Goal: Task Accomplishment & Management: Use online tool/utility

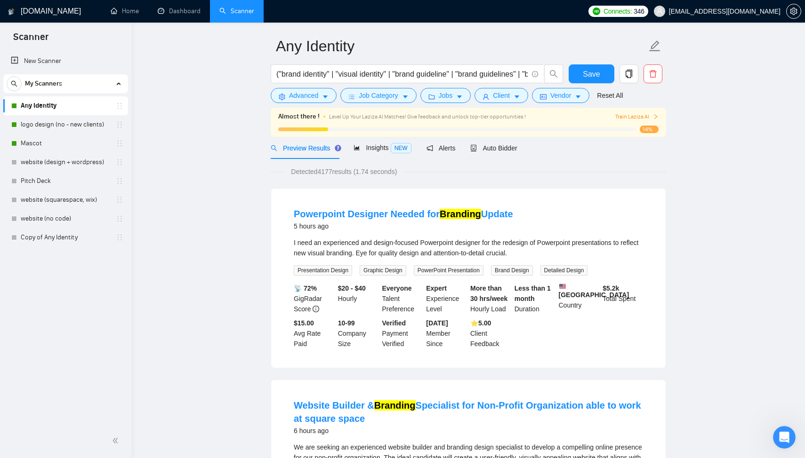
scroll to position [1, 0]
click at [58, 238] on link "Copy of Any Identity" at bounding box center [65, 237] width 89 height 19
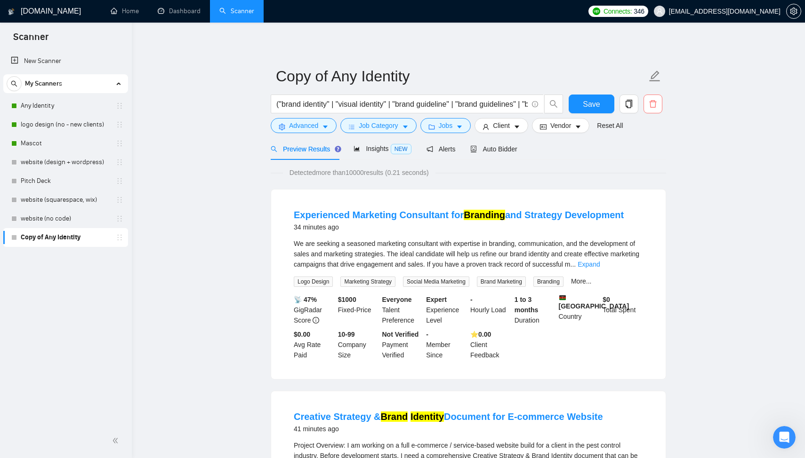
click at [654, 105] on icon "delete" at bounding box center [653, 104] width 8 height 8
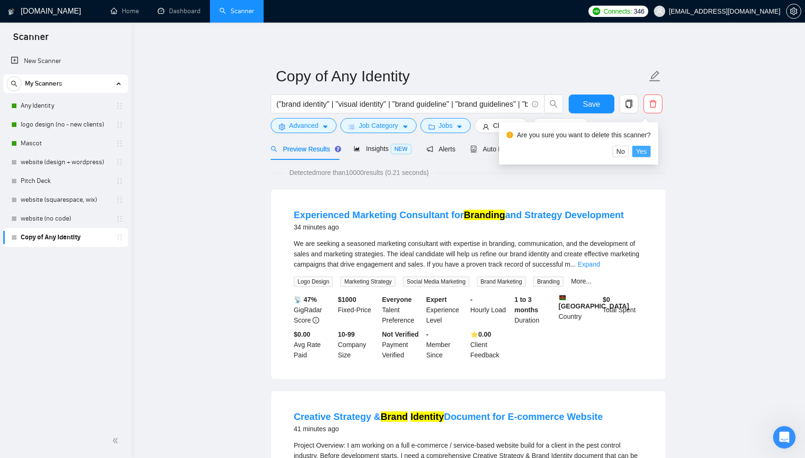
click at [646, 153] on span "Yes" at bounding box center [641, 151] width 11 height 10
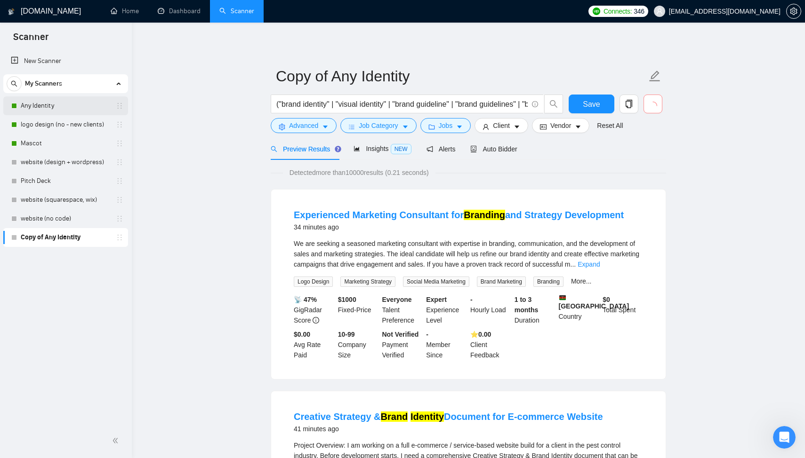
click at [73, 105] on link "Any Identity" at bounding box center [65, 105] width 89 height 19
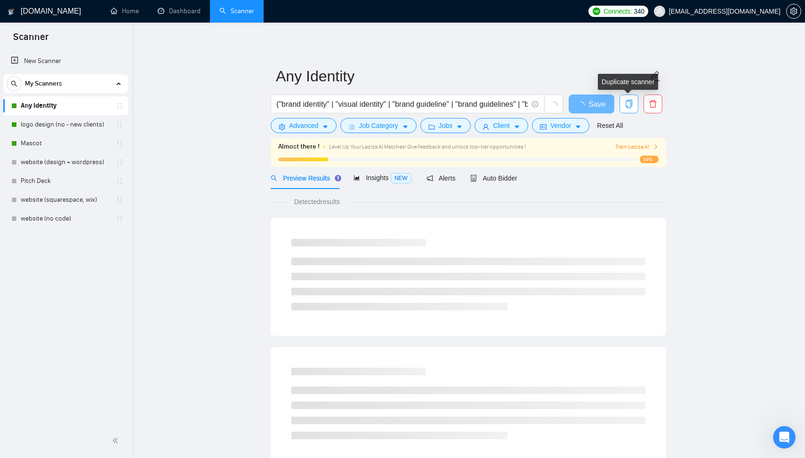
click at [634, 103] on span "copy" at bounding box center [629, 104] width 18 height 8
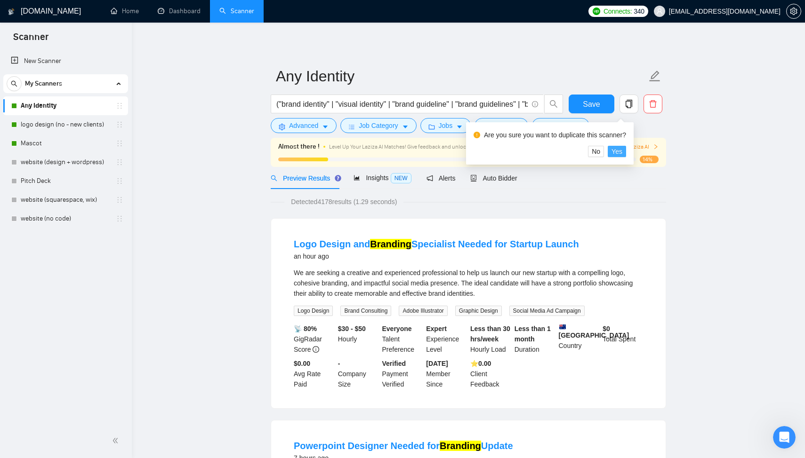
click at [622, 151] on span "Yes" at bounding box center [616, 151] width 11 height 10
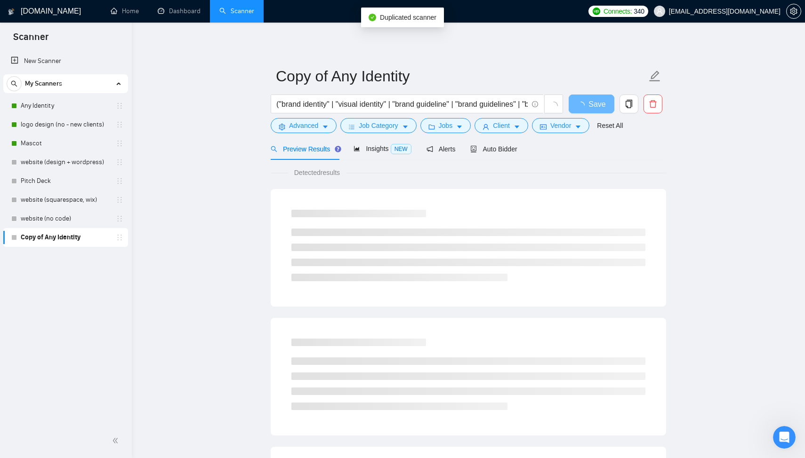
click at [73, 239] on link "Copy of Any Identity" at bounding box center [65, 237] width 89 height 19
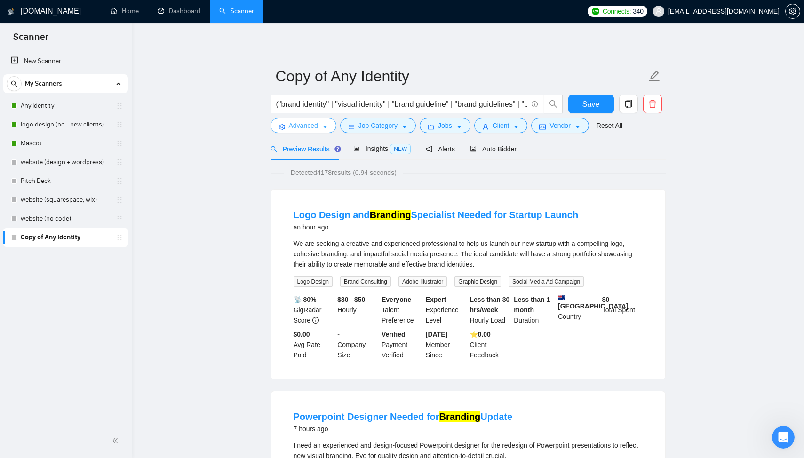
click at [307, 124] on span "Advanced" at bounding box center [303, 125] width 29 height 10
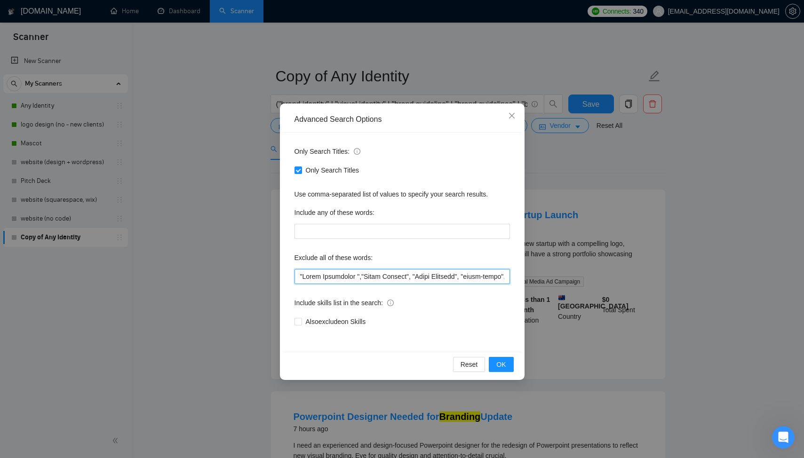
click at [349, 277] on input "text" at bounding box center [403, 276] width 216 height 15
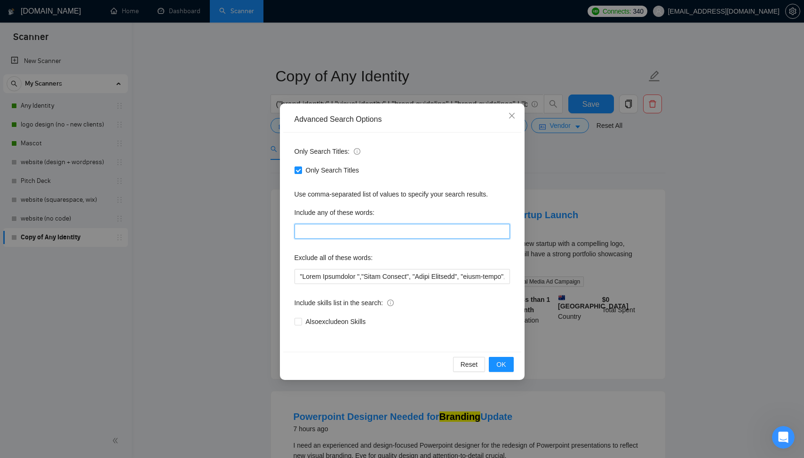
click at [315, 235] on input "text" at bounding box center [403, 231] width 216 height 15
click at [341, 247] on div "Only Search Titles: Only Search Titles Use comma-separated list of values to sp…" at bounding box center [402, 242] width 238 height 219
click at [515, 116] on icon "close" at bounding box center [512, 116] width 8 height 8
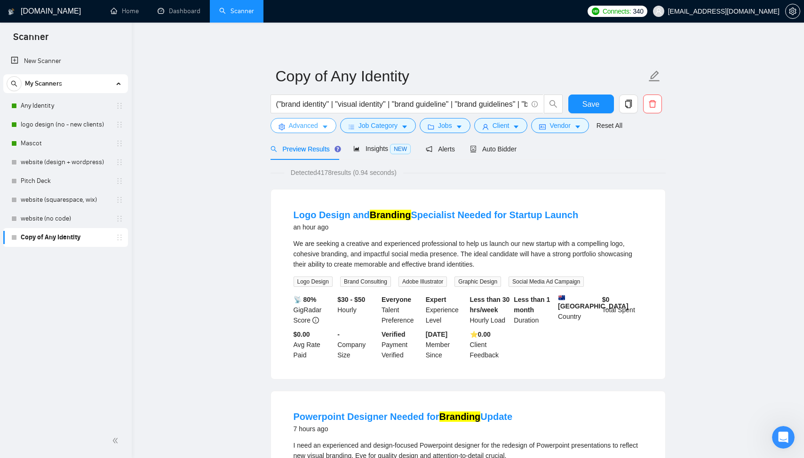
click at [321, 122] on button "Advanced" at bounding box center [304, 125] width 66 height 15
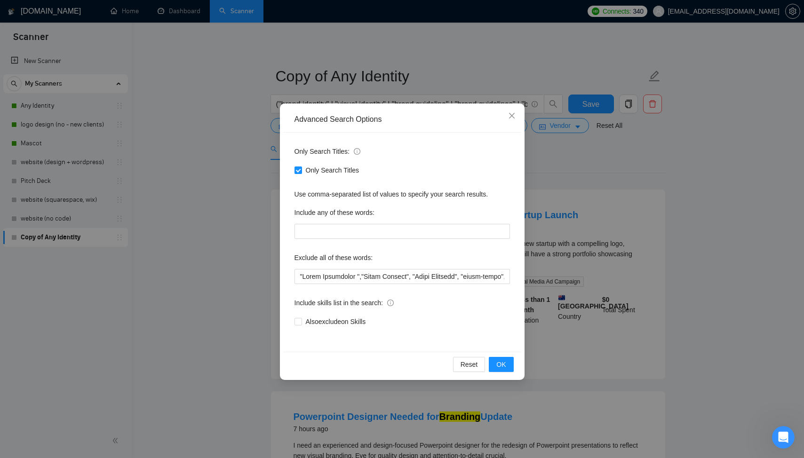
click at [231, 293] on div "Advanced Search Options Only Search Titles: Only Search Titles Use comma-separa…" at bounding box center [402, 229] width 804 height 458
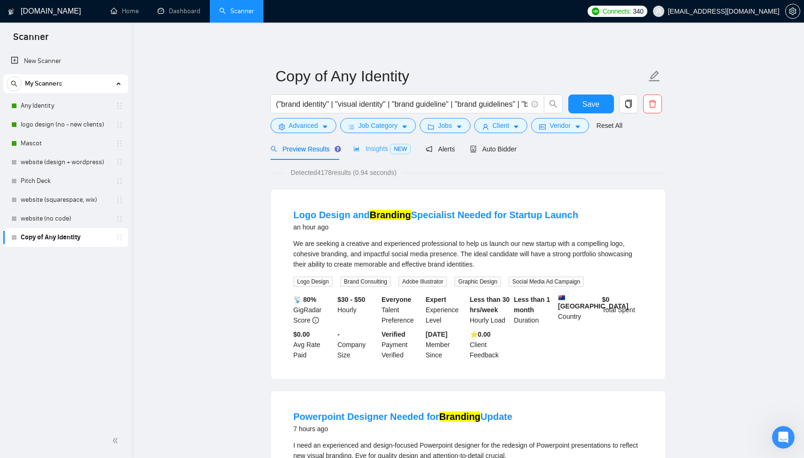
click at [365, 157] on div "Insights NEW" at bounding box center [381, 149] width 57 height 22
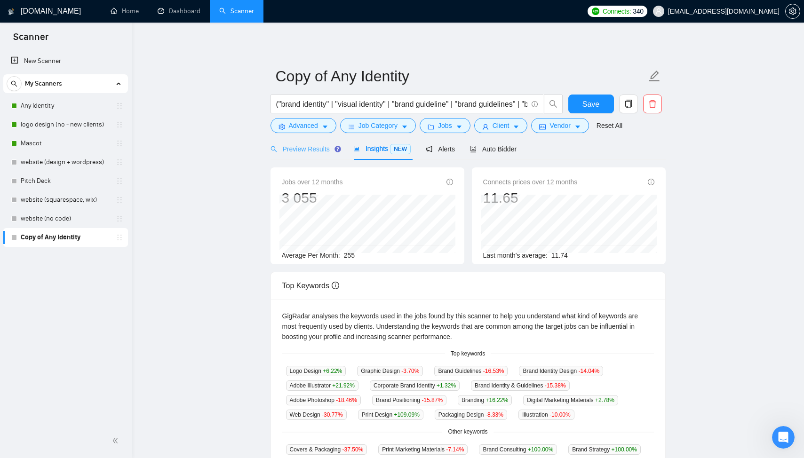
click at [338, 157] on div "Preview Results" at bounding box center [305, 149] width 68 height 22
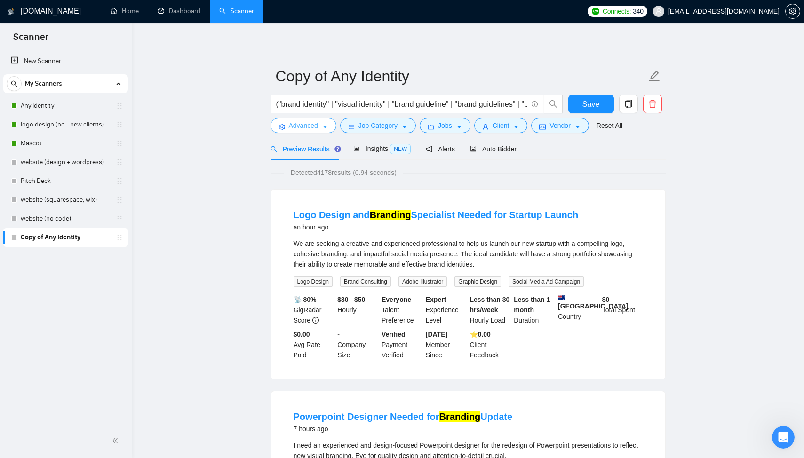
click at [308, 126] on span "Advanced" at bounding box center [303, 125] width 29 height 10
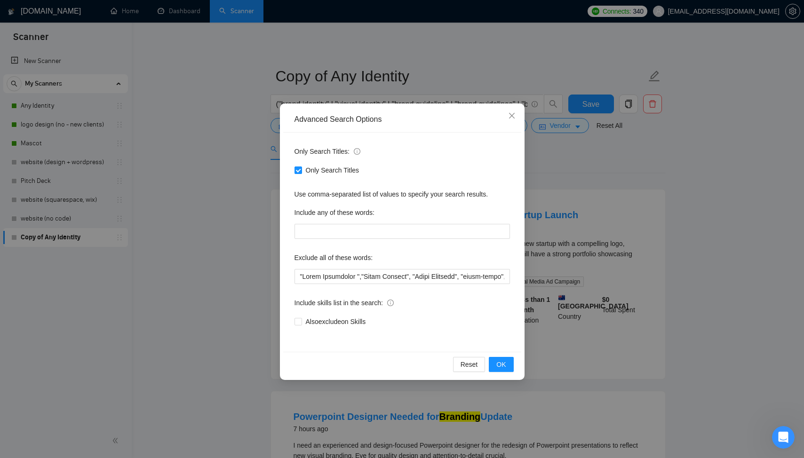
click at [243, 189] on div "Advanced Search Options Only Search Titles: Only Search Titles Use comma-separa…" at bounding box center [402, 229] width 804 height 458
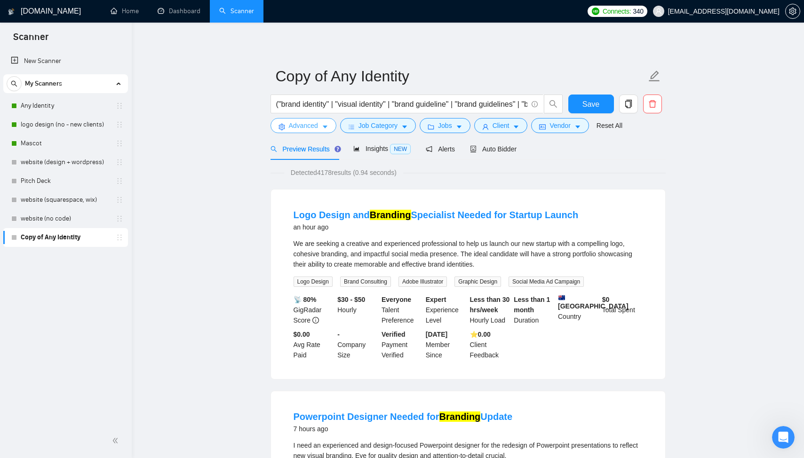
click at [303, 121] on span "Advanced" at bounding box center [303, 125] width 29 height 10
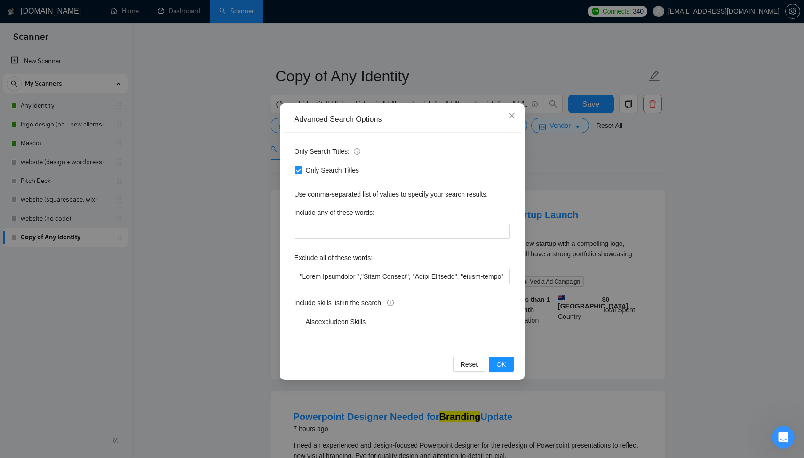
click at [231, 291] on div "Advanced Search Options Only Search Titles: Only Search Titles Use comma-separa…" at bounding box center [402, 229] width 804 height 458
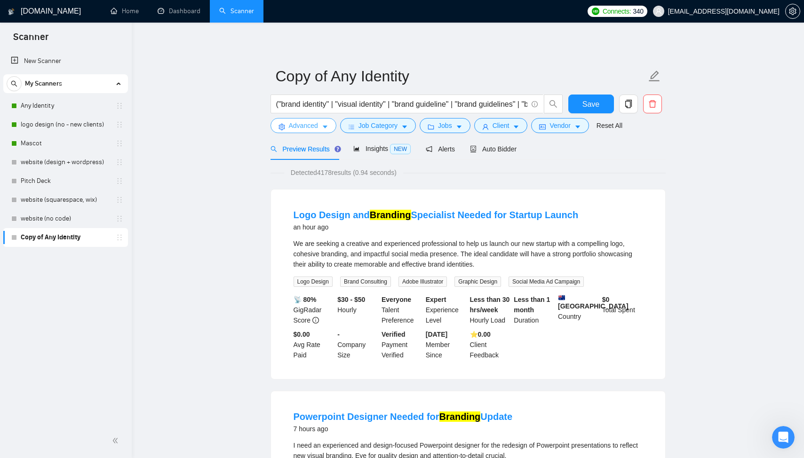
click at [312, 129] on span "Advanced" at bounding box center [303, 125] width 29 height 10
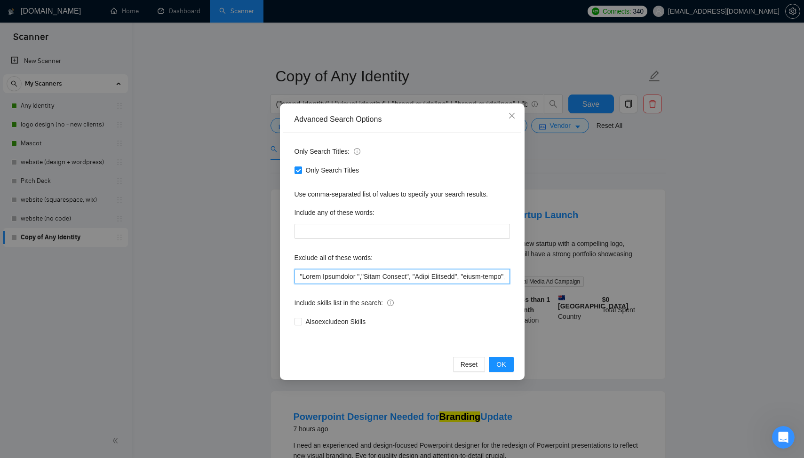
click at [367, 276] on input "text" at bounding box center [403, 276] width 216 height 15
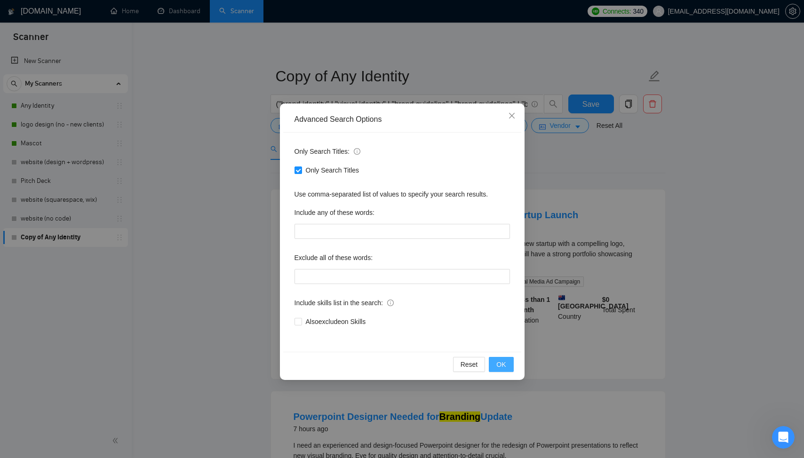
click at [502, 360] on span "OK" at bounding box center [501, 365] width 9 height 10
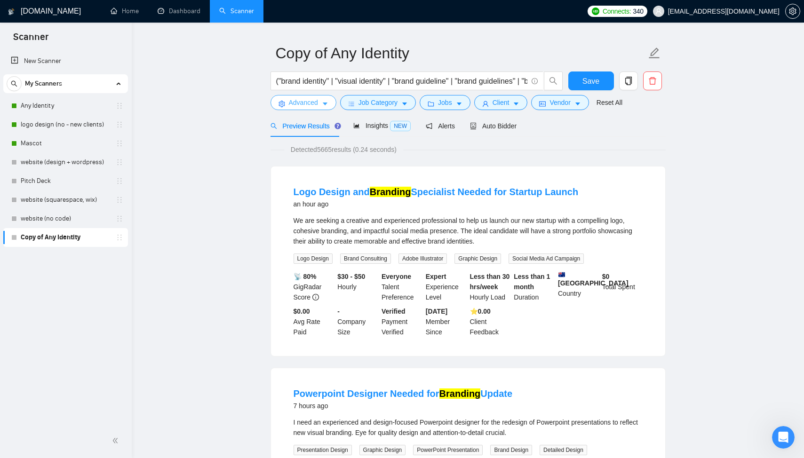
scroll to position [24, 0]
click at [380, 131] on div "Insights NEW" at bounding box center [381, 125] width 57 height 22
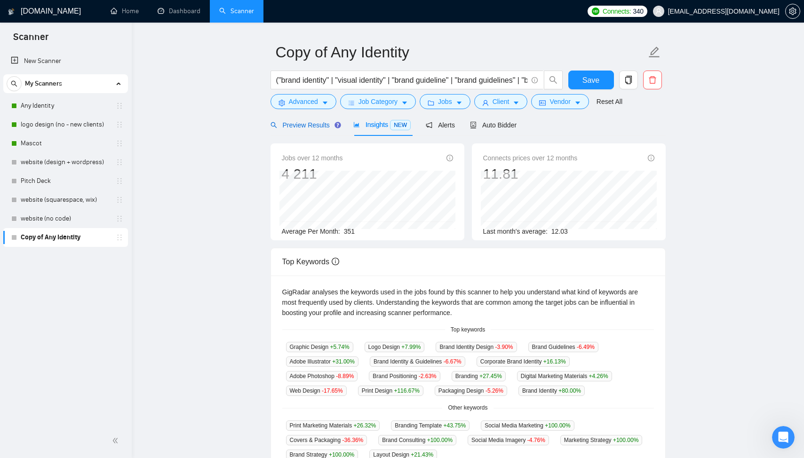
click at [315, 129] on div "Preview Results" at bounding box center [305, 125] width 68 height 10
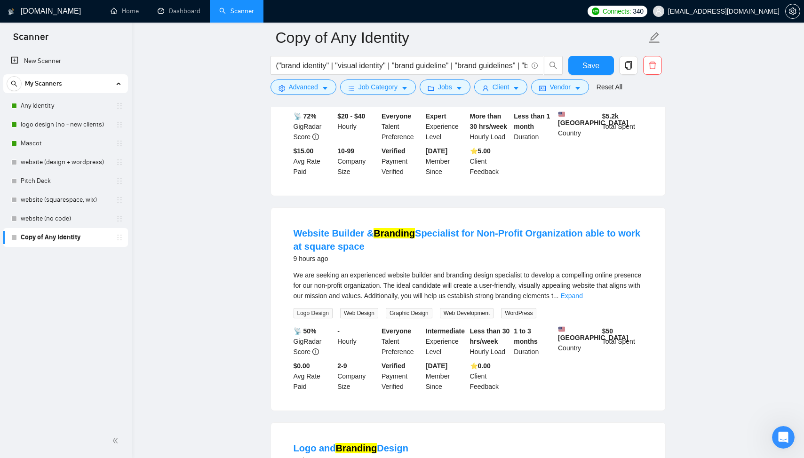
scroll to position [395, 0]
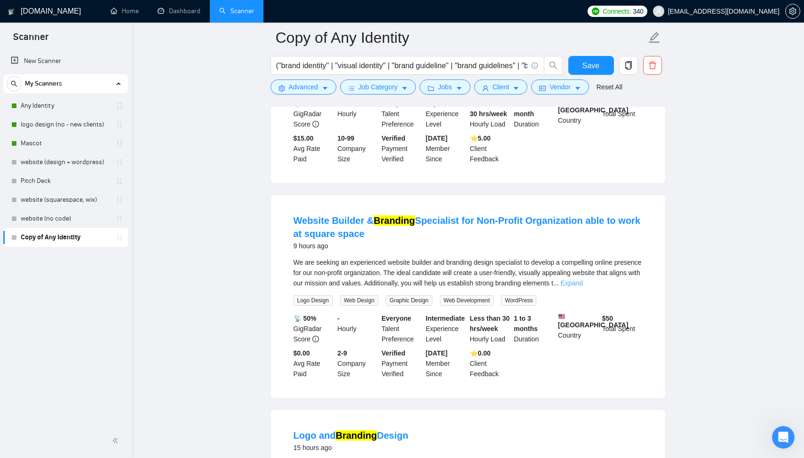
click at [583, 281] on link "Expand" at bounding box center [572, 284] width 22 height 8
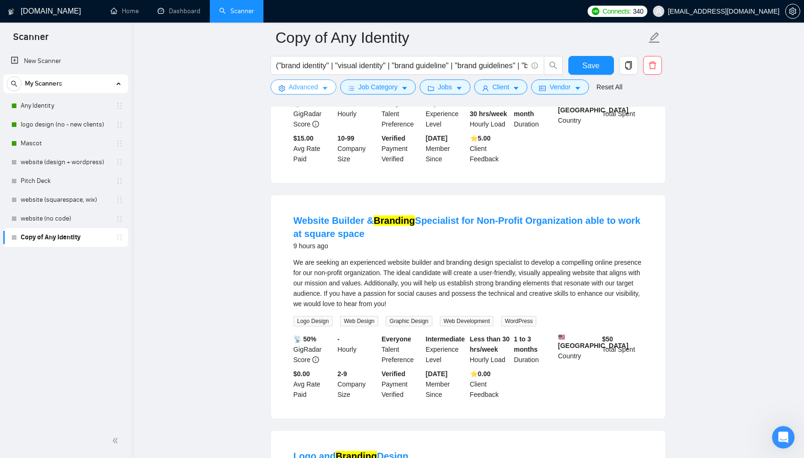
click at [297, 90] on span "Advanced" at bounding box center [303, 87] width 29 height 10
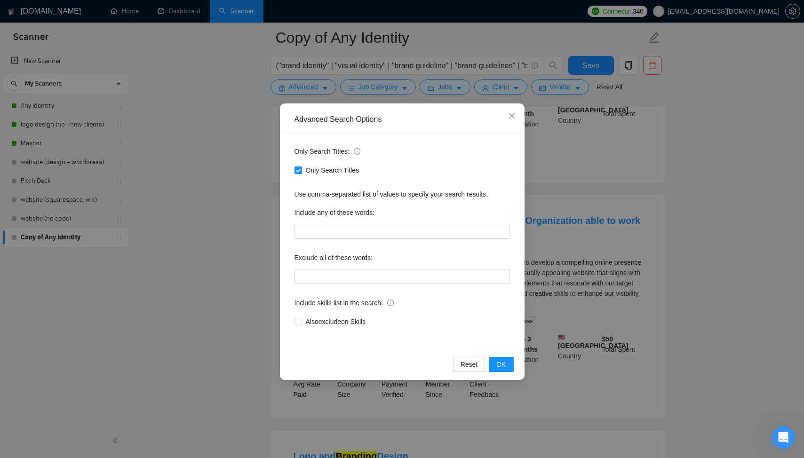
click at [254, 130] on div "Advanced Search Options Only Search Titles: Only Search Titles Use comma-separa…" at bounding box center [402, 229] width 804 height 458
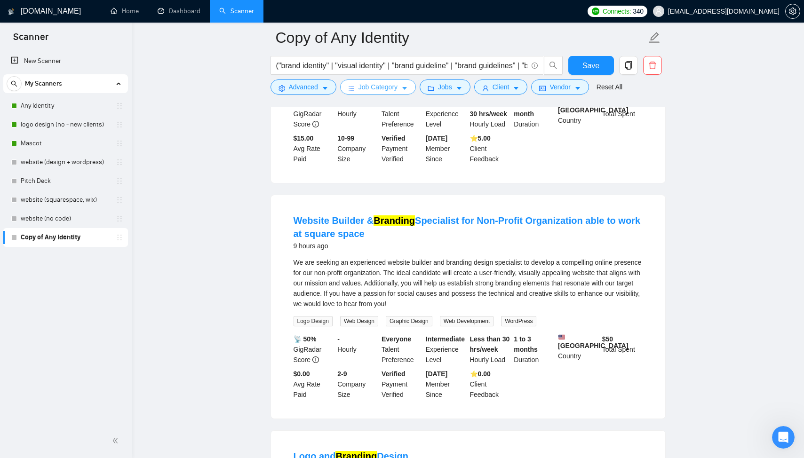
click at [370, 88] on span "Job Category" at bounding box center [378, 87] width 39 height 10
click at [305, 89] on span "Advanced" at bounding box center [303, 87] width 29 height 10
click at [333, 61] on input "("brand identity" | "visual identity" | "brand guideline" | "brand guidelines" …" at bounding box center [401, 66] width 251 height 12
click at [316, 90] on span "Advanced" at bounding box center [303, 87] width 29 height 10
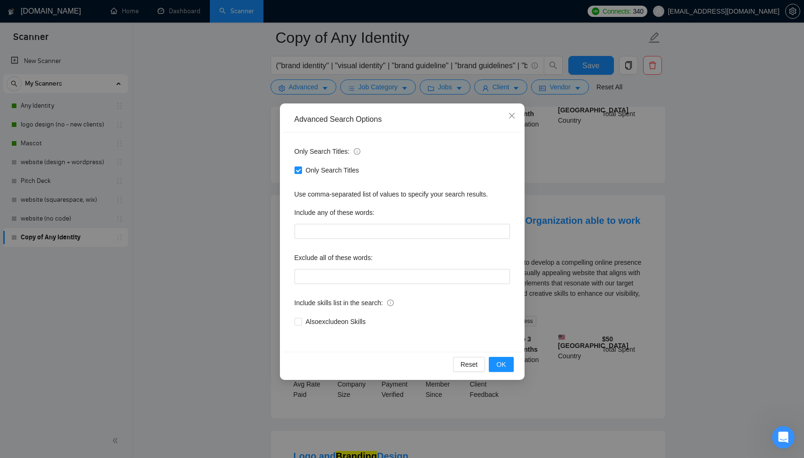
click at [365, 285] on div "Only Search Titles: Only Search Titles Use comma-separated list of values to sp…" at bounding box center [402, 242] width 238 height 219
click at [369, 277] on input "text" at bounding box center [403, 276] width 216 height 15
paste input "Brand Strategist, Video Editing, Match Branding, print-ready, final touches, cl…"
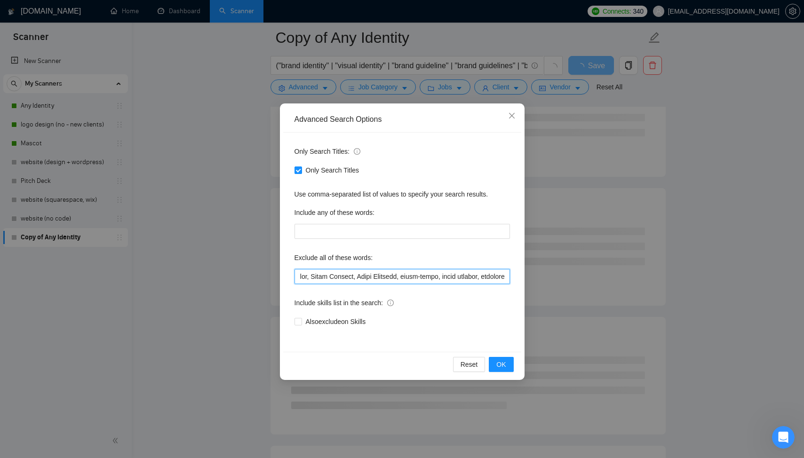
scroll to position [0, 0]
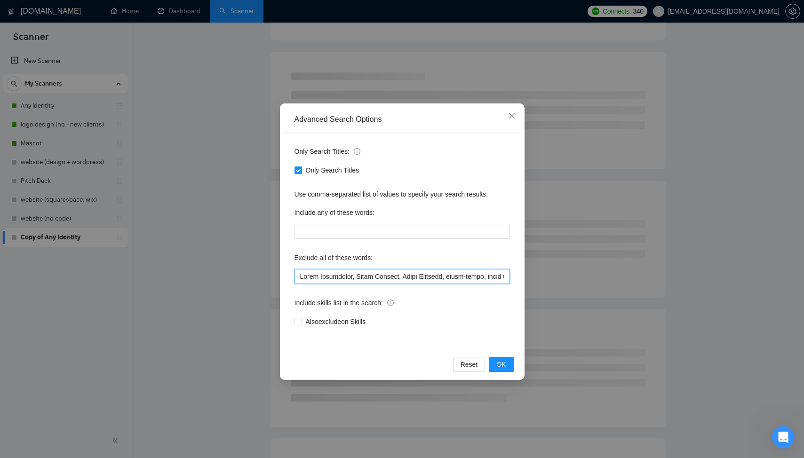
scroll to position [24, 0]
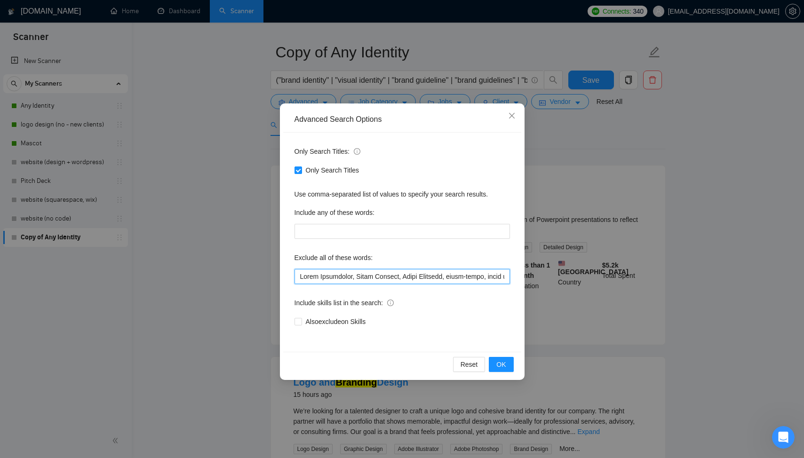
drag, startPoint x: 483, startPoint y: 277, endPoint x: 449, endPoint y: 274, distance: 34.5
click at [449, 274] on input "text" at bounding box center [403, 276] width 216 height 15
type input "Brand Strategist, Video Editing, Match Branding, final touches, clothing brand …"
click at [502, 362] on span "OK" at bounding box center [501, 365] width 9 height 10
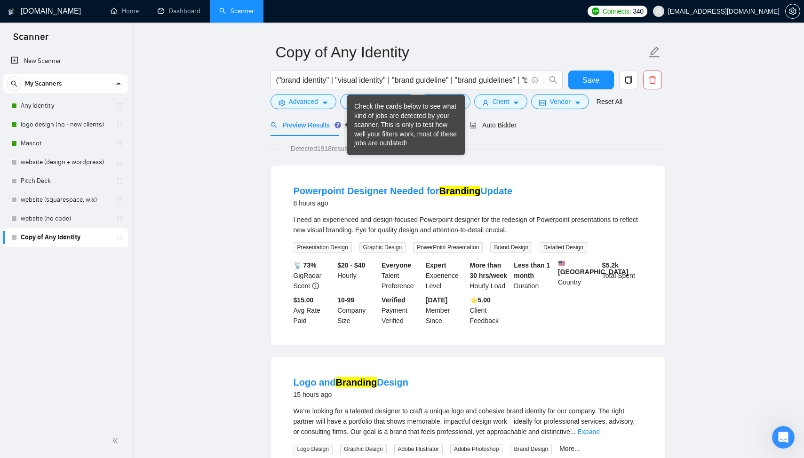
click at [330, 124] on span "Preview Results" at bounding box center [305, 125] width 68 height 8
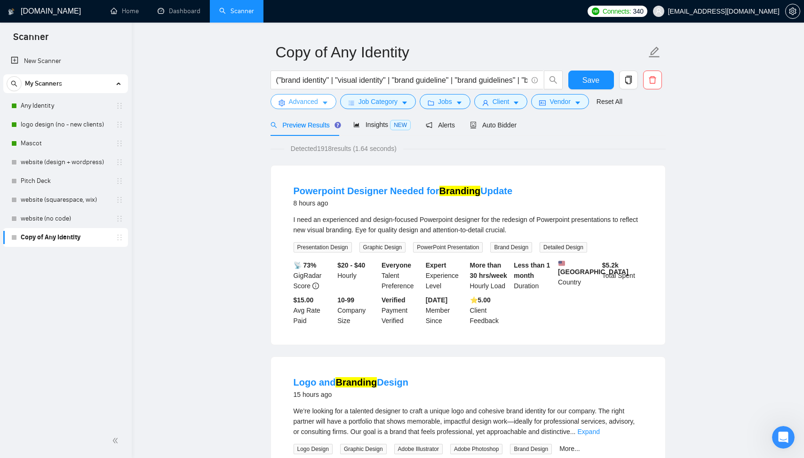
click at [283, 97] on button "Advanced" at bounding box center [304, 101] width 66 height 15
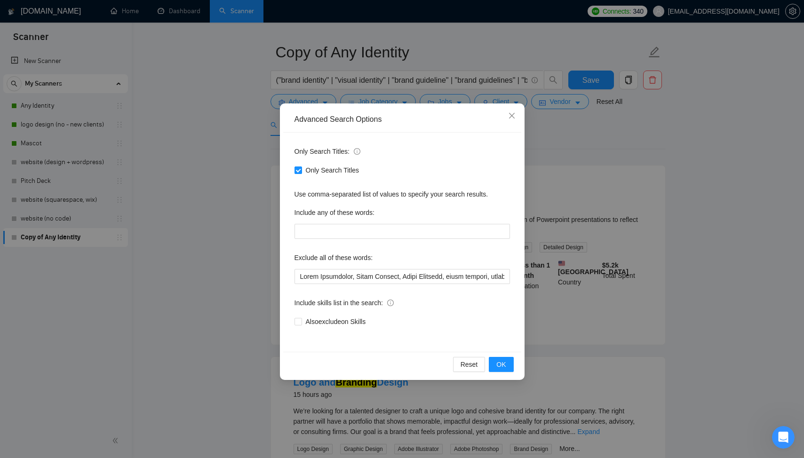
click at [234, 265] on div "Advanced Search Options Only Search Titles: Only Search Titles Use comma-separa…" at bounding box center [402, 229] width 804 height 458
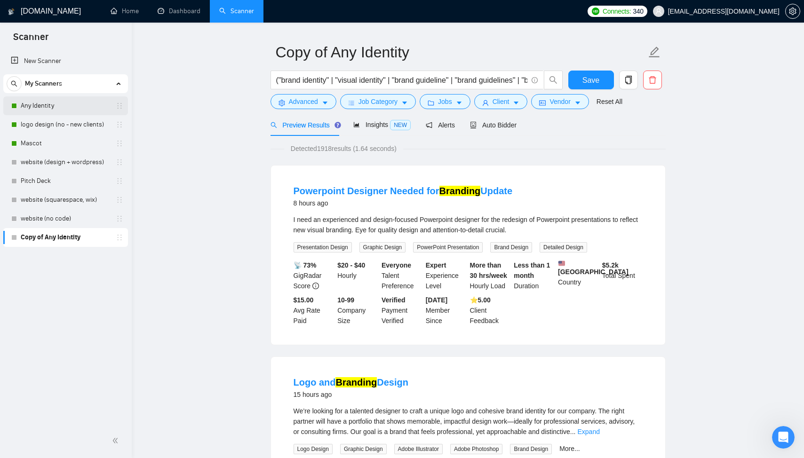
click at [57, 102] on link "Any Identity" at bounding box center [65, 105] width 89 height 19
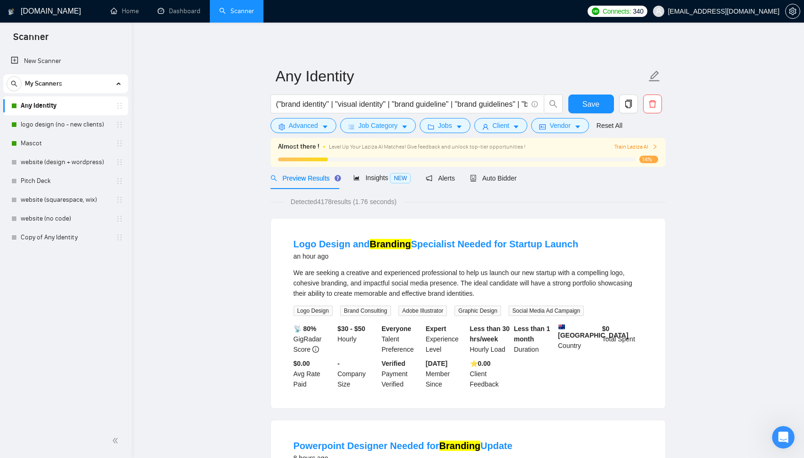
click at [287, 173] on div "Preview Results" at bounding box center [305, 178] width 68 height 10
click at [70, 239] on link "Copy of Any Identity" at bounding box center [65, 237] width 89 height 19
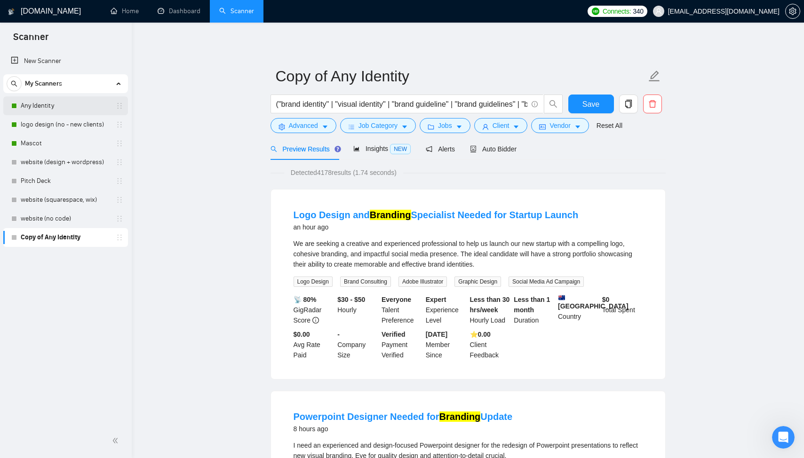
click at [60, 101] on link "Any Identity" at bounding box center [65, 105] width 89 height 19
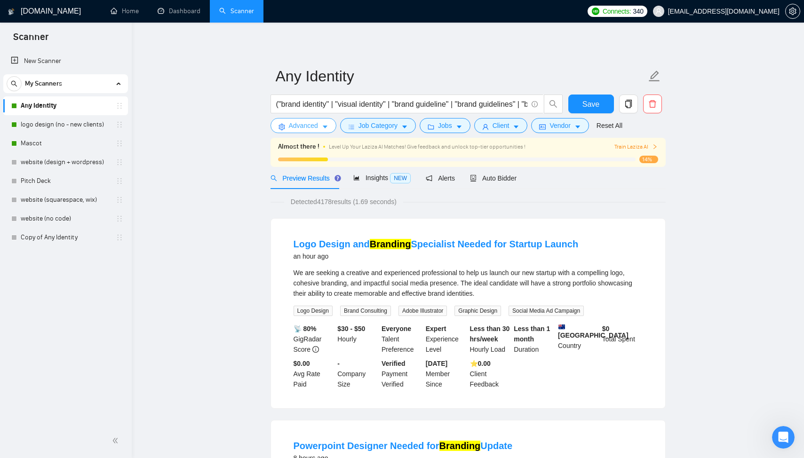
click at [307, 123] on span "Advanced" at bounding box center [303, 125] width 29 height 10
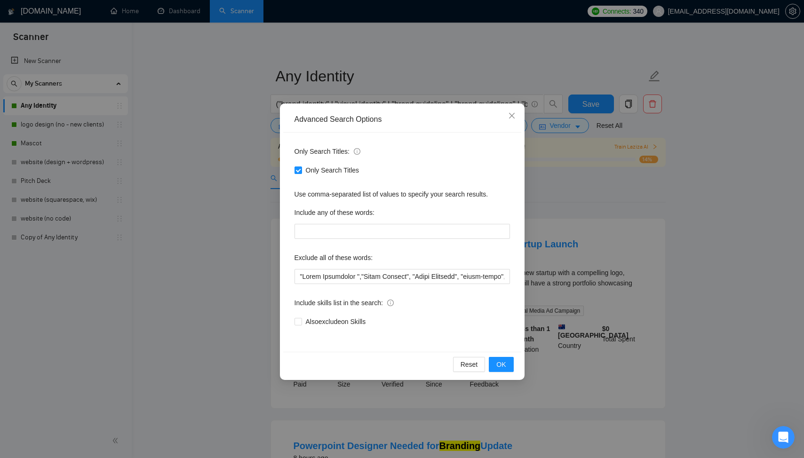
click at [227, 183] on div "Advanced Search Options Only Search Titles: Only Search Titles Use comma-separa…" at bounding box center [402, 229] width 804 height 458
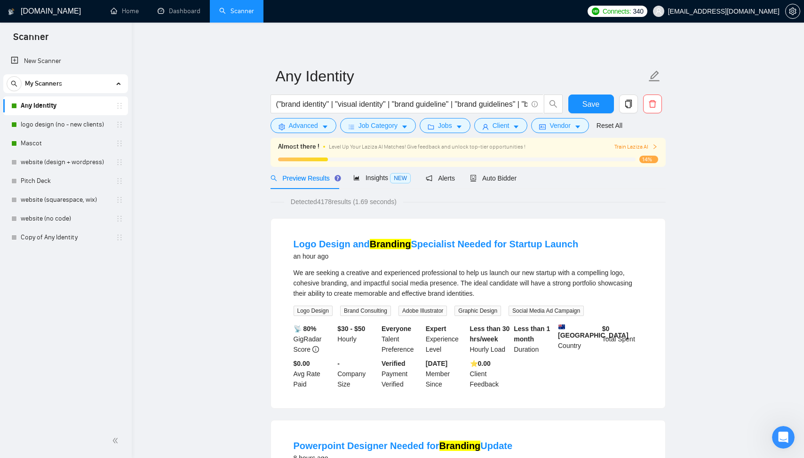
click at [292, 177] on span "Preview Results" at bounding box center [305, 179] width 68 height 8
click at [312, 123] on span "Advanced" at bounding box center [303, 125] width 29 height 10
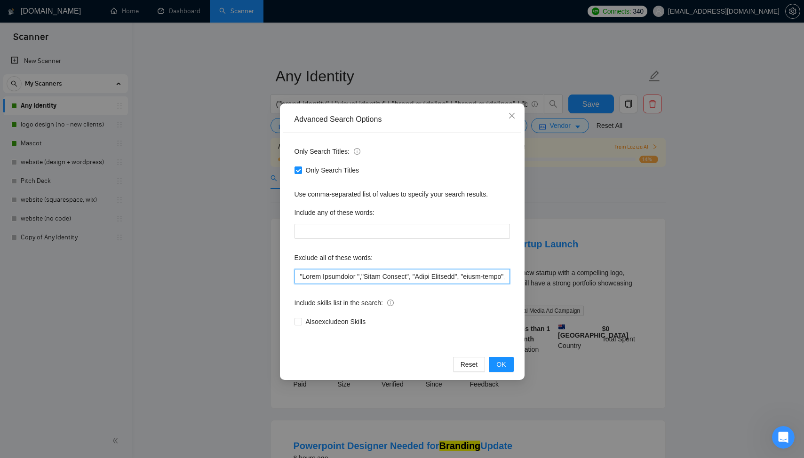
click at [340, 271] on input "text" at bounding box center [403, 276] width 216 height 15
paste input "", "Video Editing", "Match Branding", "print-ready", "final touches", "clothing…"
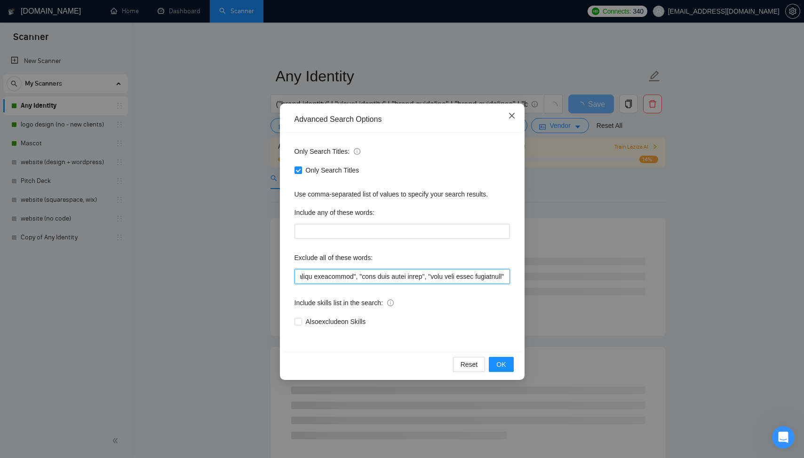
type input ""Brand Strategist", "Video Editing", "Match Branding", "print-ready", "final to…"
click at [514, 117] on icon "close" at bounding box center [512, 116] width 8 height 8
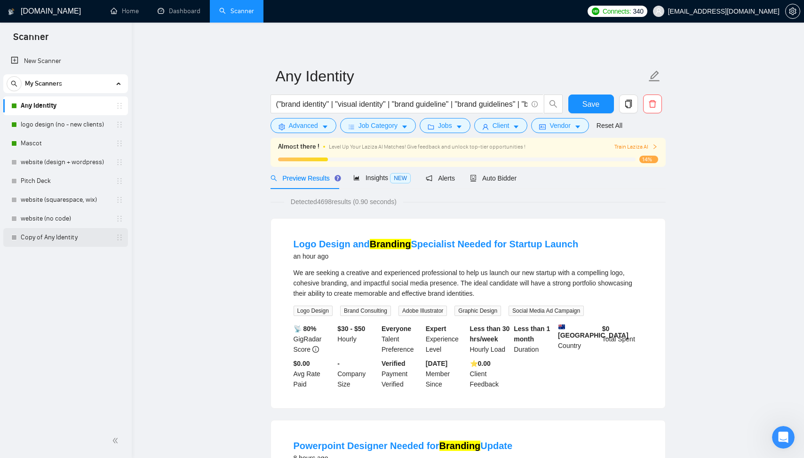
click at [53, 240] on link "Copy of Any Identity" at bounding box center [65, 237] width 89 height 19
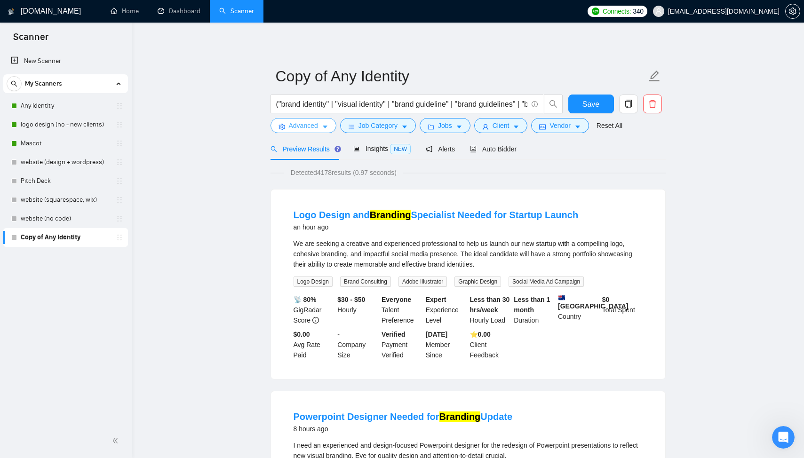
click at [308, 128] on span "Advanced" at bounding box center [303, 125] width 29 height 10
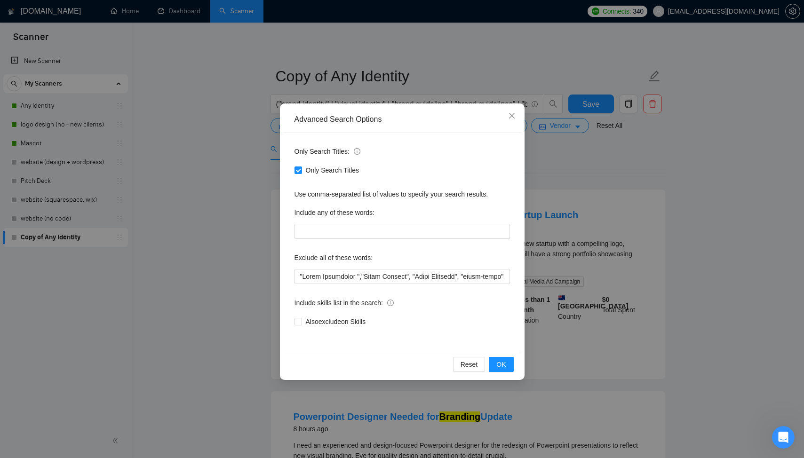
click at [365, 285] on div "Only Search Titles: Only Search Titles Use comma-separated list of values to sp…" at bounding box center [402, 242] width 238 height 219
click at [365, 280] on input "text" at bounding box center [403, 276] width 216 height 15
paste input "", "Video Editing", "Match Branding", "print-ready", "final touches", "clothing…"
type input ""Brand Strategist", "Video Editing", "Match Branding", "print-ready", "final to…"
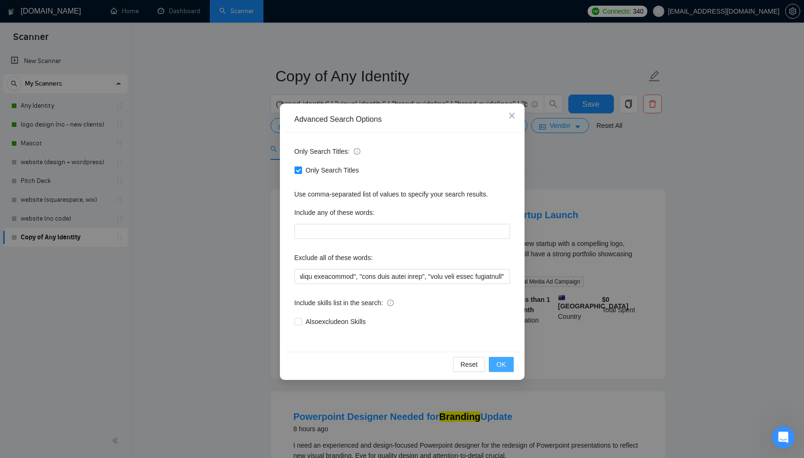
scroll to position [0, 0]
click at [503, 366] on span "OK" at bounding box center [501, 365] width 9 height 10
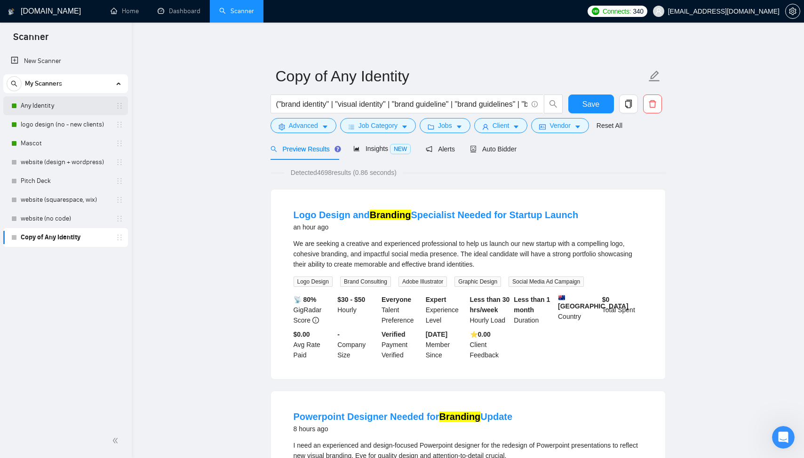
click at [39, 101] on link "Any Identity" at bounding box center [65, 105] width 89 height 19
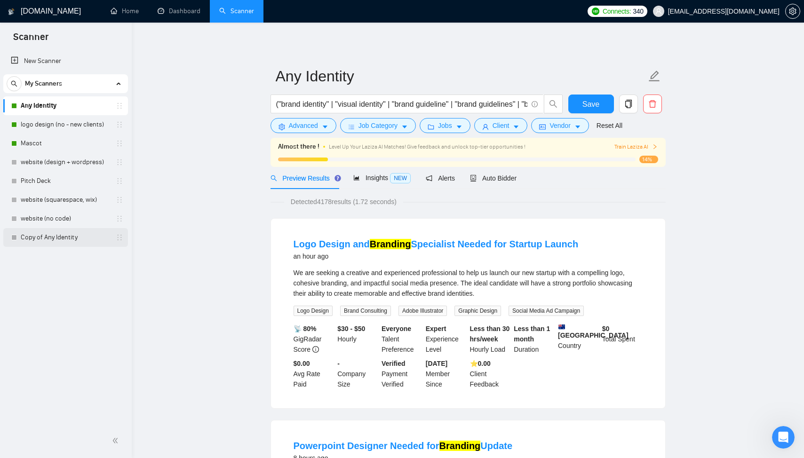
click at [59, 234] on link "Copy of Any Identity" at bounding box center [65, 237] width 89 height 19
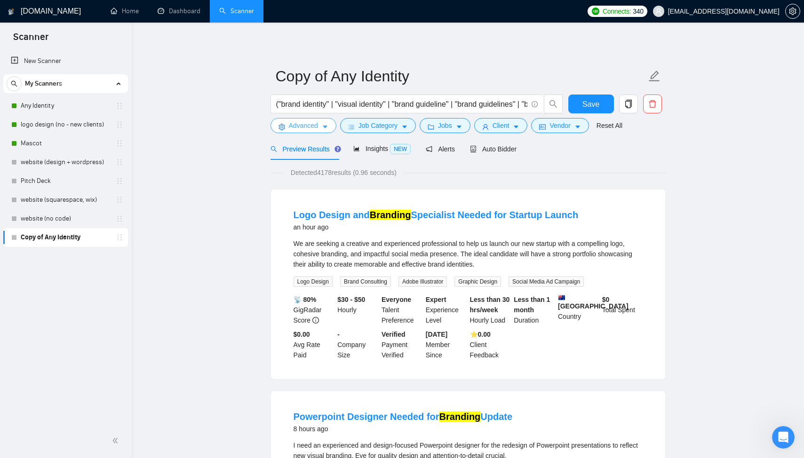
click at [300, 120] on button "Advanced" at bounding box center [304, 125] width 66 height 15
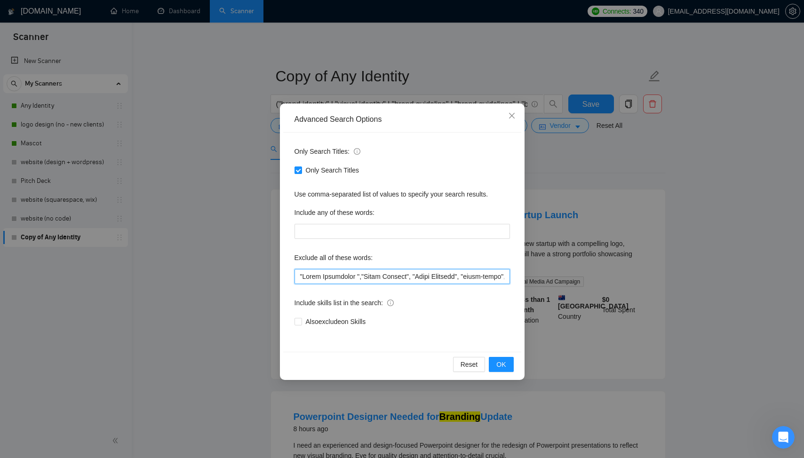
click at [332, 276] on input "text" at bounding box center [403, 276] width 216 height 15
paste input "", "Video Editing", "Match Branding", "print-ready", "final touches", "clothing…"
type input ""Brand Strategist", "Video Editing", "Match Branding", "print-ready", "final to…"
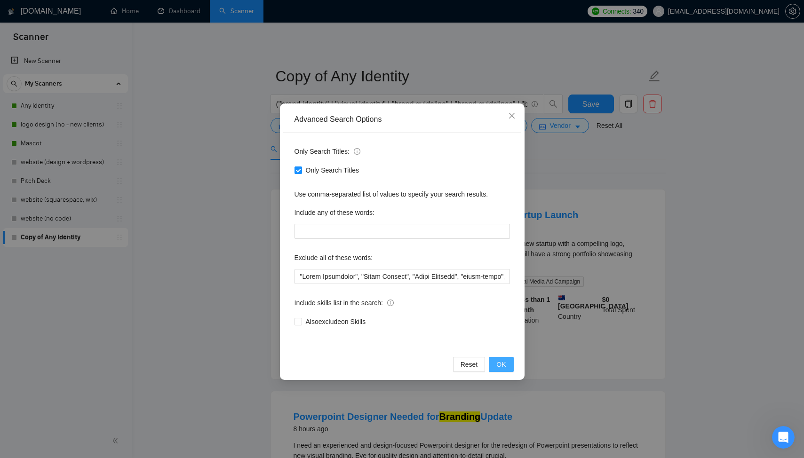
click at [502, 368] on span "OK" at bounding box center [501, 365] width 9 height 10
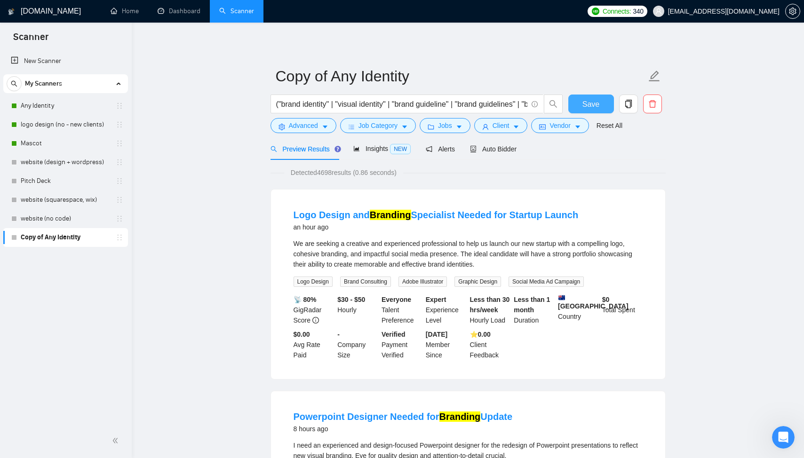
click at [592, 106] on span "Save" at bounding box center [591, 104] width 17 height 12
click at [72, 105] on link "Any Identity" at bounding box center [65, 105] width 89 height 19
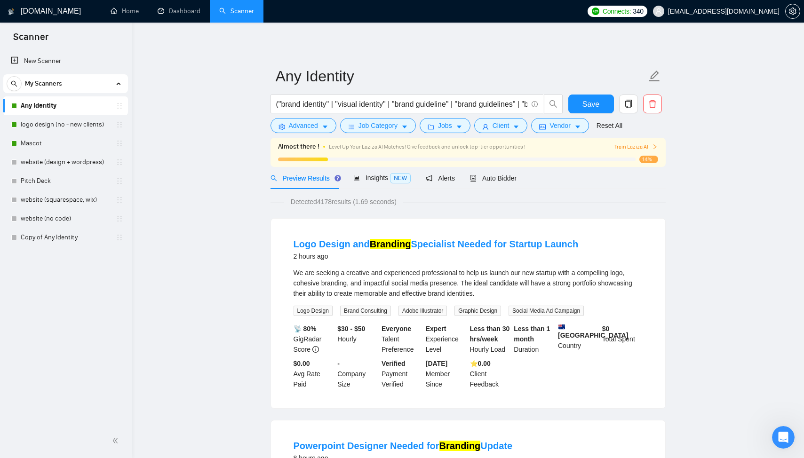
click at [306, 178] on span "Preview Results" at bounding box center [305, 179] width 68 height 8
click at [309, 180] on span "Preview Results" at bounding box center [305, 179] width 68 height 8
click at [302, 123] on span "Advanced" at bounding box center [303, 125] width 29 height 10
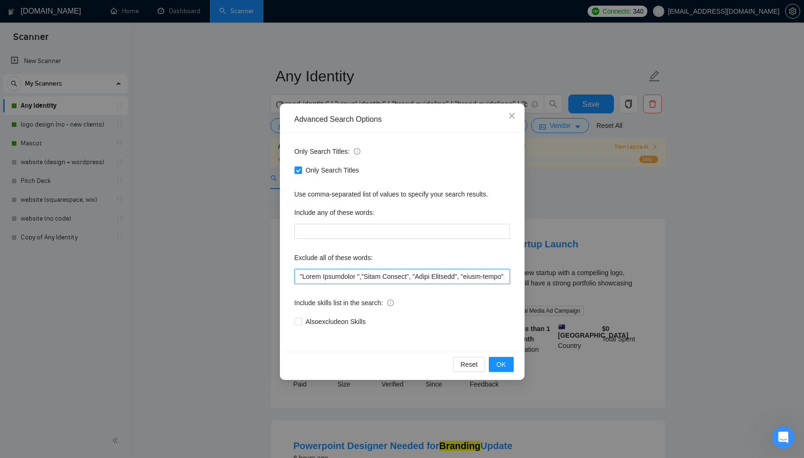
click at [362, 275] on input "text" at bounding box center [403, 276] width 216 height 15
click at [510, 117] on icon "close" at bounding box center [512, 116] width 8 height 8
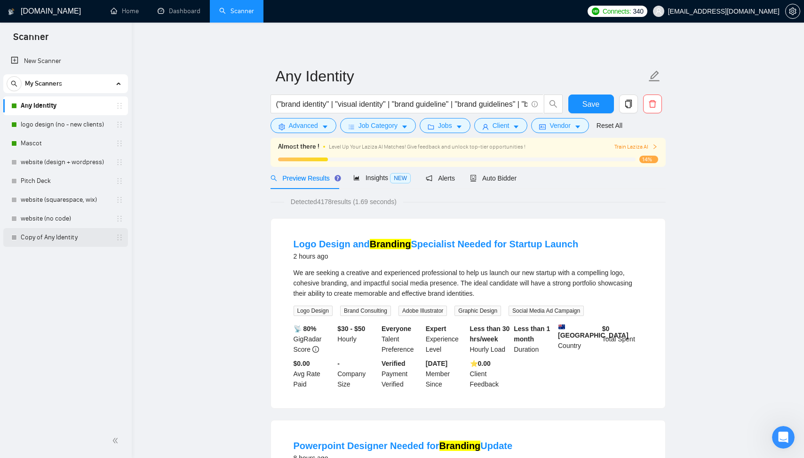
click at [66, 240] on link "Copy of Any Identity" at bounding box center [65, 237] width 89 height 19
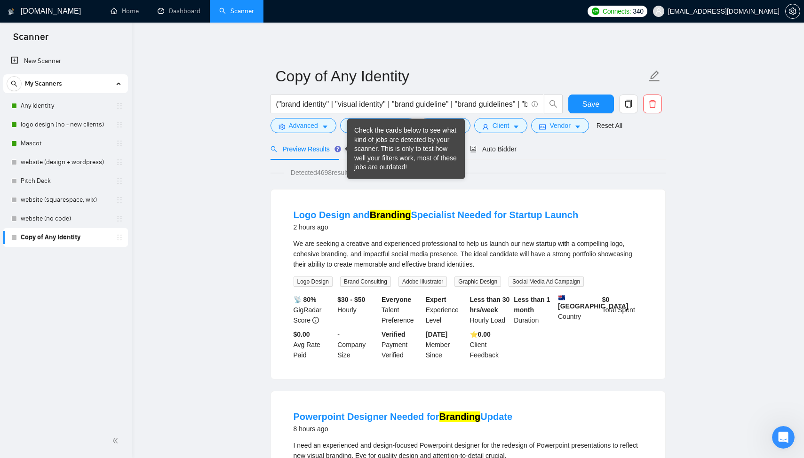
click at [358, 145] on div "Check the cards below to see what kind of jobs are detected by your scanner. Th…" at bounding box center [406, 149] width 104 height 46
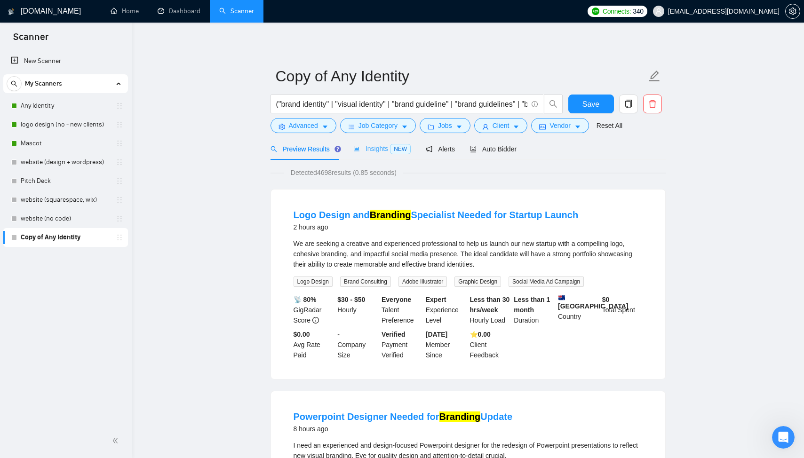
click at [367, 142] on div "Insights NEW" at bounding box center [381, 149] width 57 height 22
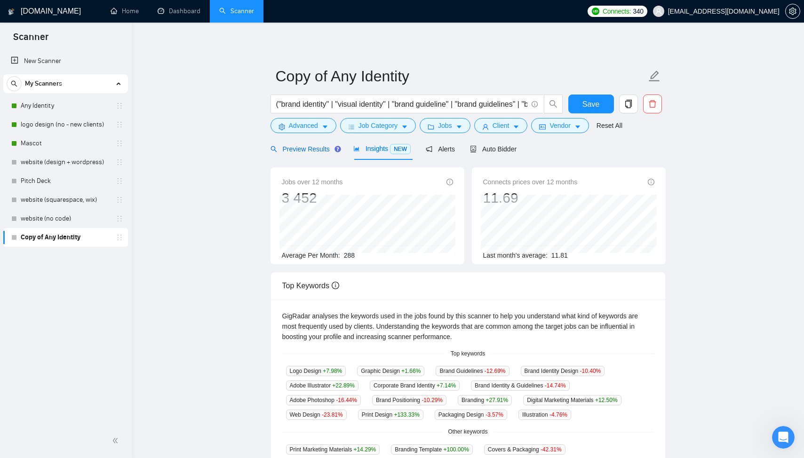
click at [303, 150] on span "Preview Results" at bounding box center [305, 149] width 68 height 8
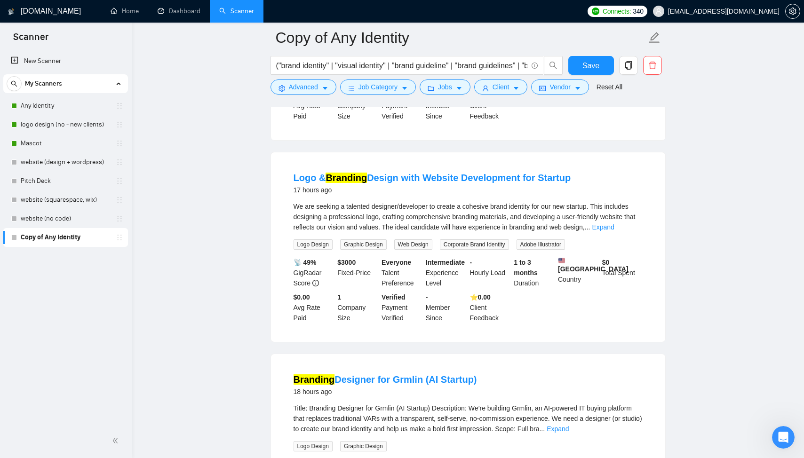
scroll to position [856, 0]
click at [614, 230] on link "Expand" at bounding box center [603, 227] width 22 height 8
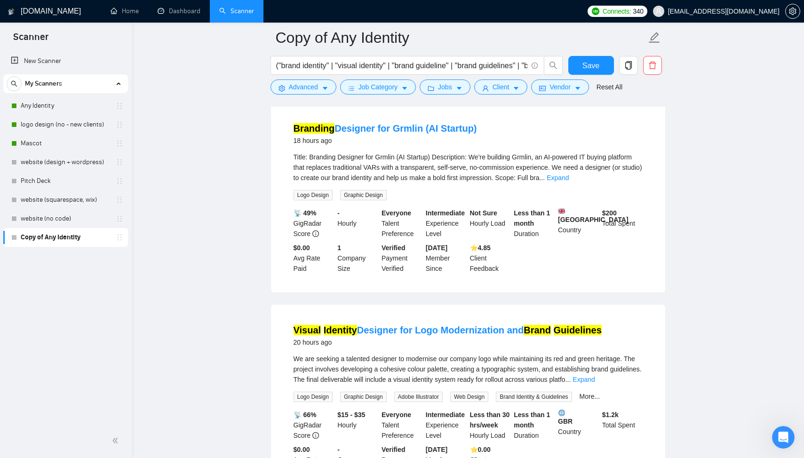
scroll to position [1156, 0]
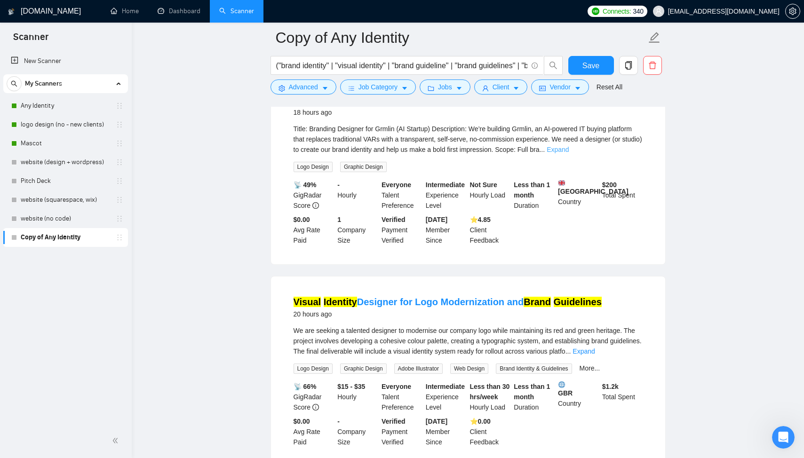
click at [569, 153] on link "Expand" at bounding box center [558, 150] width 22 height 8
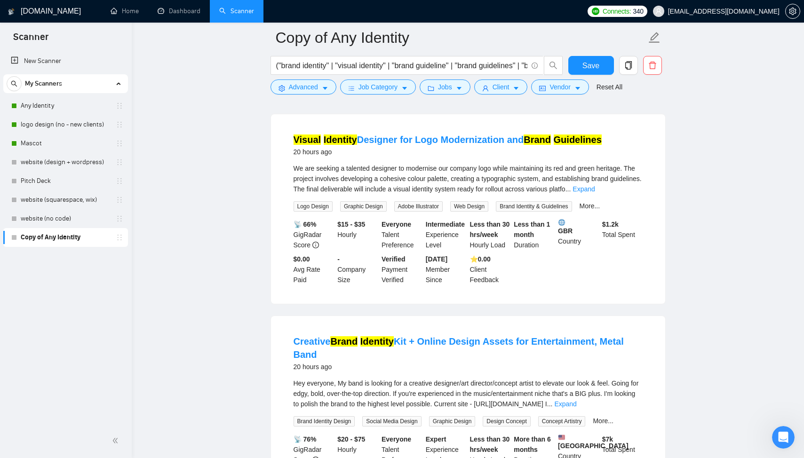
scroll to position [1416, 0]
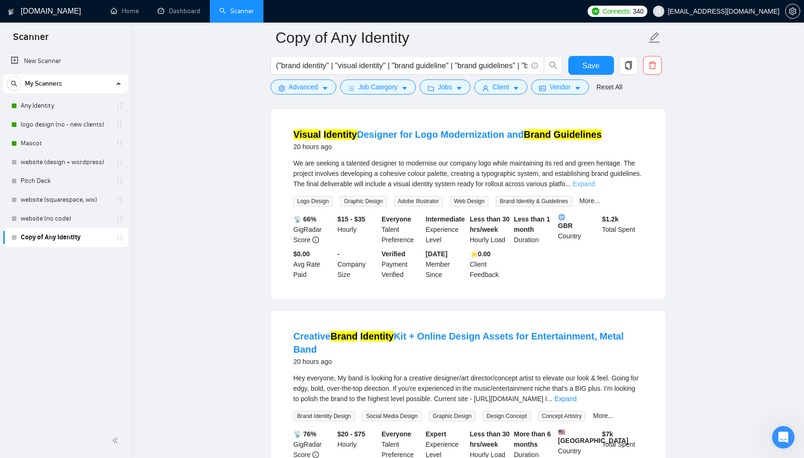
click at [595, 188] on link "Expand" at bounding box center [584, 184] width 22 height 8
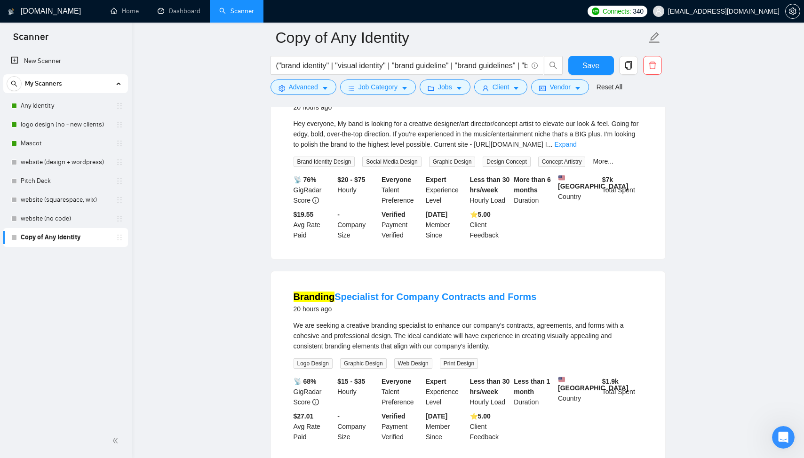
scroll to position [1676, 0]
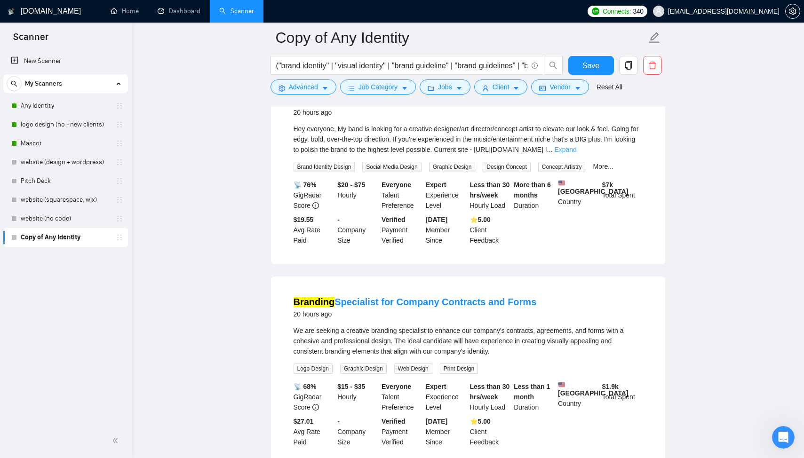
click at [577, 153] on link "Expand" at bounding box center [565, 150] width 22 height 8
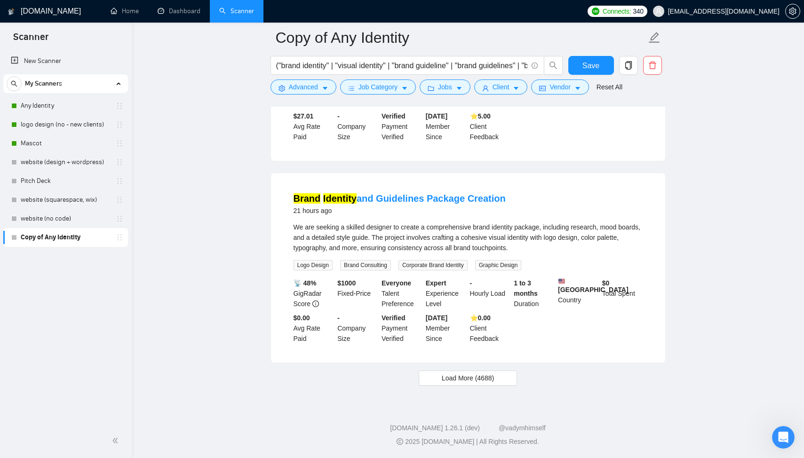
scroll to position [2020, 0]
click at [444, 384] on span "Load More (4688)" at bounding box center [468, 378] width 52 height 10
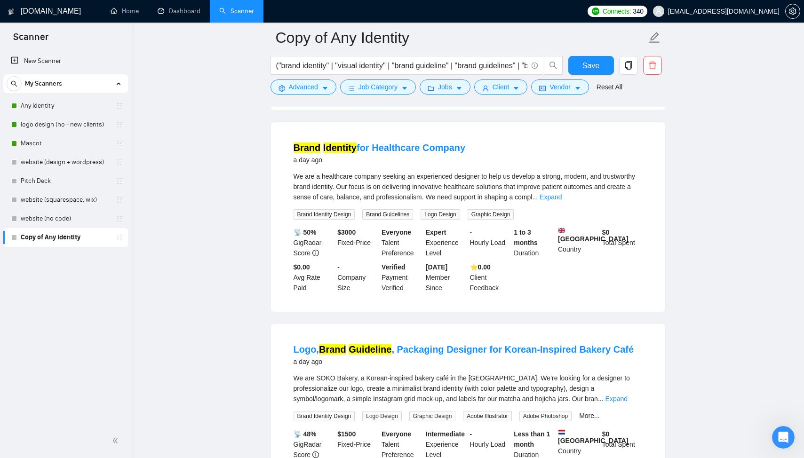
scroll to position [2471, 0]
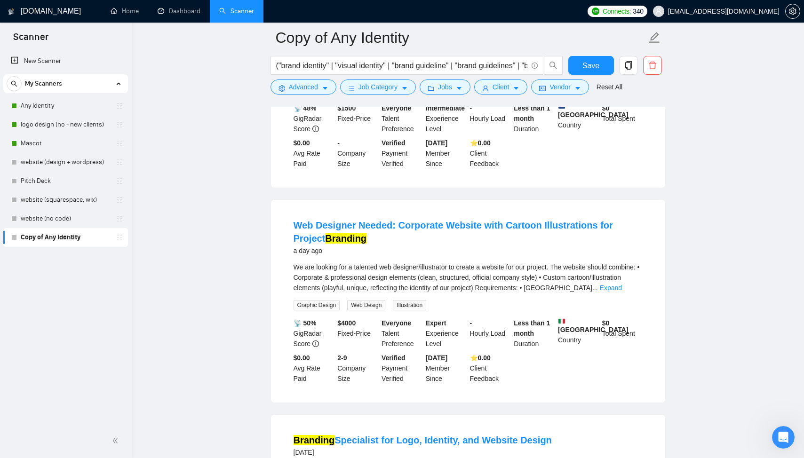
scroll to position [2794, 0]
click at [622, 291] on link "Expand" at bounding box center [611, 288] width 22 height 8
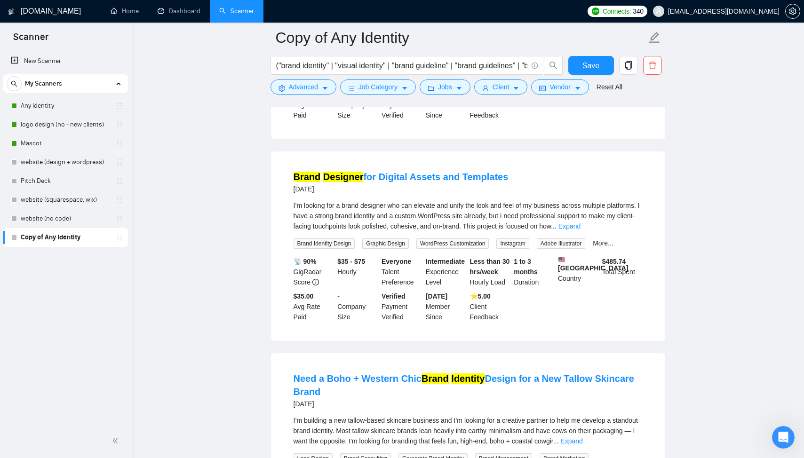
scroll to position [3320, 0]
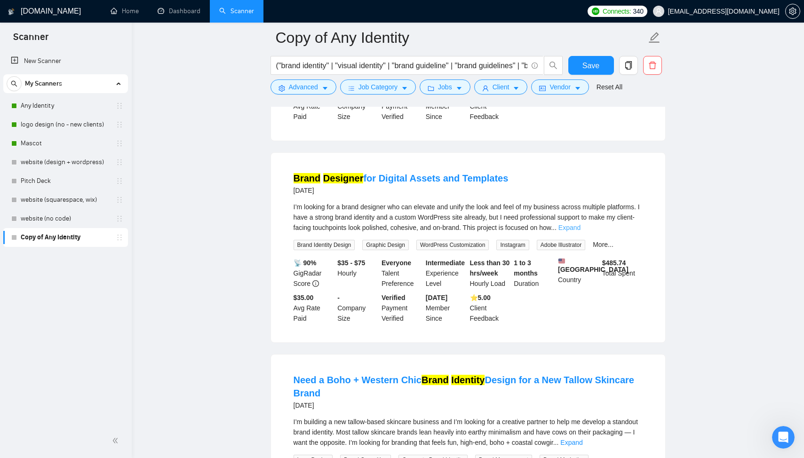
click at [581, 232] on link "Expand" at bounding box center [570, 228] width 22 height 8
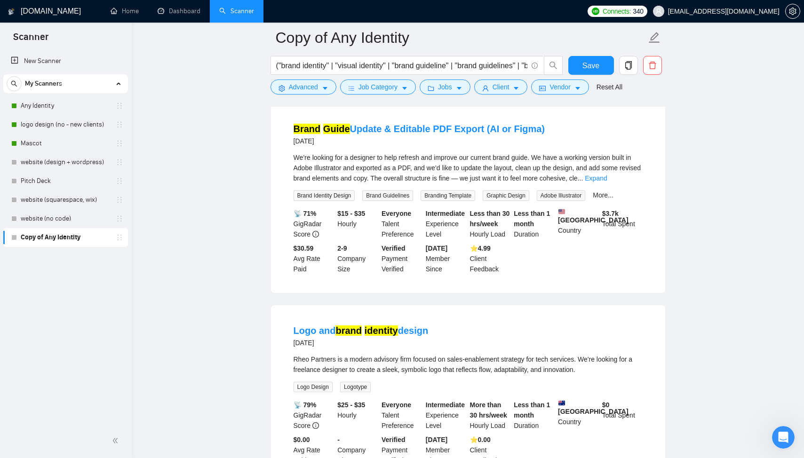
scroll to position [4011, 0]
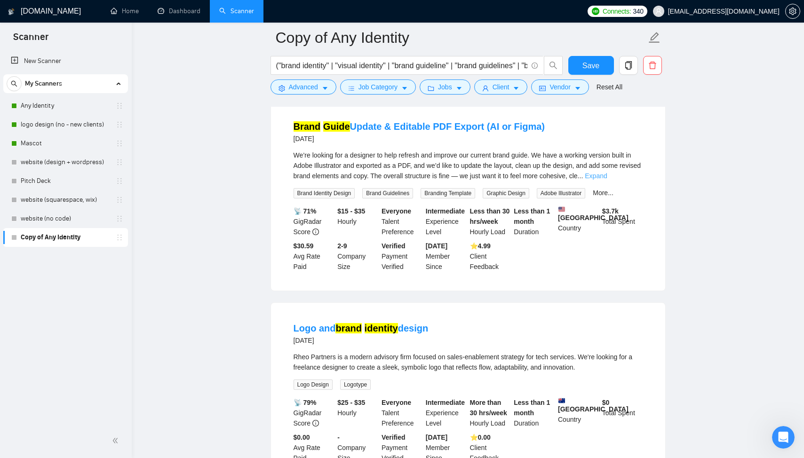
click at [607, 180] on link "Expand" at bounding box center [596, 176] width 22 height 8
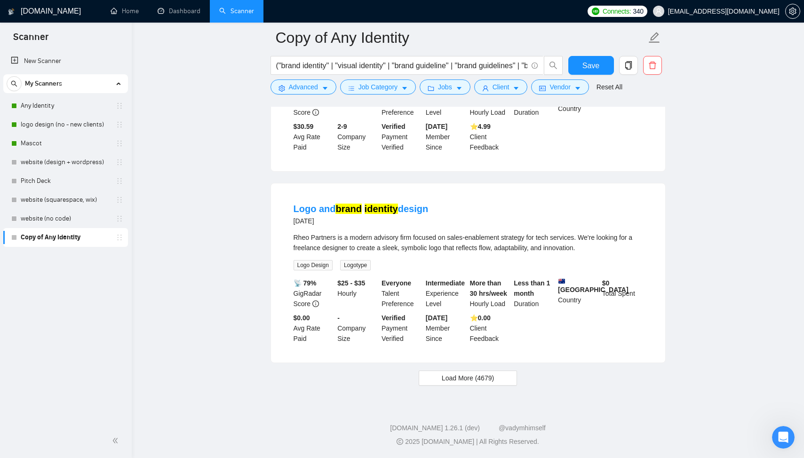
scroll to position [4270, 0]
click at [436, 379] on button "Load More (4679)" at bounding box center [468, 378] width 98 height 15
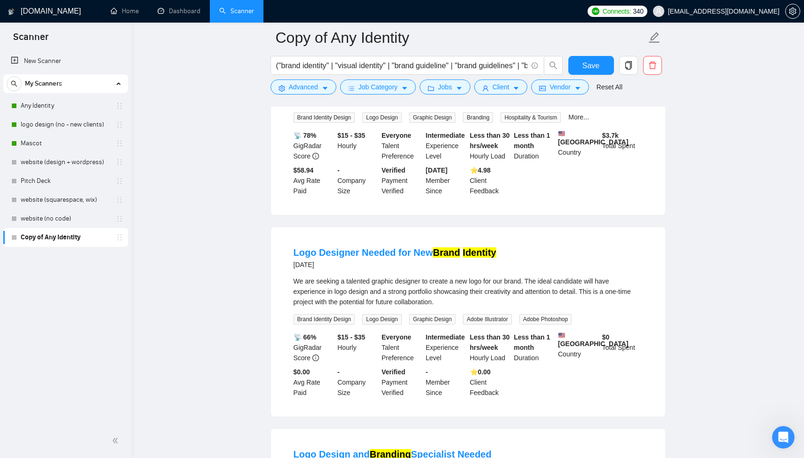
scroll to position [4981, 0]
click at [597, 104] on link "Expand" at bounding box center [586, 100] width 22 height 8
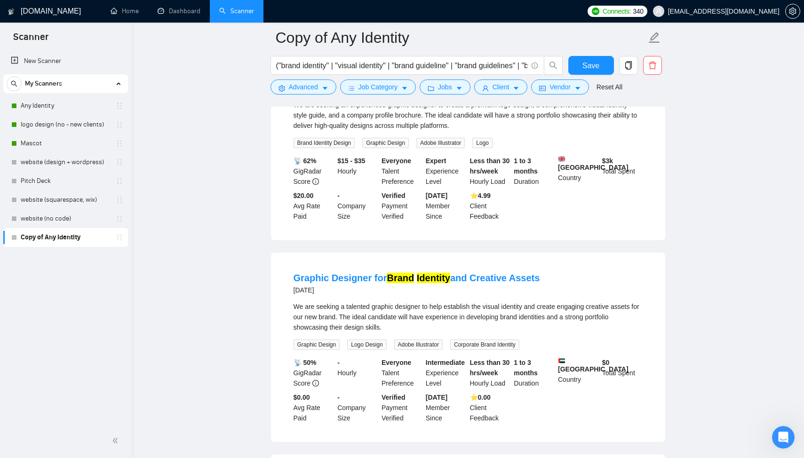
scroll to position [6057, 0]
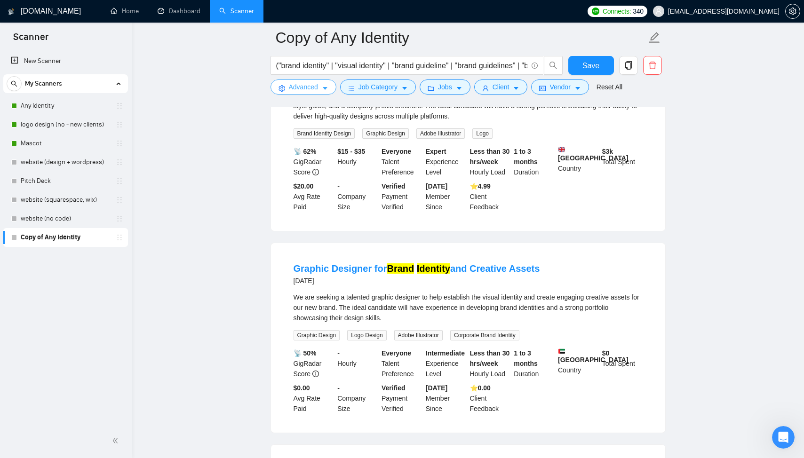
click at [304, 84] on span "Advanced" at bounding box center [303, 87] width 29 height 10
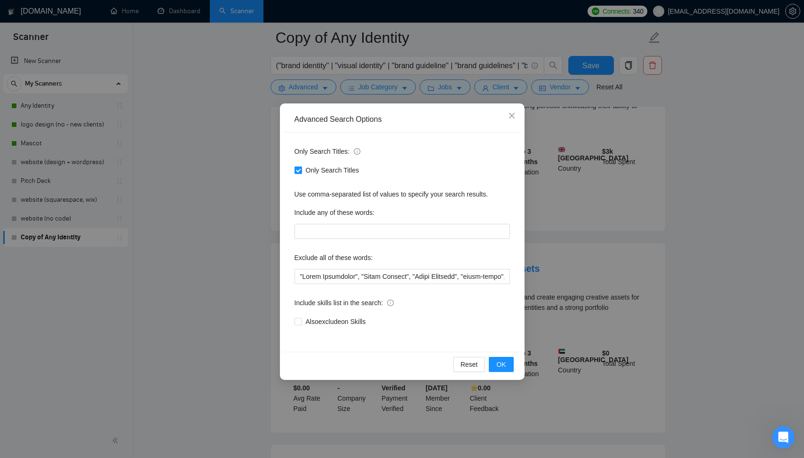
click at [702, 169] on div "Advanced Search Options Only Search Titles: Only Search Titles Use comma-separa…" at bounding box center [402, 229] width 804 height 458
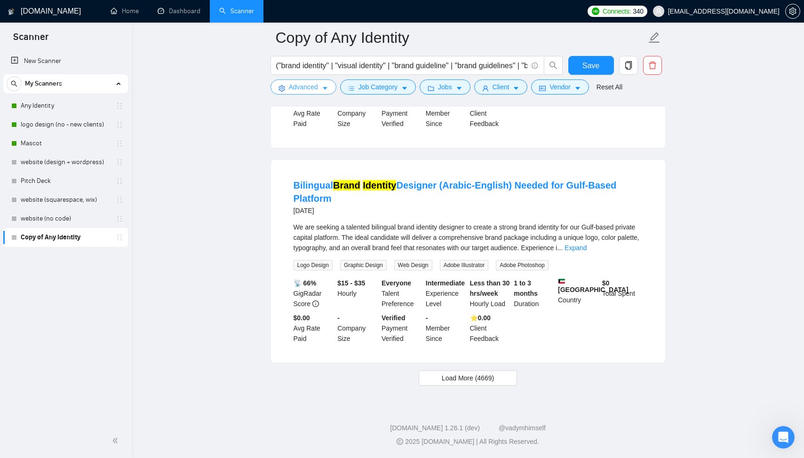
scroll to position [6454, 0]
click at [494, 382] on span "Load More (4669)" at bounding box center [468, 378] width 52 height 10
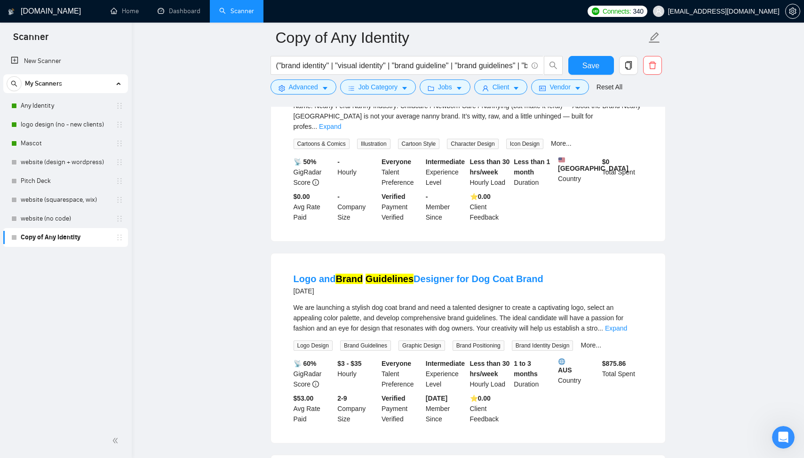
scroll to position [7365, 0]
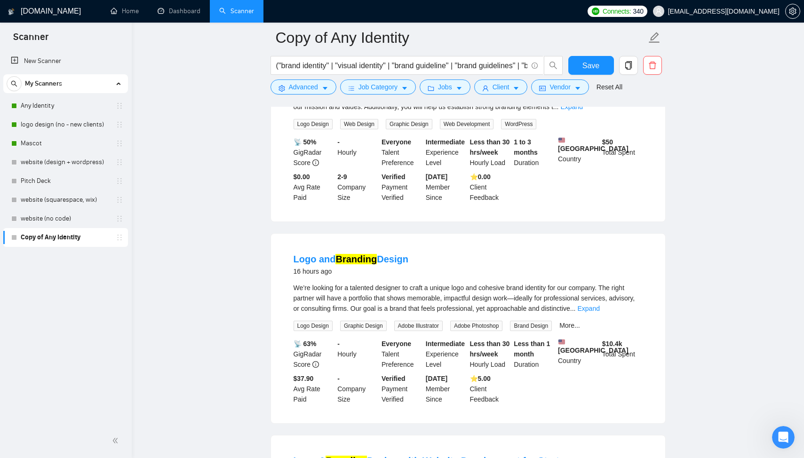
scroll to position [0, 0]
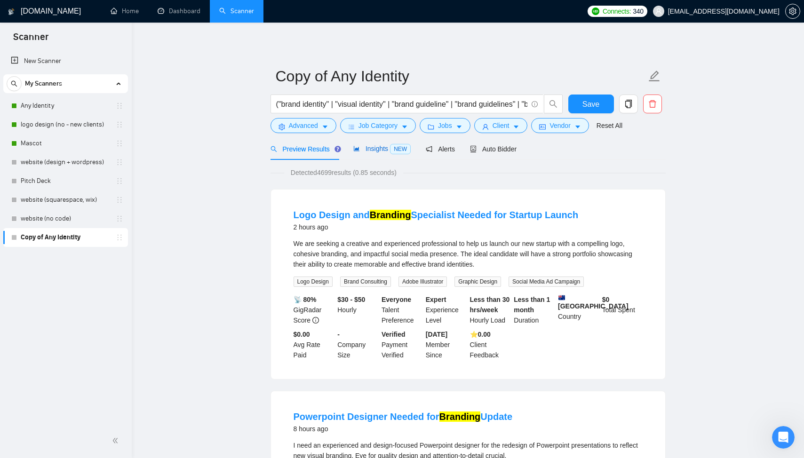
click at [380, 147] on span "Insights NEW" at bounding box center [381, 149] width 57 height 8
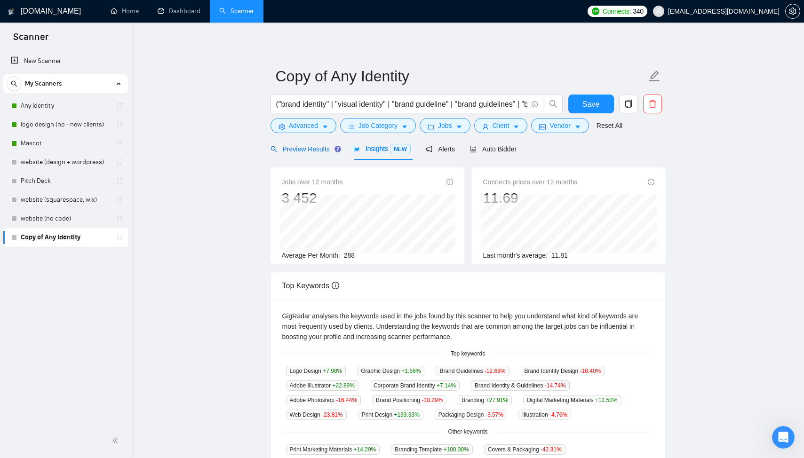
click at [318, 153] on div "Preview Results" at bounding box center [305, 149] width 68 height 10
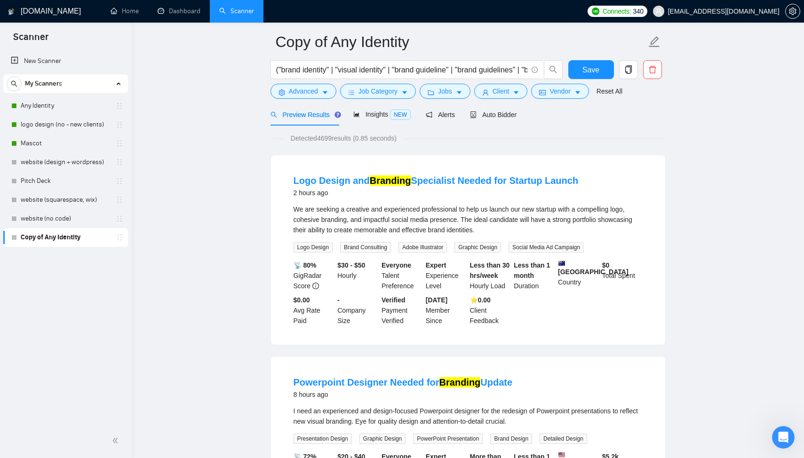
scroll to position [36, 0]
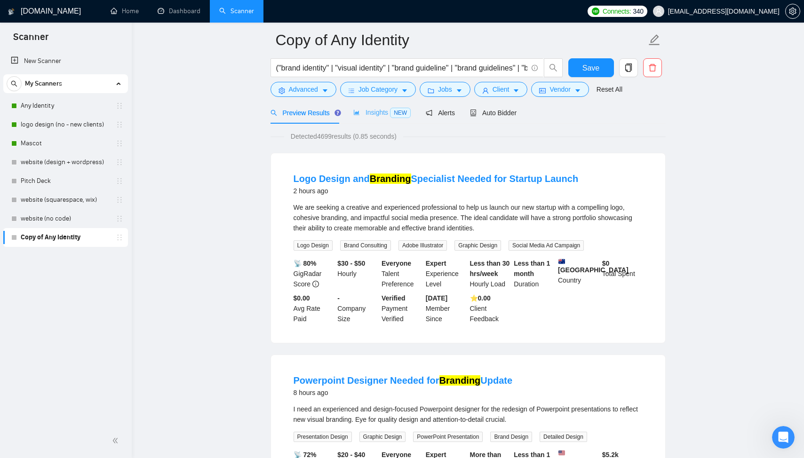
click at [369, 120] on div "Insights NEW" at bounding box center [381, 113] width 57 height 22
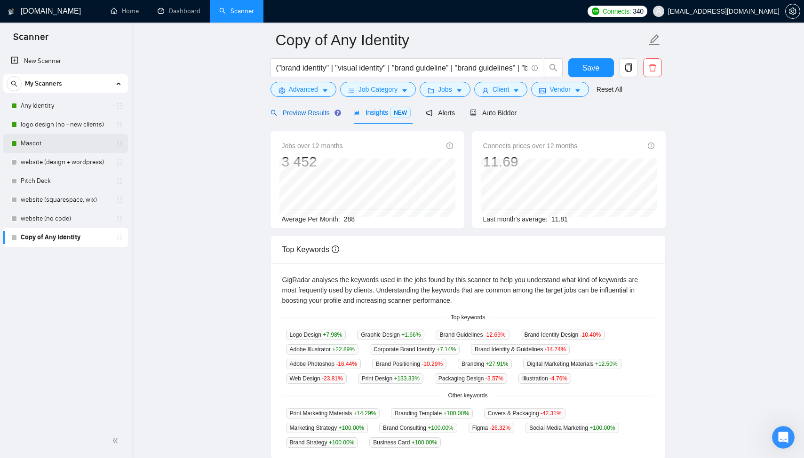
click at [310, 116] on span "Preview Results" at bounding box center [305, 113] width 68 height 8
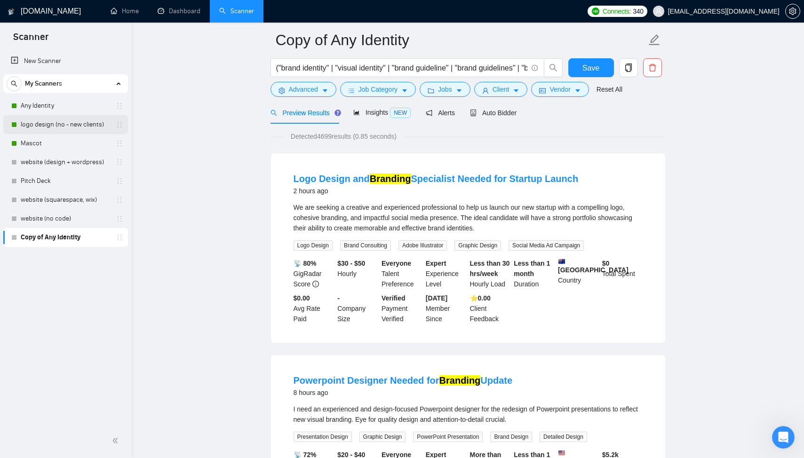
click at [49, 121] on link "logo design (no - new clients)" at bounding box center [65, 124] width 89 height 19
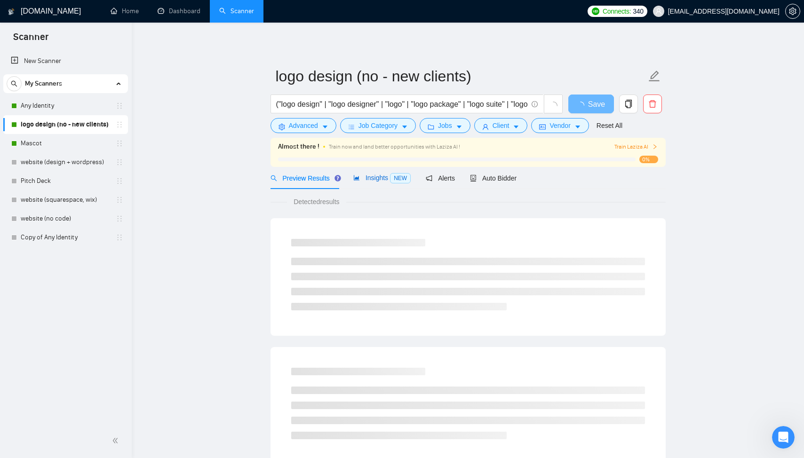
click at [375, 173] on div "Insights NEW" at bounding box center [381, 178] width 57 height 11
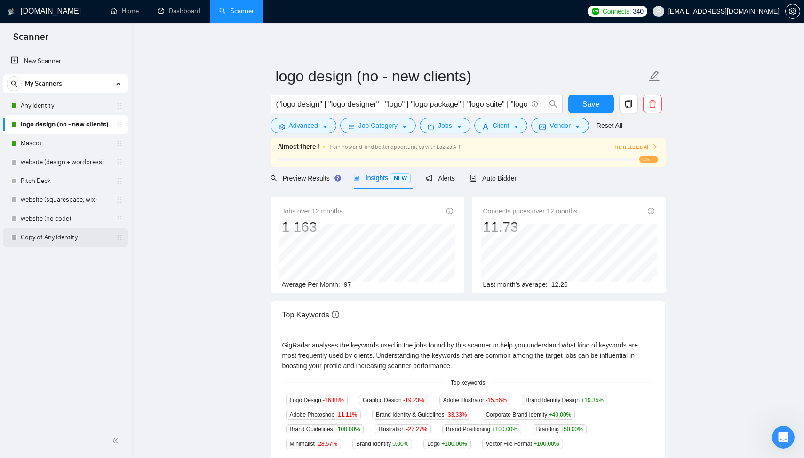
click at [56, 241] on link "Copy of Any Identity" at bounding box center [65, 237] width 89 height 19
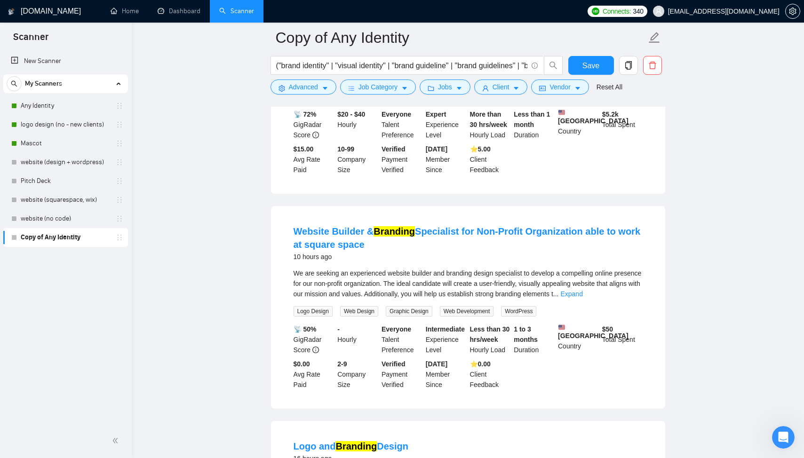
scroll to position [592, 0]
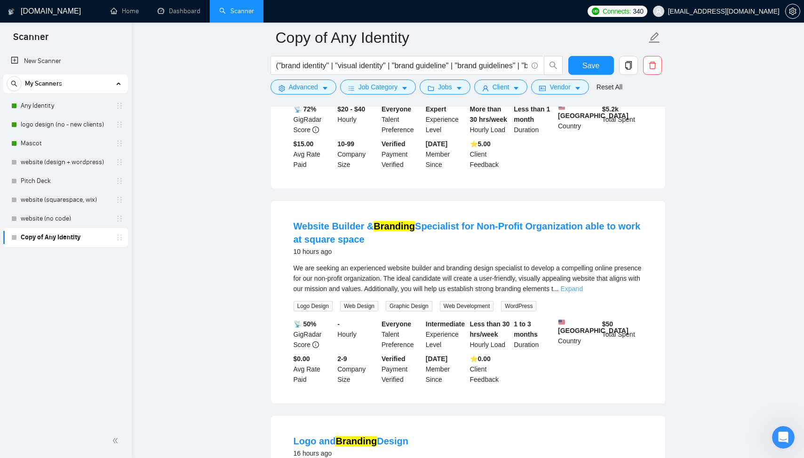
click at [583, 288] on link "Expand" at bounding box center [572, 289] width 22 height 8
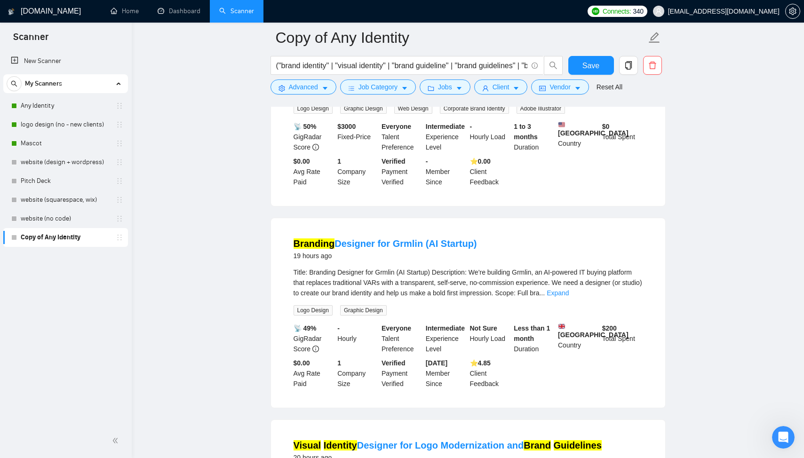
scroll to position [1224, 0]
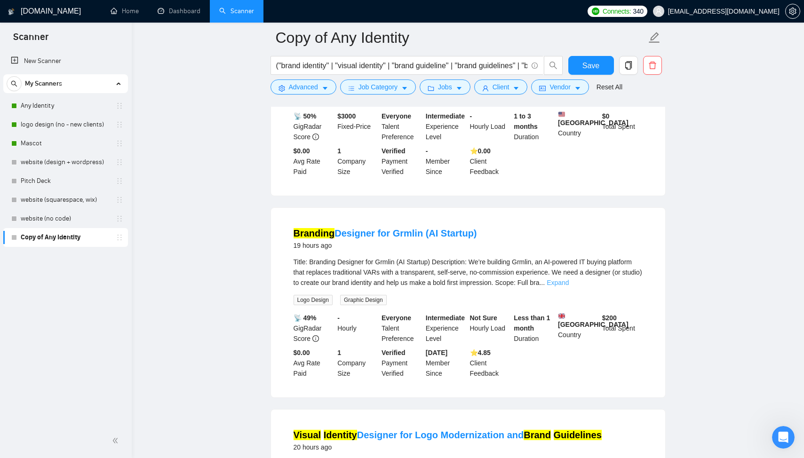
click at [569, 287] on link "Expand" at bounding box center [558, 283] width 22 height 8
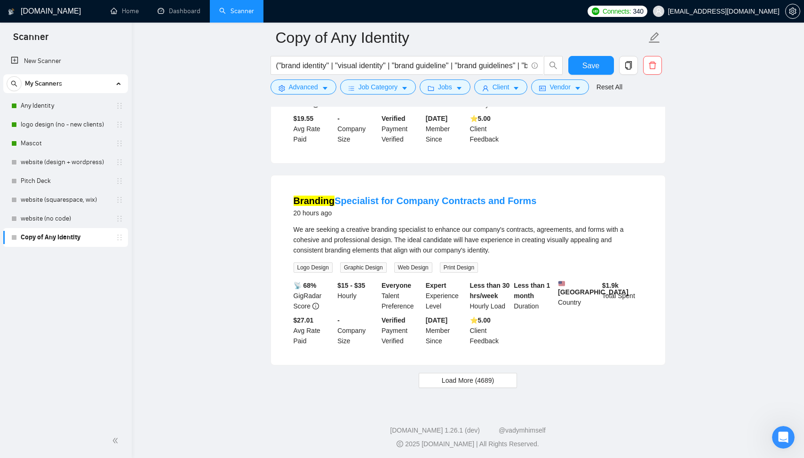
scroll to position [1982, 0]
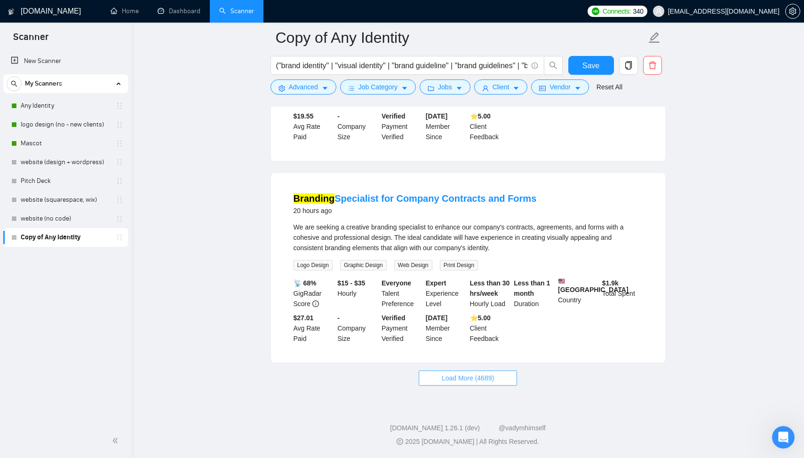
click at [470, 375] on span "Load More (4689)" at bounding box center [468, 378] width 52 height 10
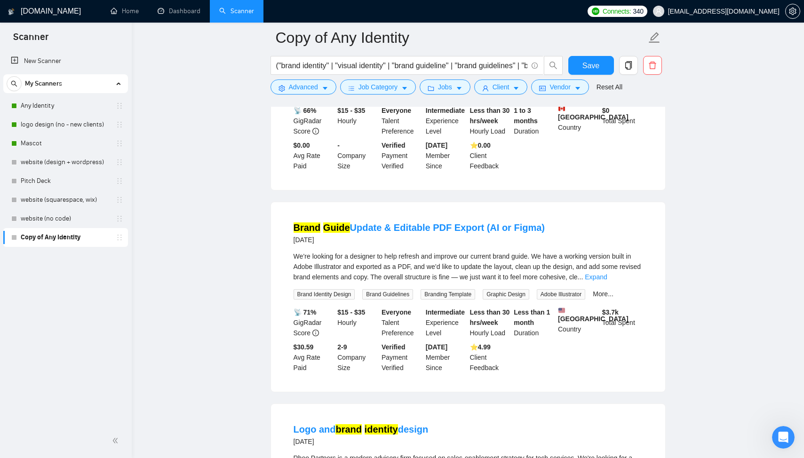
scroll to position [3796, 0]
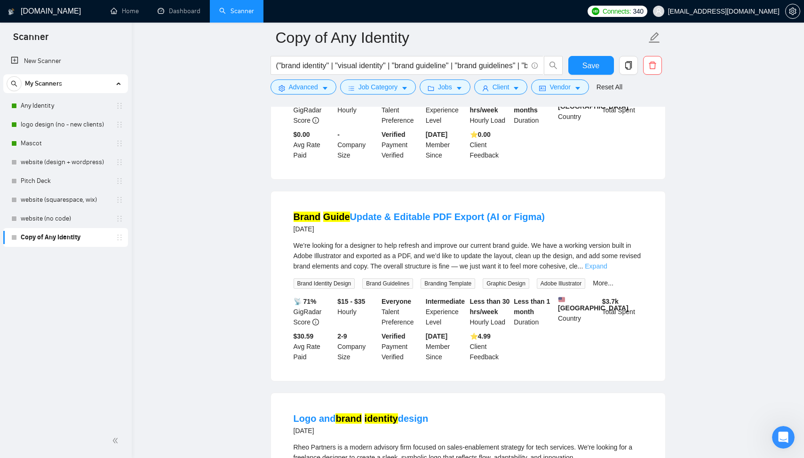
click at [607, 270] on link "Expand" at bounding box center [596, 267] width 22 height 8
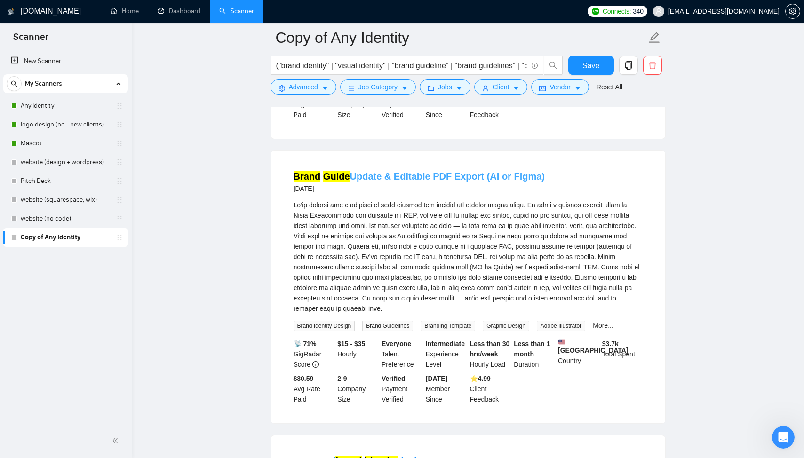
scroll to position [3837, 0]
click at [313, 90] on span "Advanced" at bounding box center [303, 87] width 29 height 10
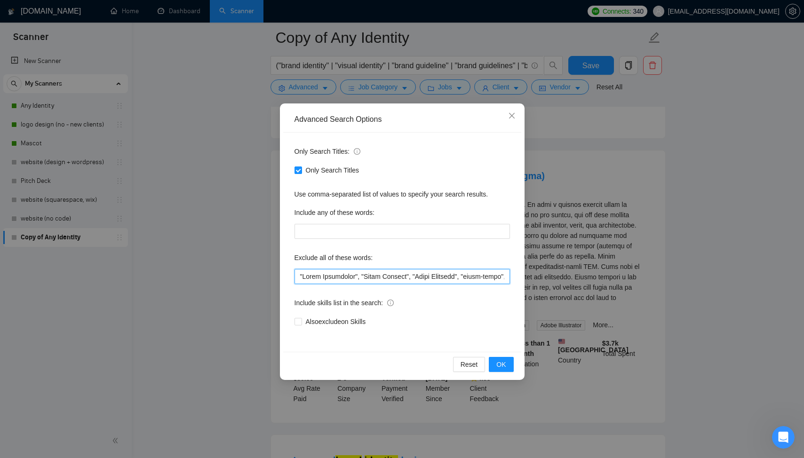
click at [300, 277] on input "text" at bounding box center [403, 276] width 216 height 15
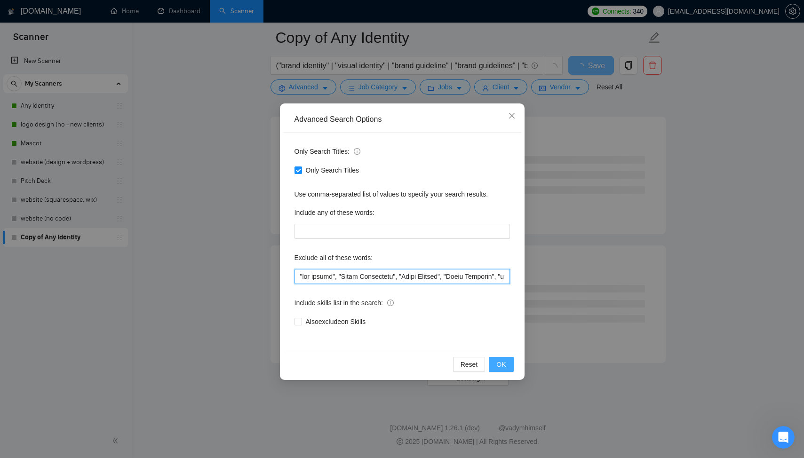
type input ""pdf export", "Brand Strategist", "Video Editing", "Match Branding", "print-rea…"
click at [504, 368] on span "OK" at bounding box center [501, 365] width 9 height 10
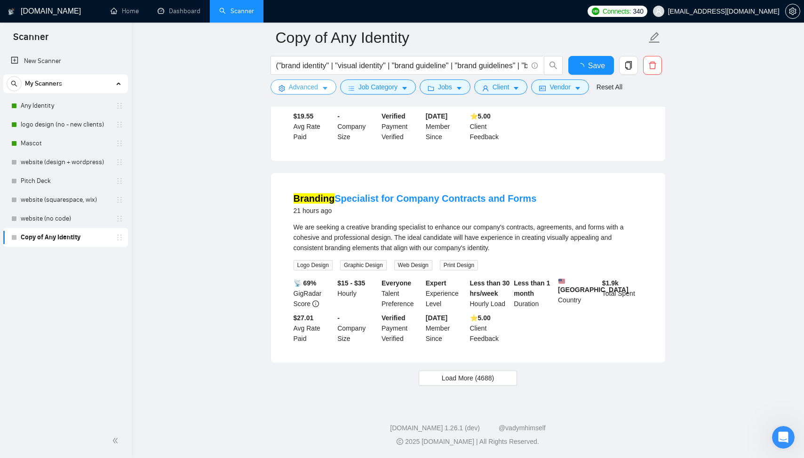
scroll to position [1868, 0]
click at [450, 379] on span "Load More (4688)" at bounding box center [468, 378] width 52 height 10
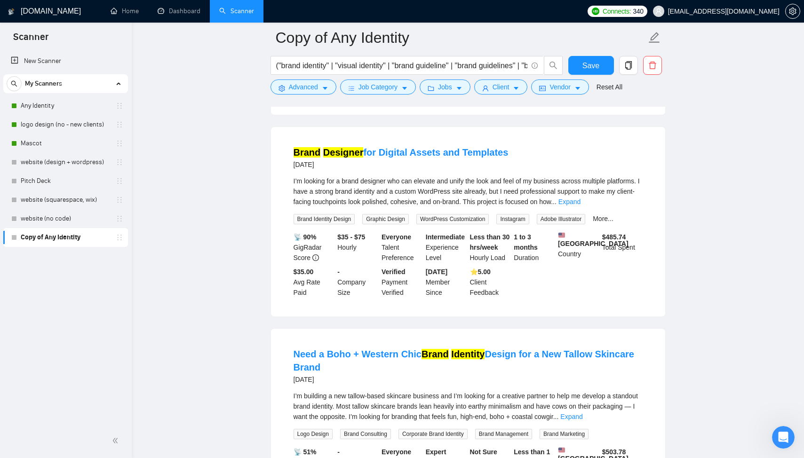
scroll to position [3130, 0]
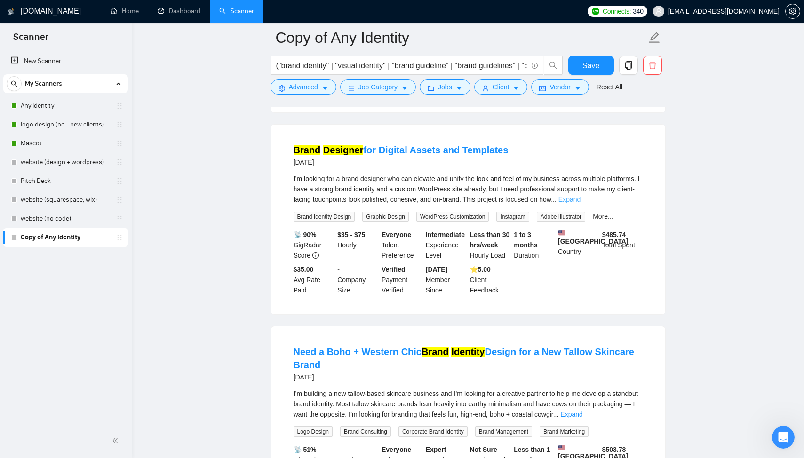
click at [581, 203] on link "Expand" at bounding box center [570, 200] width 22 height 8
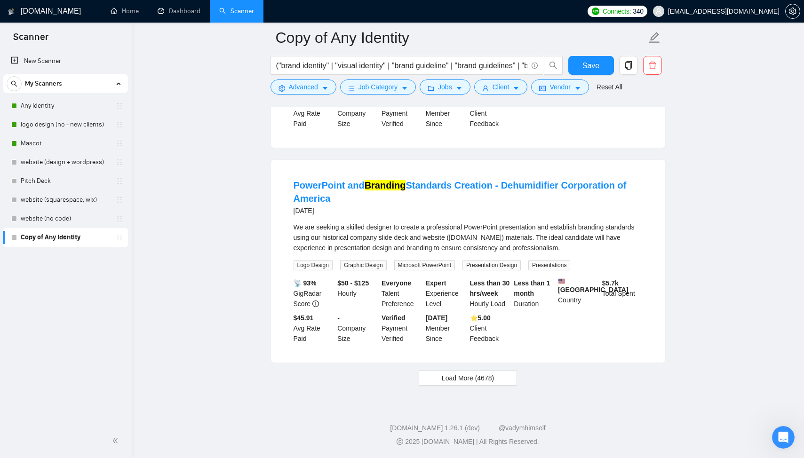
scroll to position [3969, 0]
click at [477, 384] on span "Load More (4678)" at bounding box center [468, 378] width 52 height 10
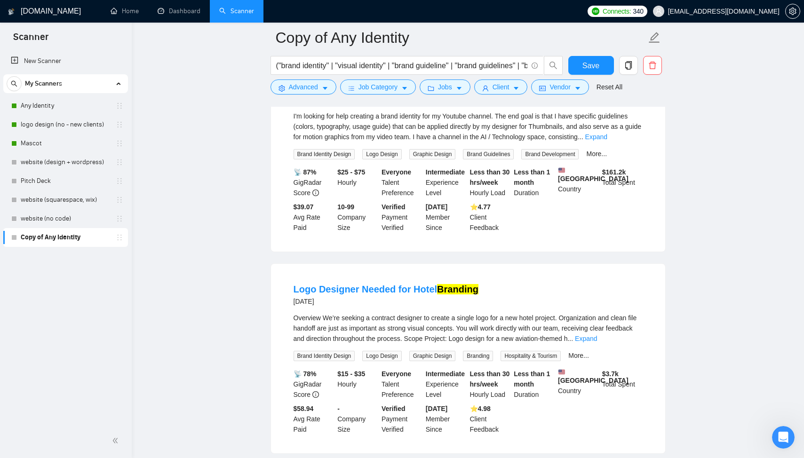
scroll to position [4230, 0]
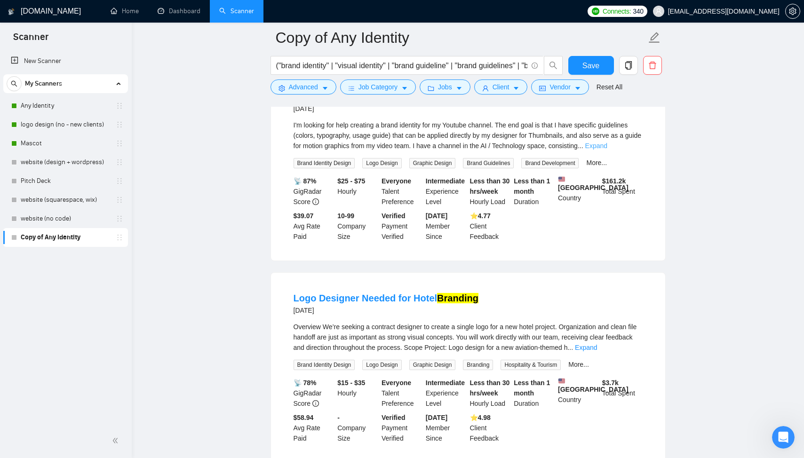
click at [608, 150] on link "Expand" at bounding box center [597, 146] width 22 height 8
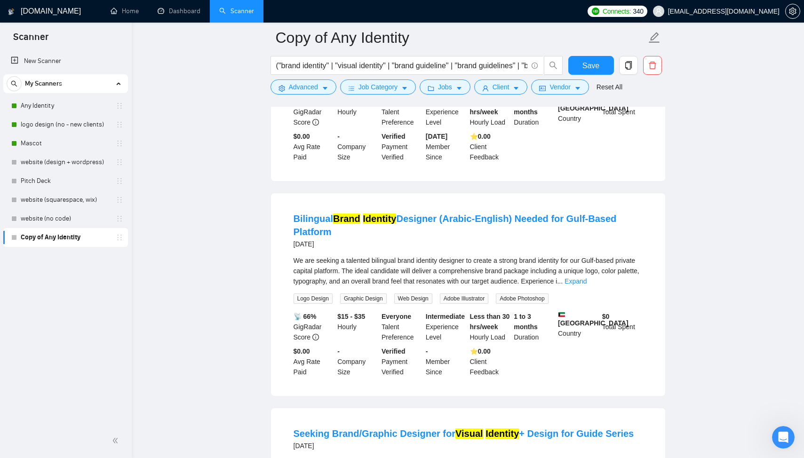
scroll to position [6110, 0]
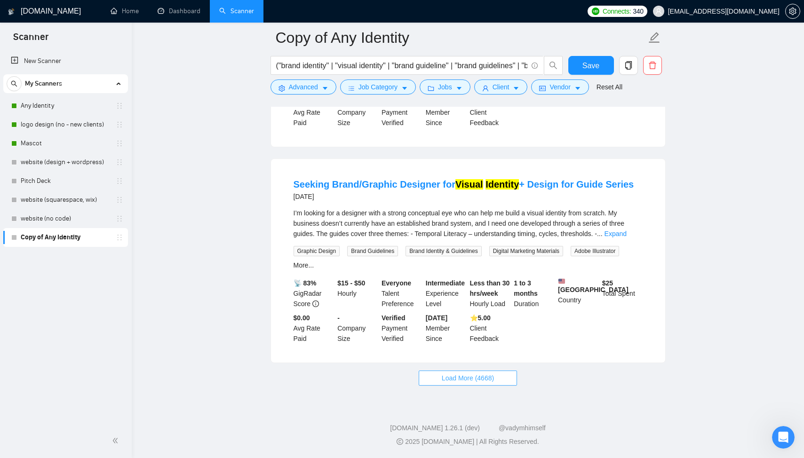
click at [462, 381] on span "Load More (4668)" at bounding box center [468, 378] width 52 height 10
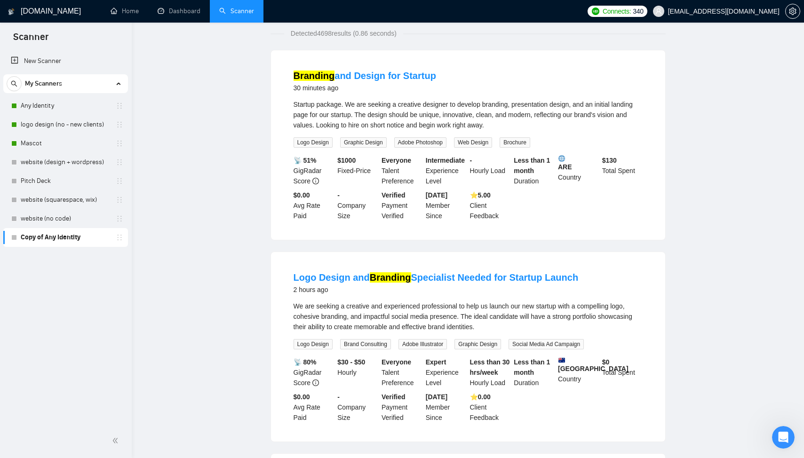
scroll to position [0, 0]
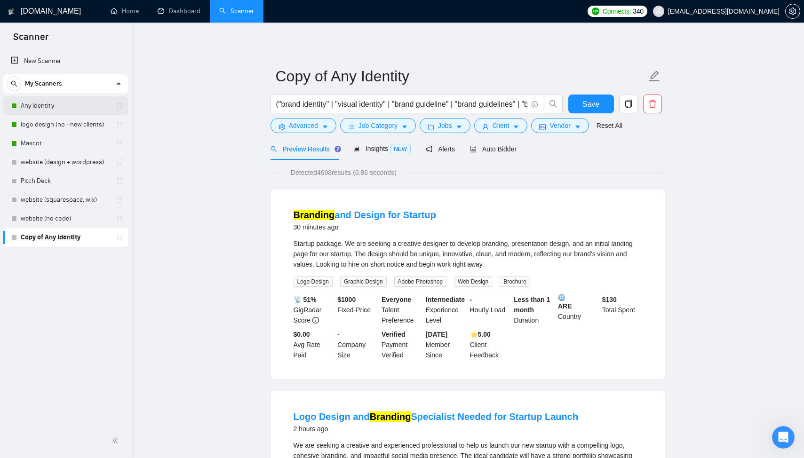
click at [80, 103] on link "Any Identity" at bounding box center [65, 105] width 89 height 19
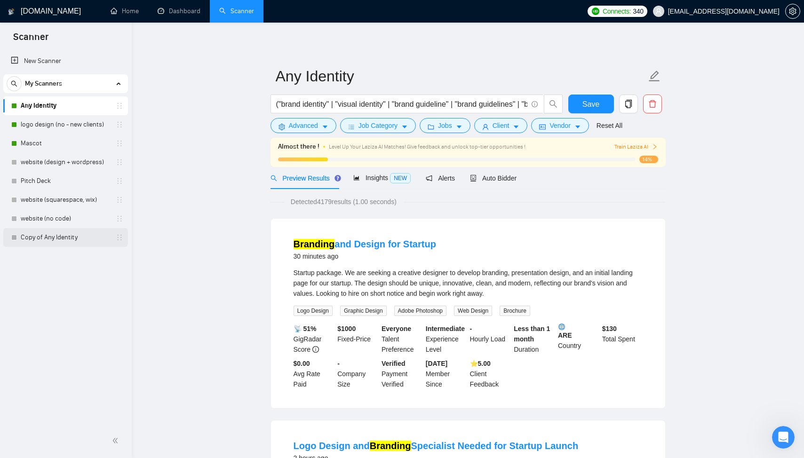
click at [44, 245] on link "Copy of Any Identity" at bounding box center [65, 237] width 89 height 19
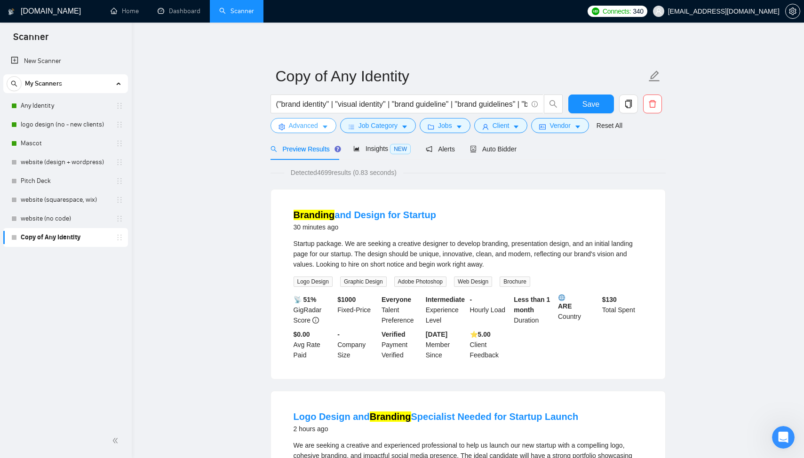
click at [303, 124] on span "Advanced" at bounding box center [303, 125] width 29 height 10
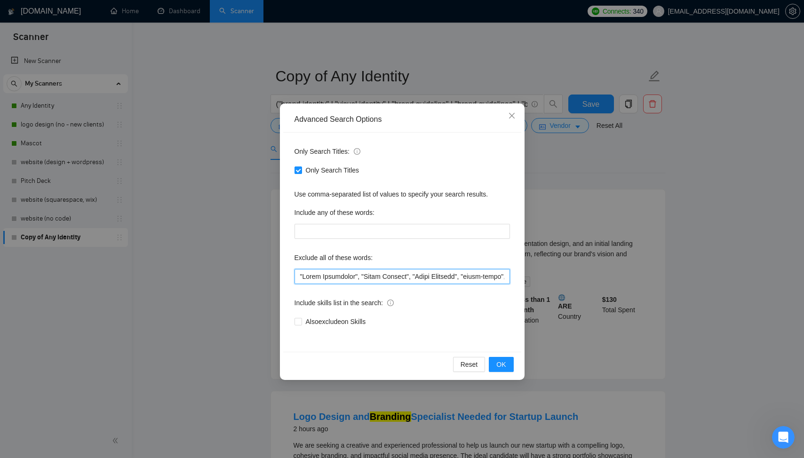
click at [353, 271] on input "text" at bounding box center [403, 276] width 216 height 15
click at [221, 241] on div "Advanced Search Options Only Search Titles: Only Search Titles Use comma-separa…" at bounding box center [402, 229] width 804 height 458
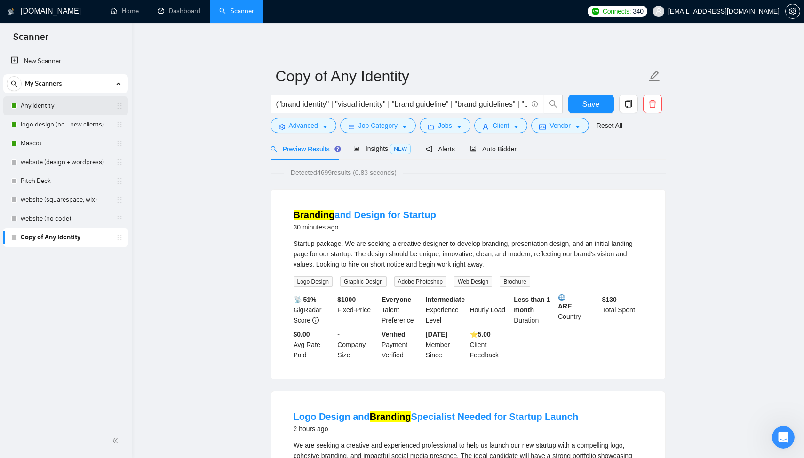
click at [53, 109] on link "Any Identity" at bounding box center [65, 105] width 89 height 19
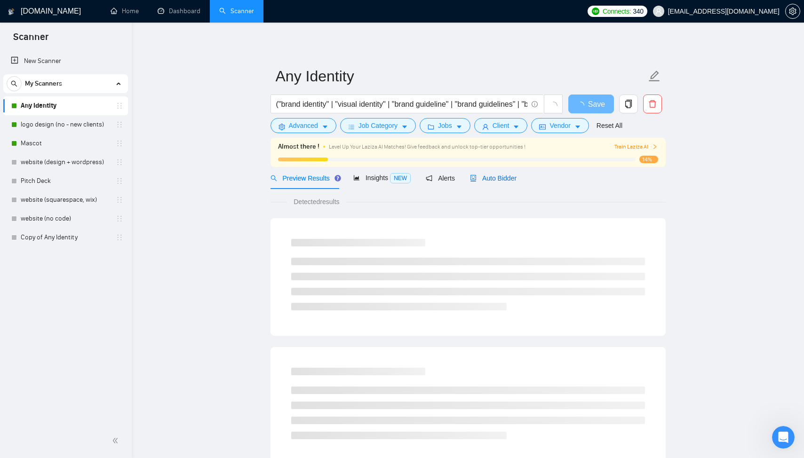
click at [507, 181] on span "Auto Bidder" at bounding box center [493, 179] width 47 height 8
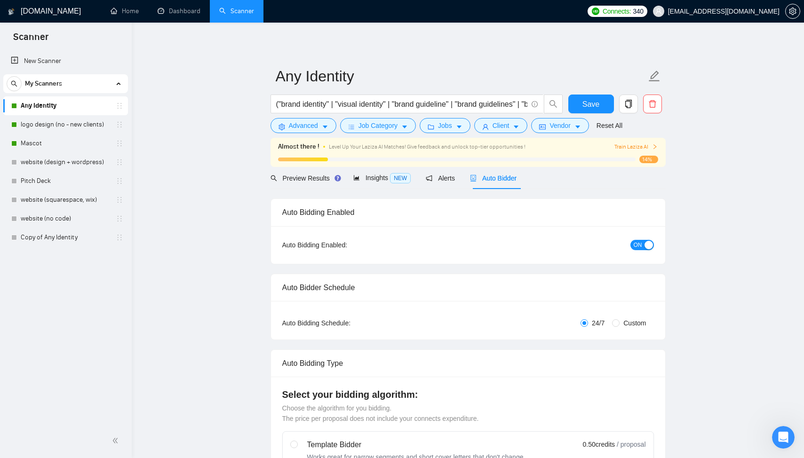
click at [643, 244] on button "ON" at bounding box center [643, 245] width 24 height 10
click at [292, 183] on div "Preview Results" at bounding box center [305, 178] width 68 height 10
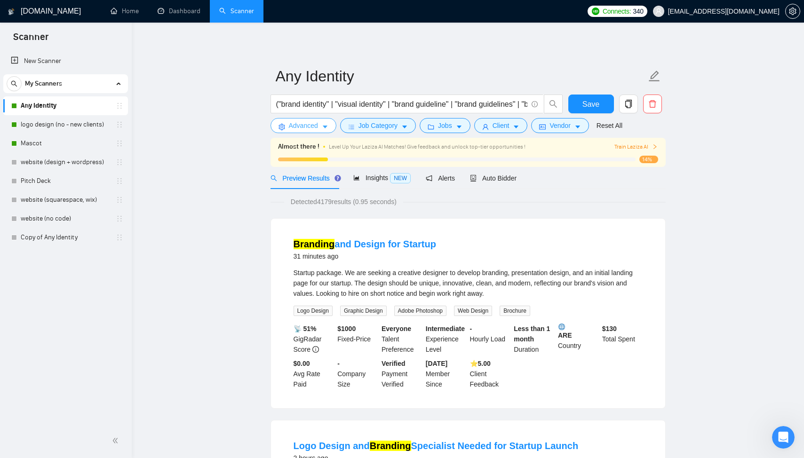
click at [308, 128] on span "Advanced" at bounding box center [303, 125] width 29 height 10
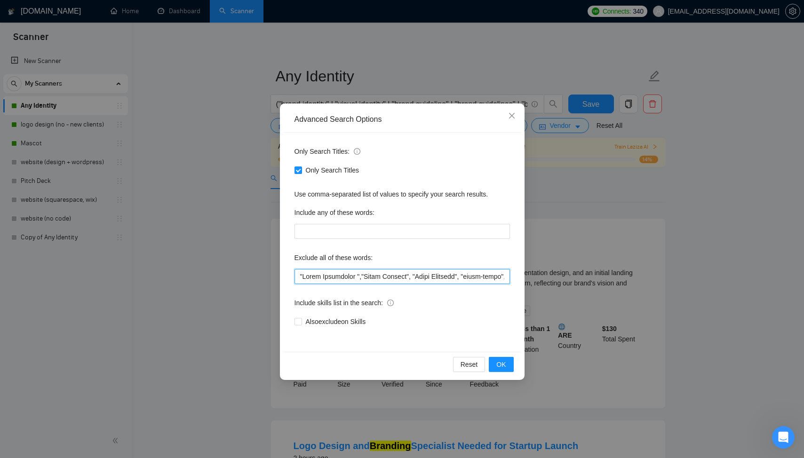
click at [329, 273] on input "text" at bounding box center [403, 276] width 216 height 15
paste input "", "Video Editing", "Match Branding", "print-ready", "final touches", "clothing…"
type input ""Brand Strategist", "Video Editing", "Match Branding", "print-ready", "final to…"
click at [499, 365] on span "OK" at bounding box center [501, 365] width 9 height 10
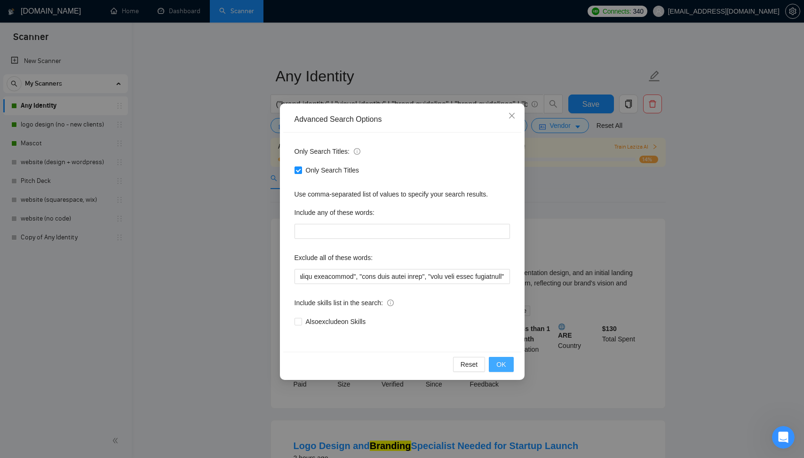
scroll to position [0, 0]
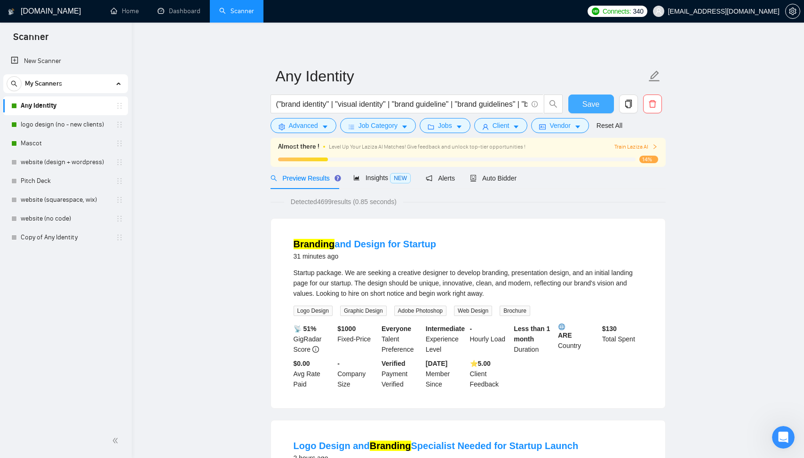
click at [596, 104] on span "Save" at bounding box center [591, 104] width 17 height 12
click at [75, 239] on link "Copy of Any Identity" at bounding box center [65, 237] width 89 height 19
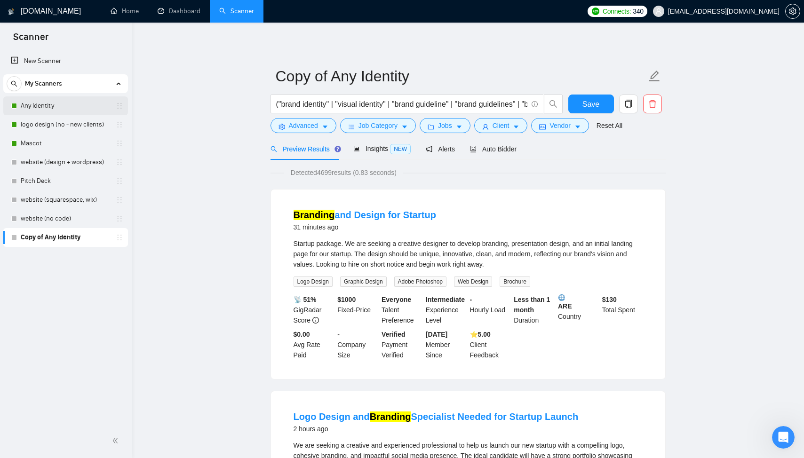
click at [64, 105] on link "Any Identity" at bounding box center [65, 105] width 89 height 19
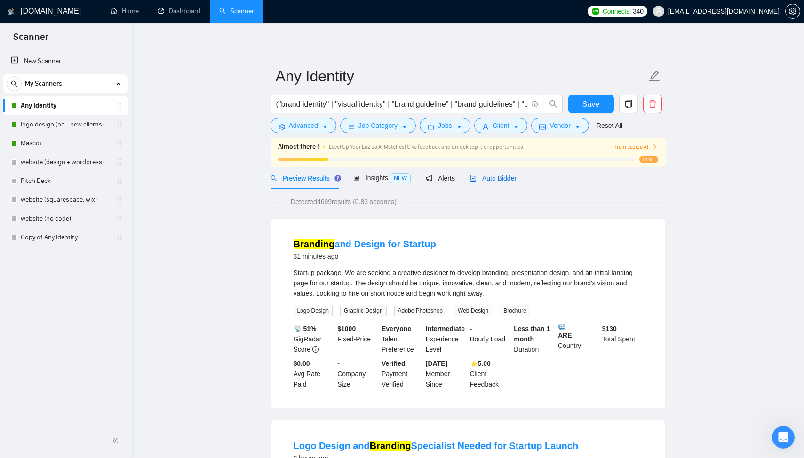
click at [507, 182] on div "Auto Bidder" at bounding box center [493, 178] width 47 height 10
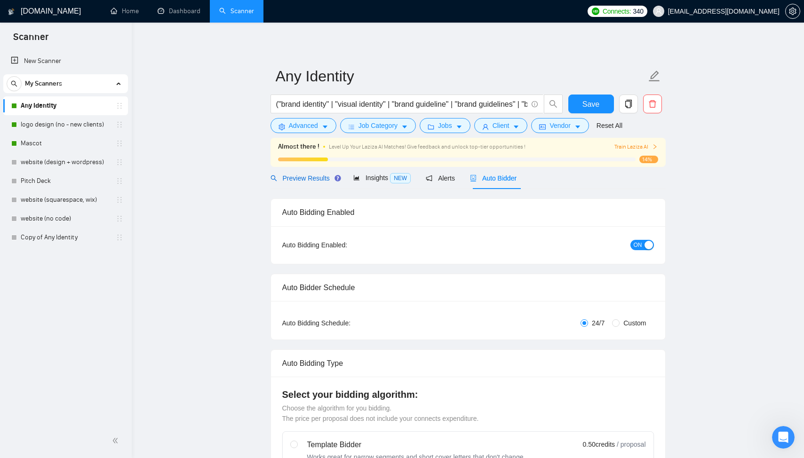
click at [313, 180] on span "Preview Results" at bounding box center [305, 179] width 68 height 8
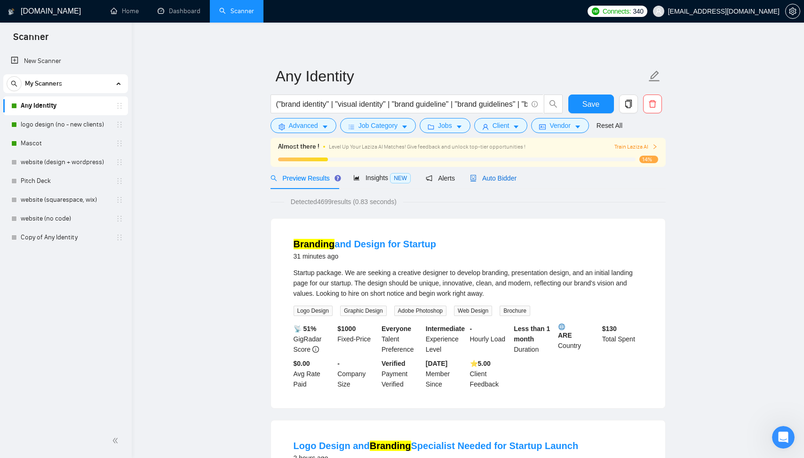
click at [511, 179] on span "Auto Bidder" at bounding box center [493, 179] width 47 height 8
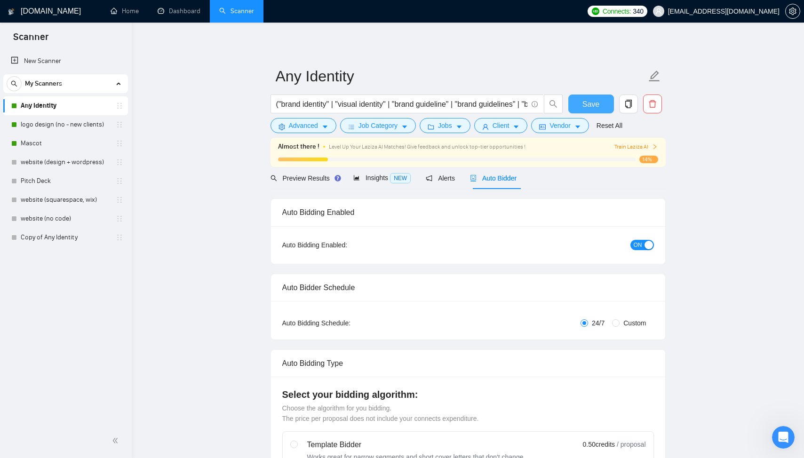
click at [599, 106] on span "Save" at bounding box center [591, 104] width 17 height 12
click at [307, 178] on span "Preview Results" at bounding box center [305, 179] width 68 height 8
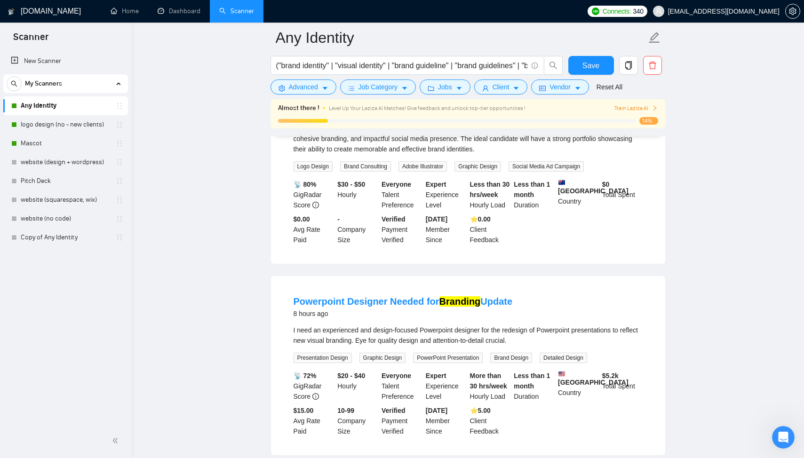
scroll to position [345, 0]
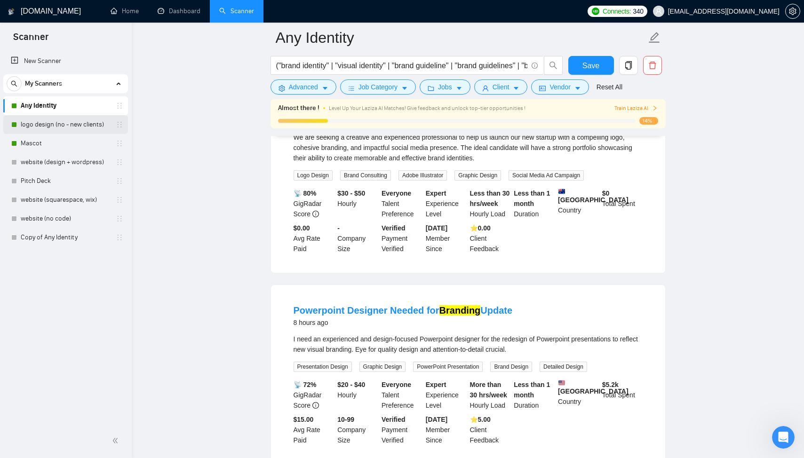
click at [76, 127] on link "logo design (no - new clients)" at bounding box center [65, 124] width 89 height 19
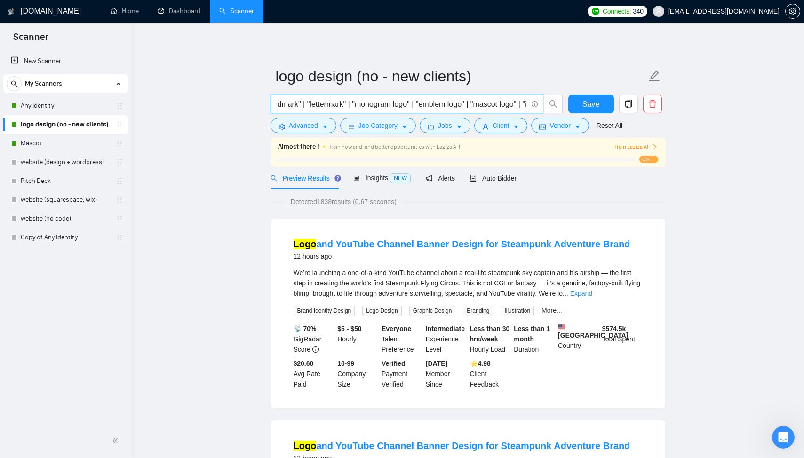
scroll to position [0, 566]
drag, startPoint x: 469, startPoint y: 106, endPoint x: 316, endPoint y: 105, distance: 152.5
click at [316, 105] on input "("logo design" | "logo designer" | "logo" | "logo package" | "logo suite" | "lo…" at bounding box center [401, 104] width 251 height 12
click at [330, 104] on input "("logo design" | "logo designer" | "logo" | "logo package" | "logo suite" | "lo…" at bounding box center [401, 104] width 251 height 12
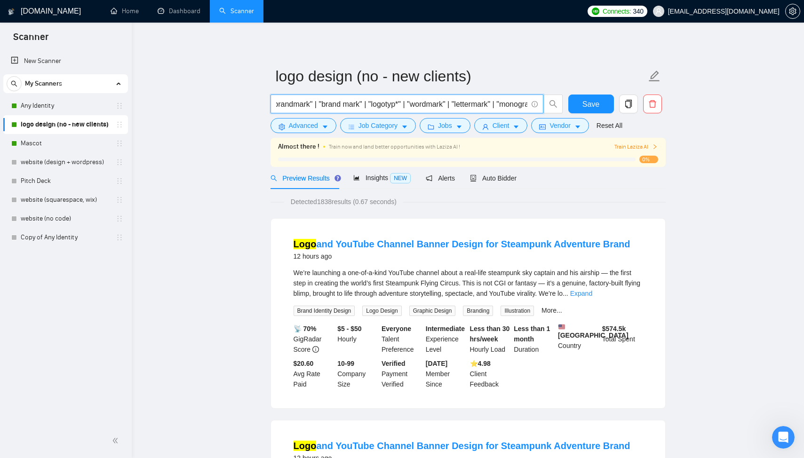
drag, startPoint x: 338, startPoint y: 104, endPoint x: 425, endPoint y: 102, distance: 87.1
click at [426, 102] on input "("logo design" | "logo designer" | "logo" | "logo package" | "logo suite" | "lo…" at bounding box center [401, 104] width 251 height 12
click at [425, 102] on input "("logo design" | "logo designer" | "logo" | "logo package" | "logo suite" | "lo…" at bounding box center [401, 104] width 251 height 12
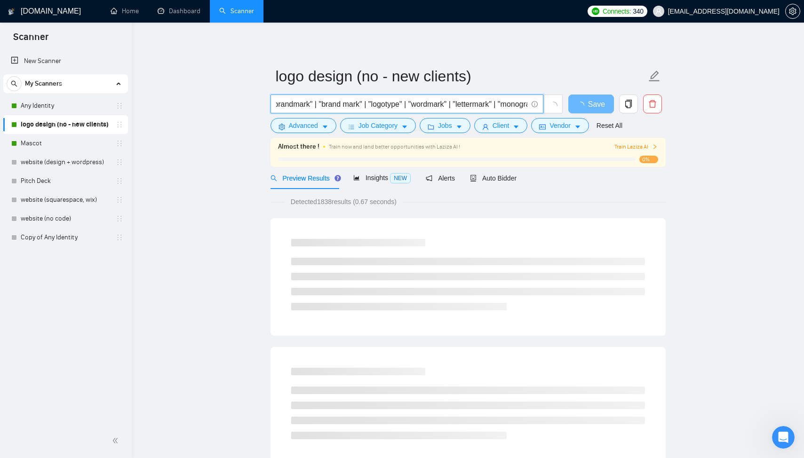
drag, startPoint x: 465, startPoint y: 109, endPoint x: 457, endPoint y: 107, distance: 8.2
click at [457, 107] on input "("logo design" | "logo designer" | "logo" | "logo package" | "logo suite" | "lo…" at bounding box center [401, 104] width 251 height 12
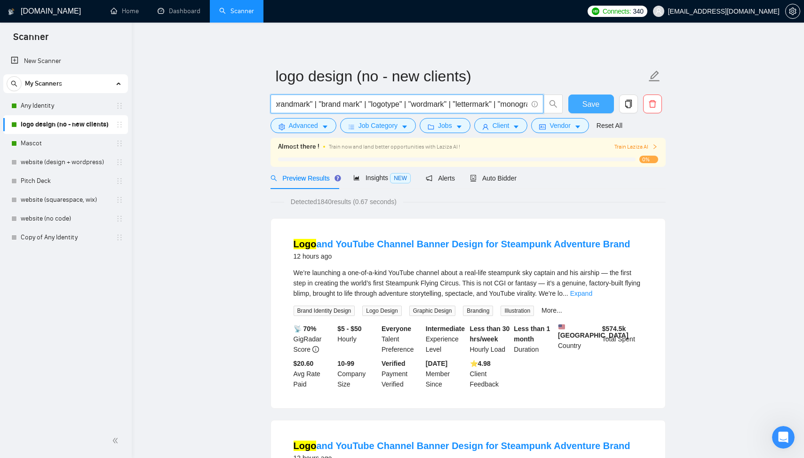
type input "("logo design" | "logo designer" | "logo" | "logo package" | "logo suite" | "lo…"
click at [581, 106] on button "Save" at bounding box center [592, 104] width 46 height 19
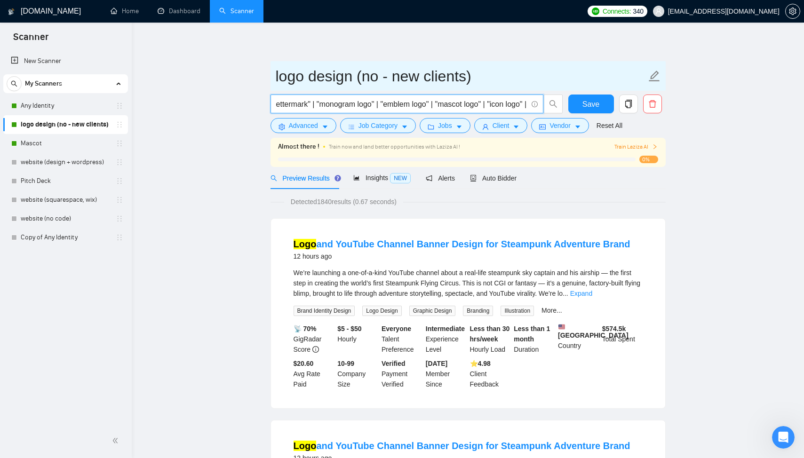
scroll to position [0, 634]
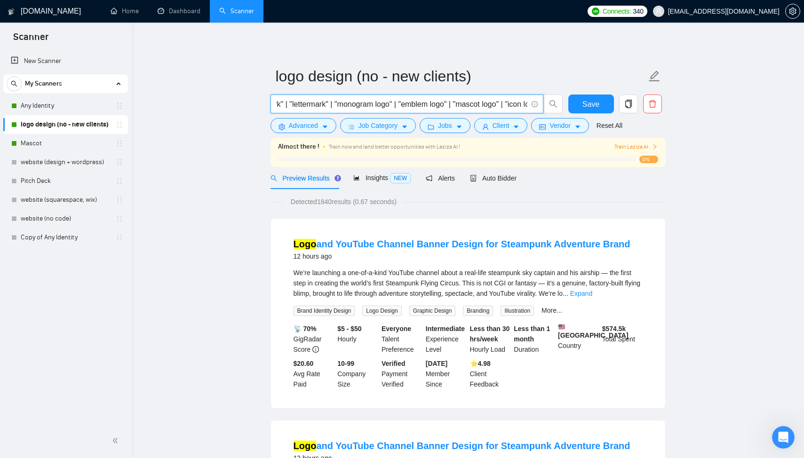
drag, startPoint x: 359, startPoint y: 104, endPoint x: 331, endPoint y: 102, distance: 27.8
click at [331, 102] on input "("logo design" | "logo designer" | "logo" | "logo package" | "logo suite" | "lo…" at bounding box center [401, 104] width 251 height 12
click at [309, 127] on span "Advanced" at bounding box center [303, 125] width 29 height 10
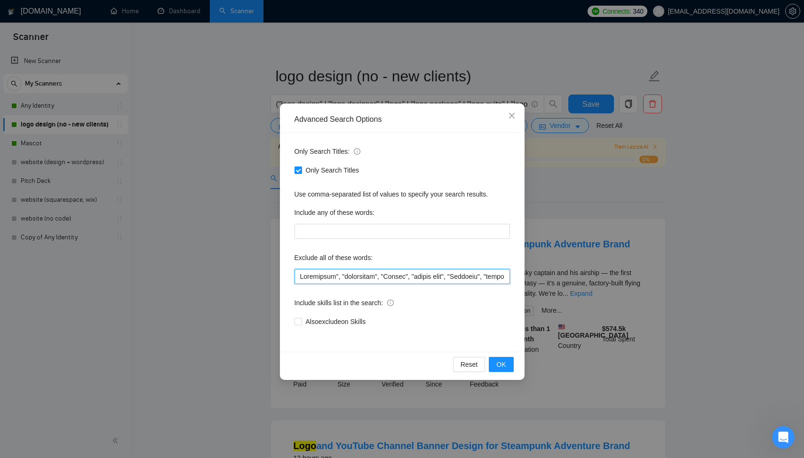
click at [300, 277] on input "text" at bounding box center [403, 276] width 216 height 15
type input ""Recreation", "recreation", "Redraw", "redraw logo", "Existing", "existing logo…"
click at [506, 370] on button "OK" at bounding box center [501, 364] width 24 height 15
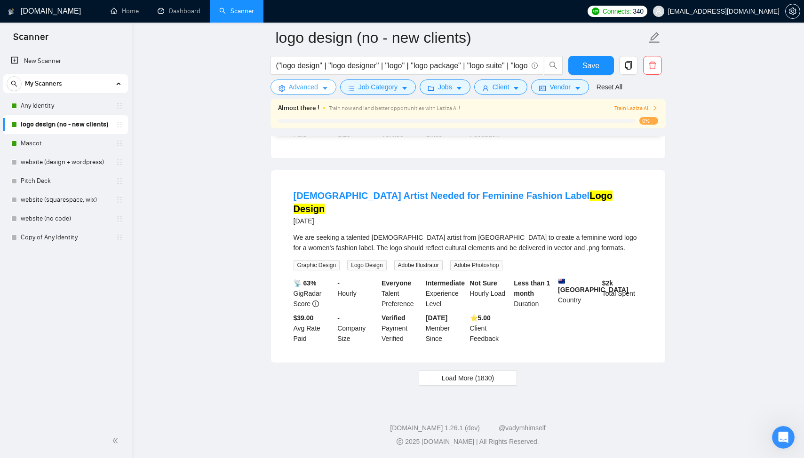
scroll to position [1873, 0]
click at [463, 372] on button "Load More (1830)" at bounding box center [468, 378] width 98 height 15
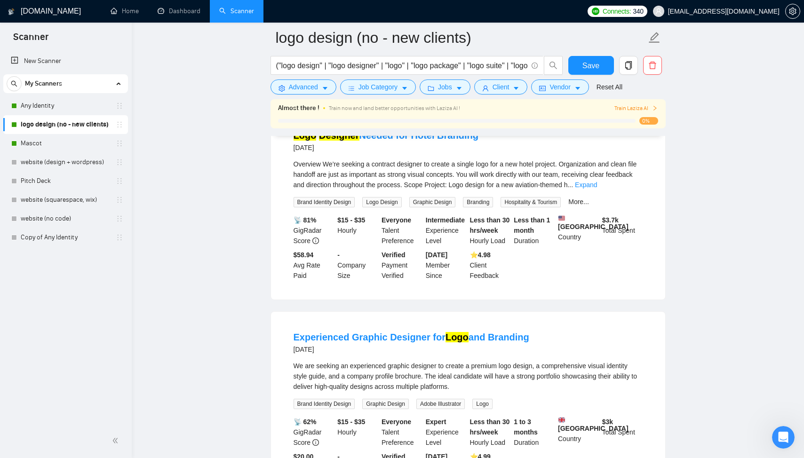
scroll to position [2703, 0]
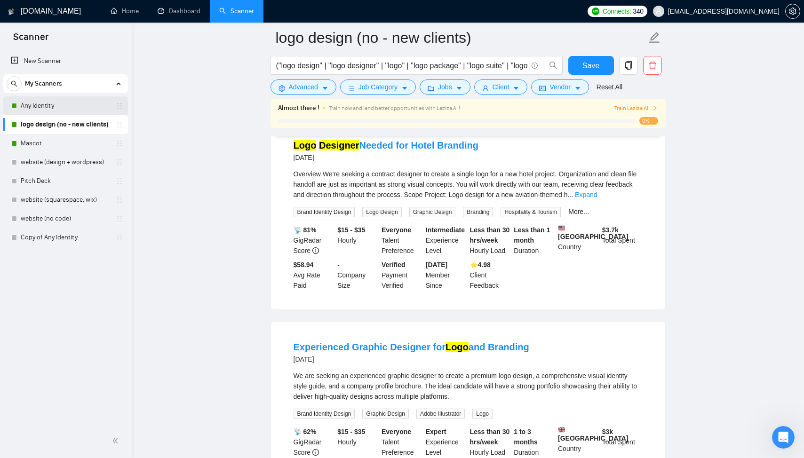
click at [76, 109] on link "Any Identity" at bounding box center [65, 105] width 89 height 19
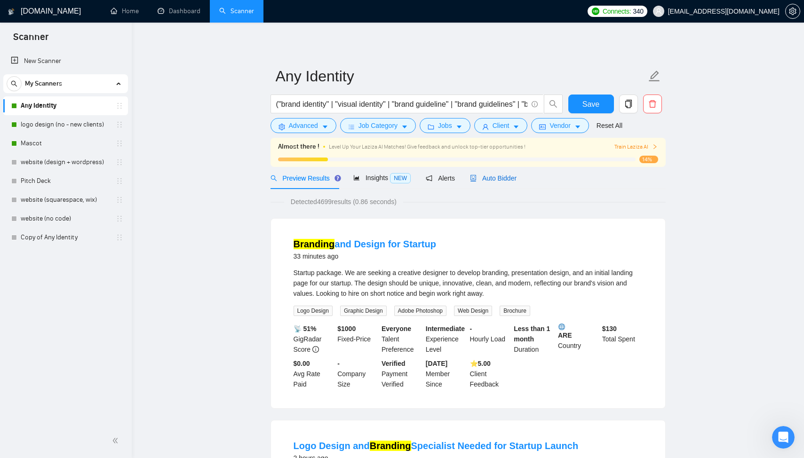
click at [494, 173] on div "Auto Bidder" at bounding box center [493, 178] width 47 height 10
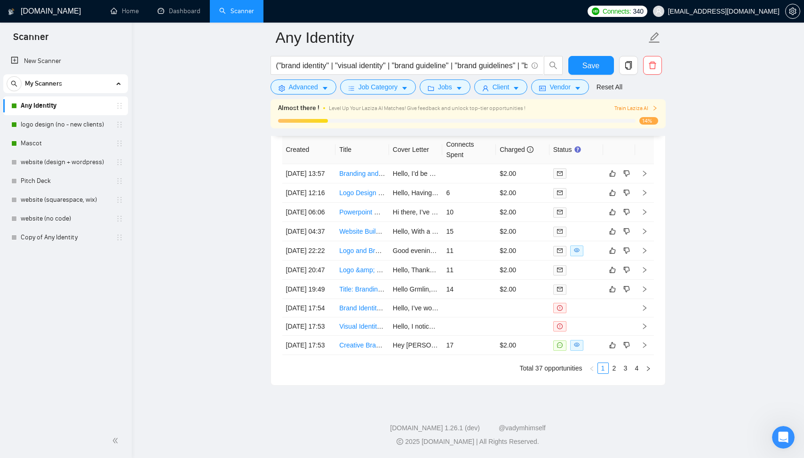
scroll to position [2390, 0]
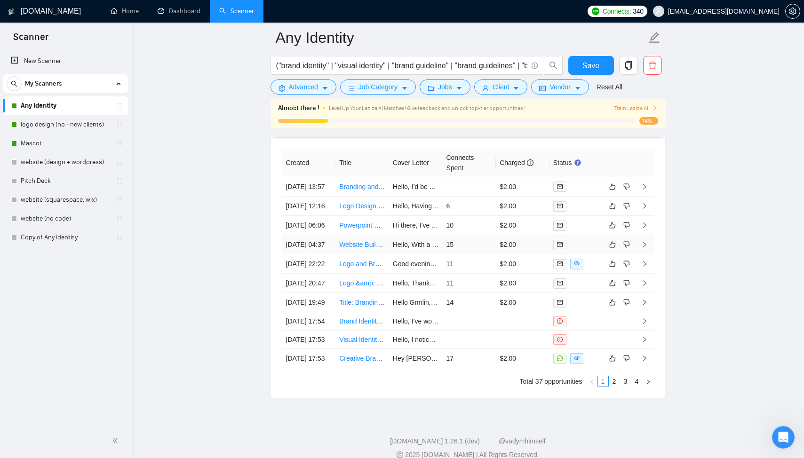
click at [459, 255] on td "15" at bounding box center [469, 244] width 54 height 19
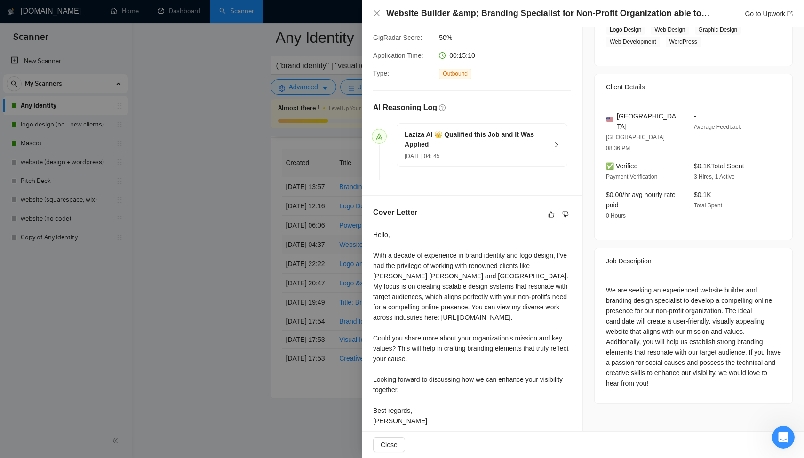
scroll to position [192, 0]
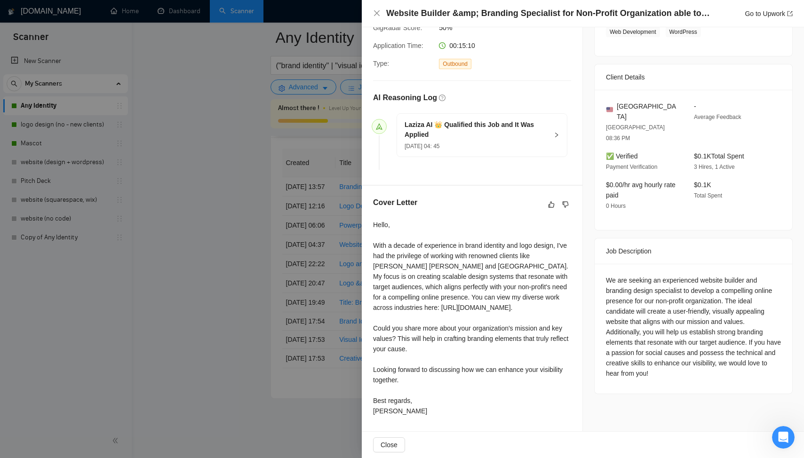
click at [299, 310] on div at bounding box center [402, 229] width 804 height 458
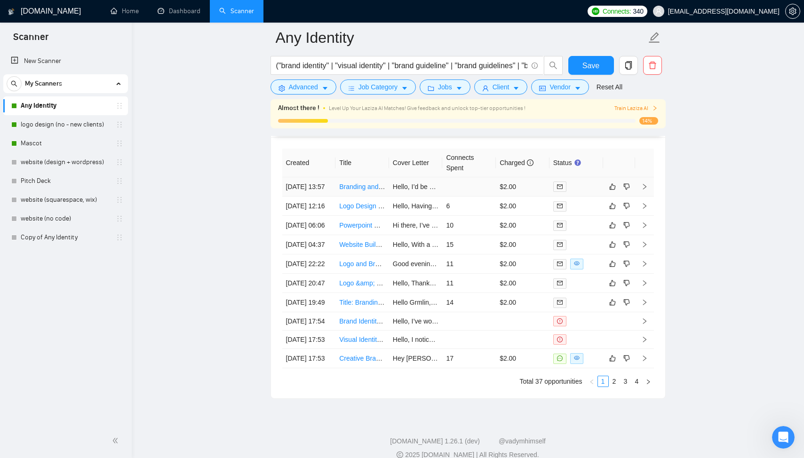
click at [447, 188] on td at bounding box center [469, 186] width 54 height 19
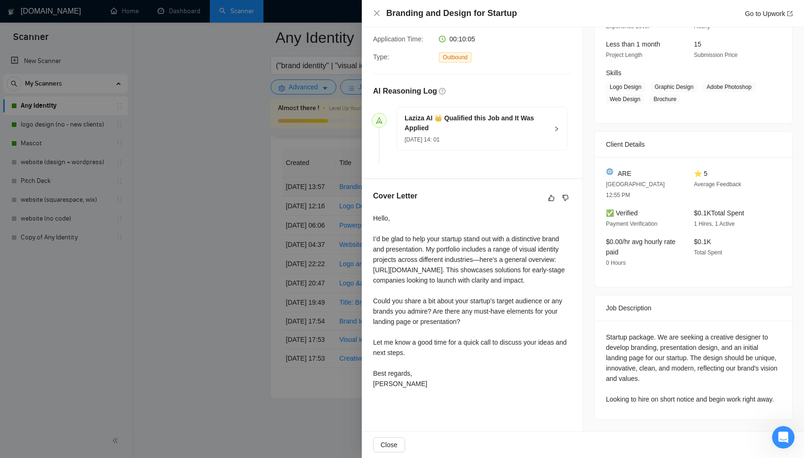
scroll to position [113, 0]
click at [294, 233] on div at bounding box center [402, 229] width 804 height 458
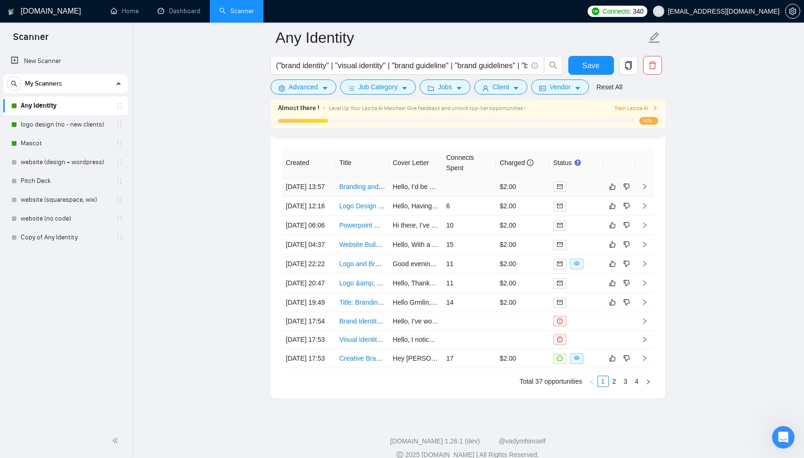
click at [449, 184] on td at bounding box center [469, 186] width 54 height 19
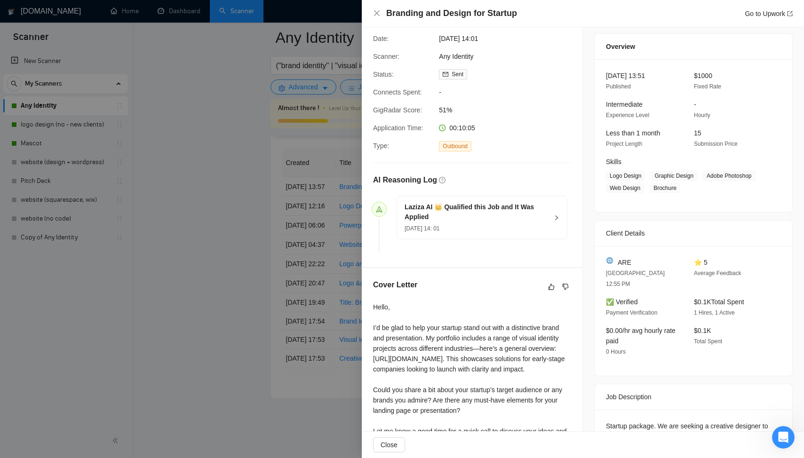
scroll to position [8, 0]
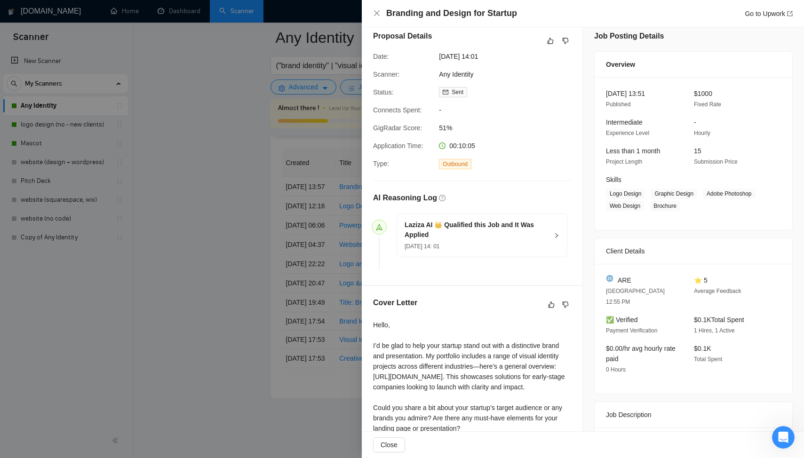
click at [245, 215] on div at bounding box center [402, 229] width 804 height 458
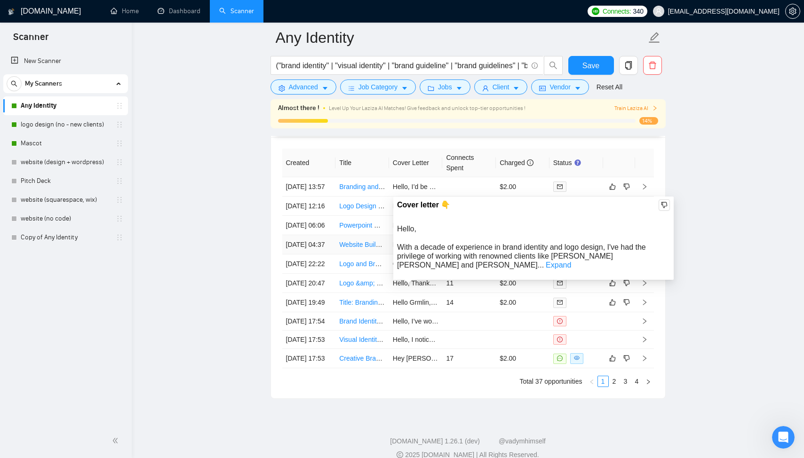
scroll to position [2406, 0]
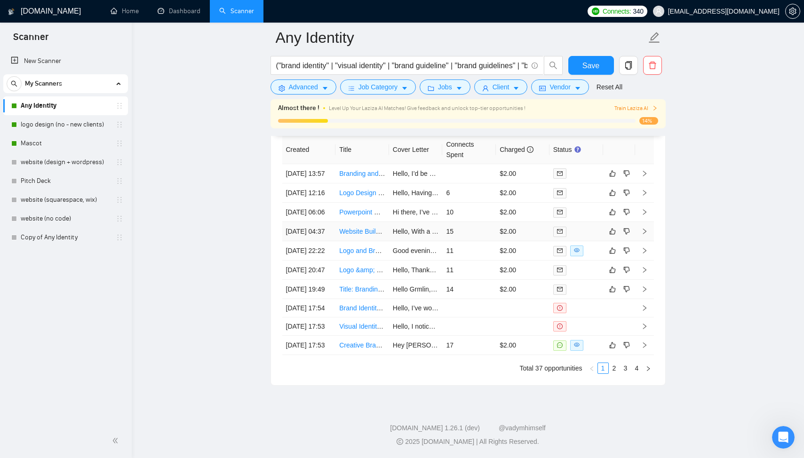
click at [478, 241] on td "15" at bounding box center [469, 231] width 54 height 19
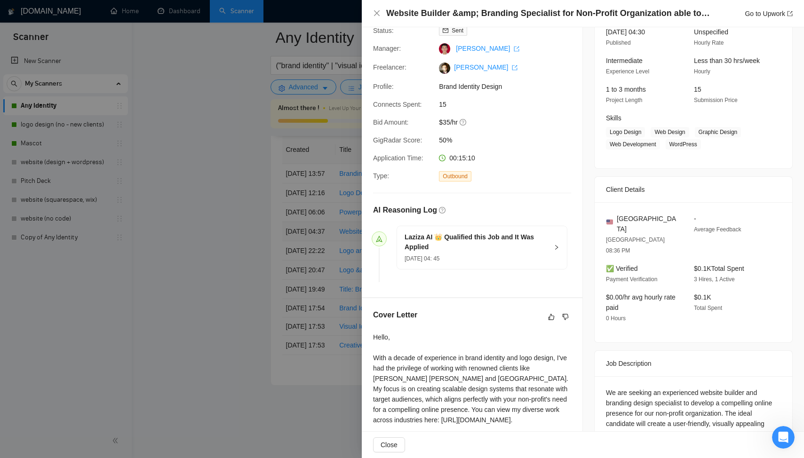
scroll to position [69, 0]
click at [236, 252] on div at bounding box center [402, 229] width 804 height 458
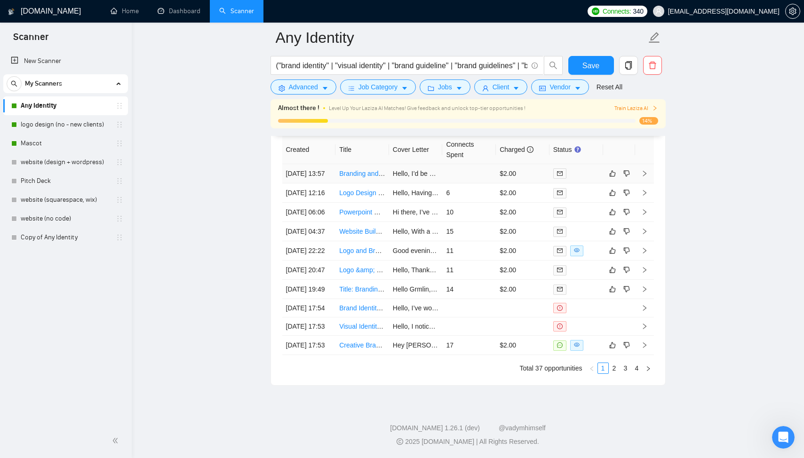
click at [484, 165] on td at bounding box center [469, 173] width 54 height 19
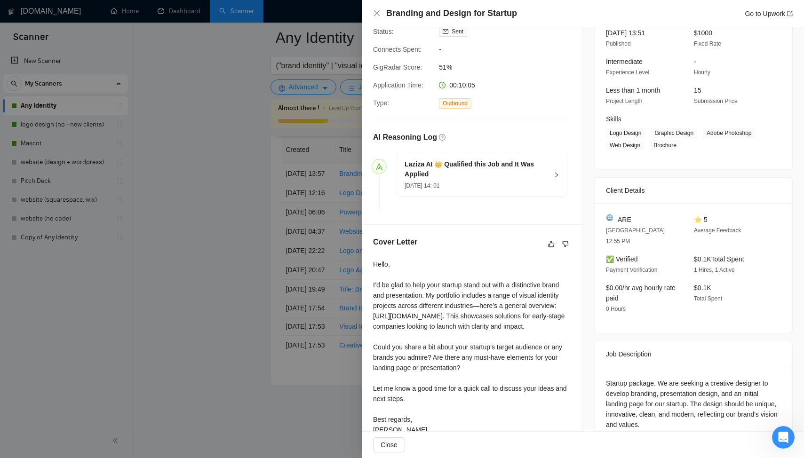
click at [215, 201] on div at bounding box center [402, 229] width 804 height 458
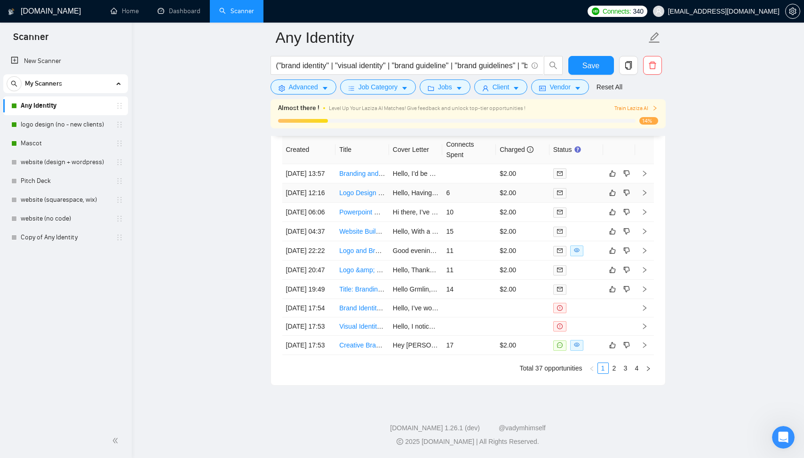
click at [495, 203] on td "6" at bounding box center [469, 193] width 54 height 19
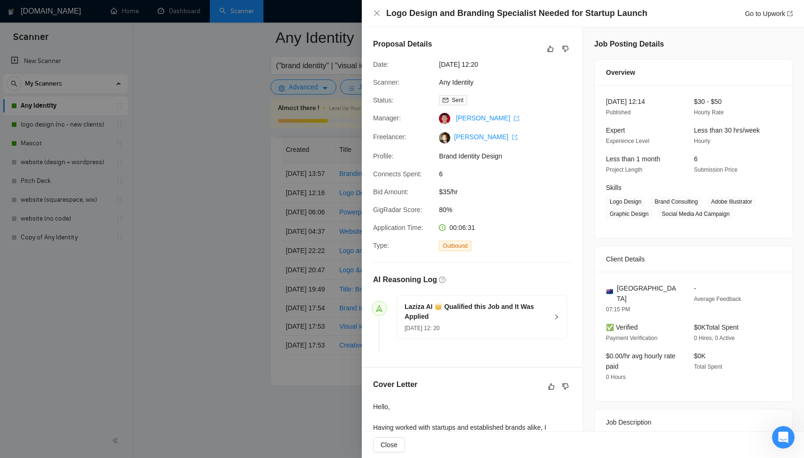
click at [322, 282] on div at bounding box center [402, 229] width 804 height 458
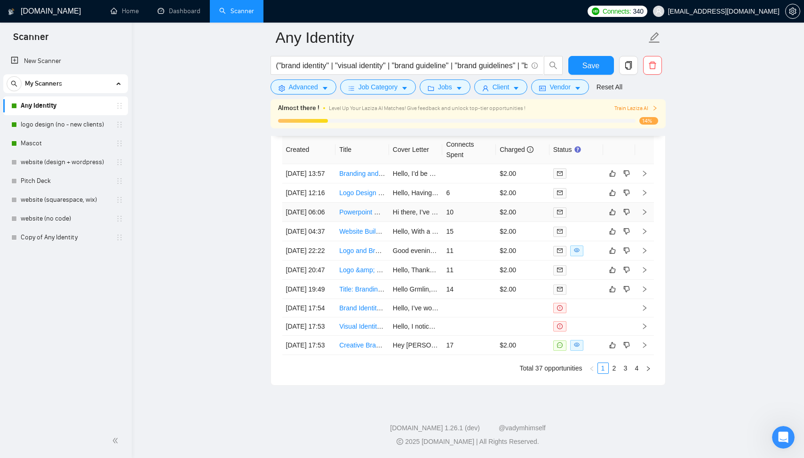
click at [483, 222] on td "10" at bounding box center [469, 212] width 54 height 19
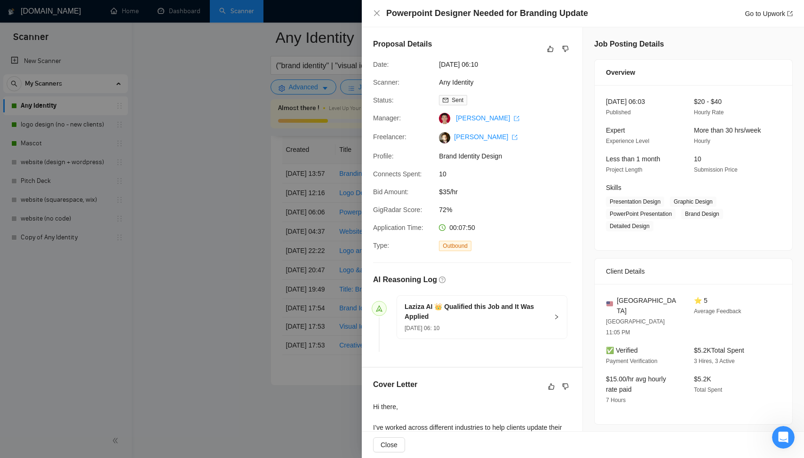
click at [316, 267] on div at bounding box center [402, 229] width 804 height 458
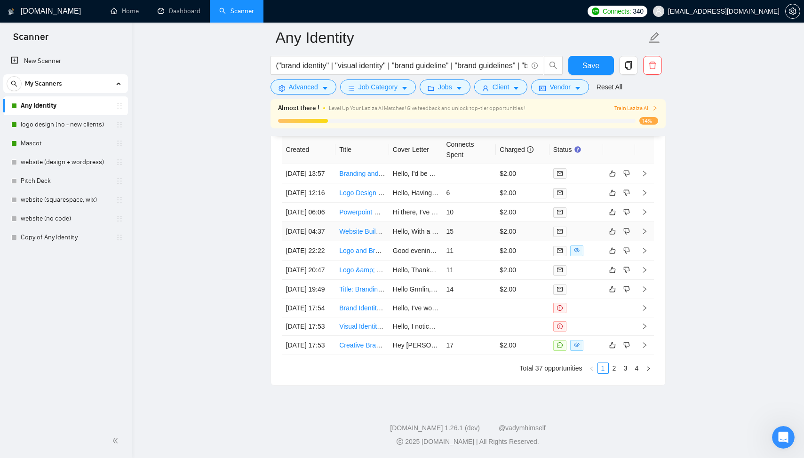
click at [466, 241] on td "15" at bounding box center [469, 231] width 54 height 19
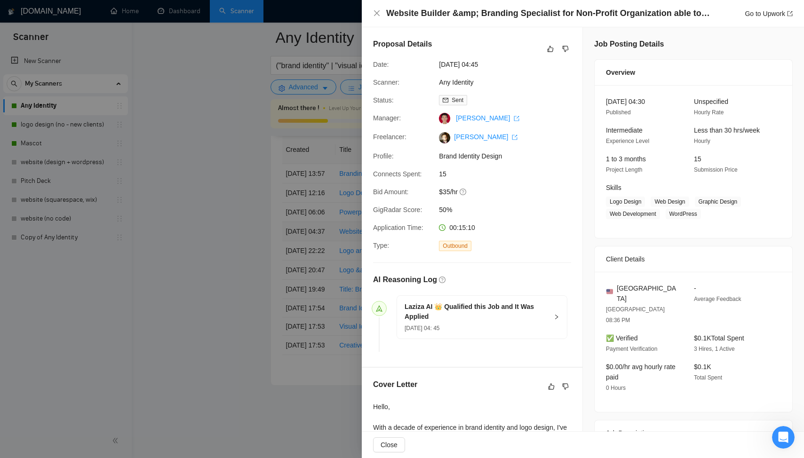
scroll to position [192, 0]
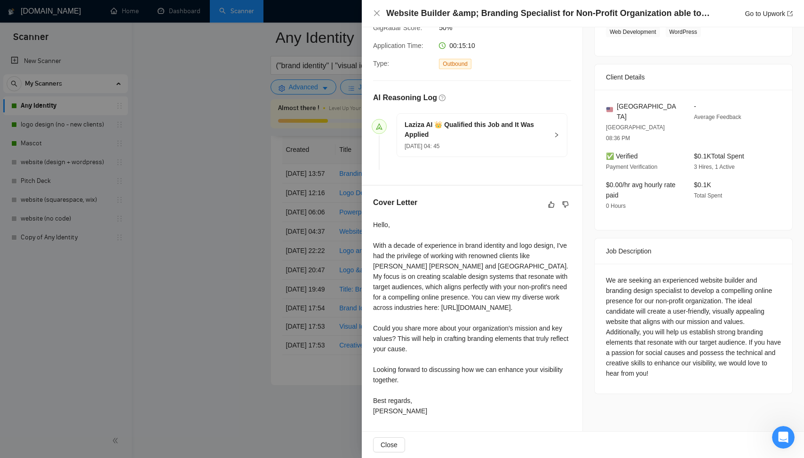
click at [165, 221] on div at bounding box center [402, 229] width 804 height 458
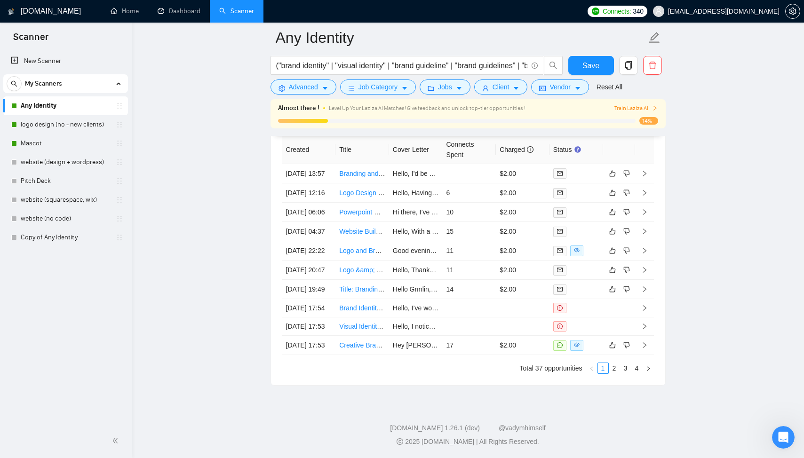
scroll to position [2451, 0]
click at [444, 241] on td "11" at bounding box center [469, 250] width 54 height 19
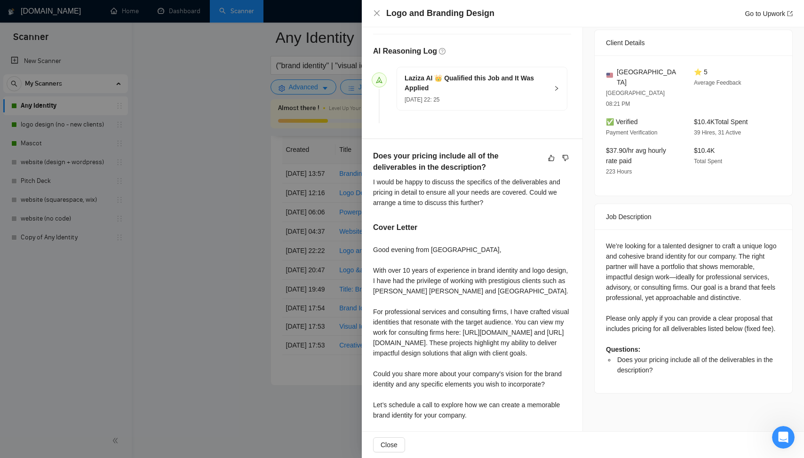
scroll to position [284, 0]
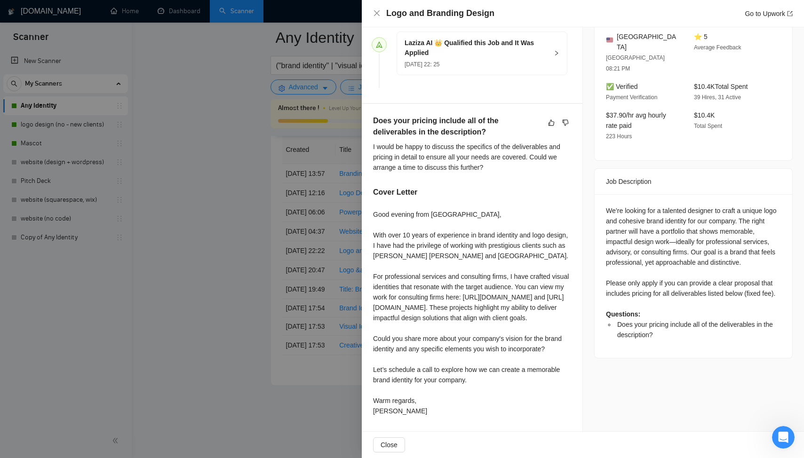
click at [198, 241] on div at bounding box center [402, 229] width 804 height 458
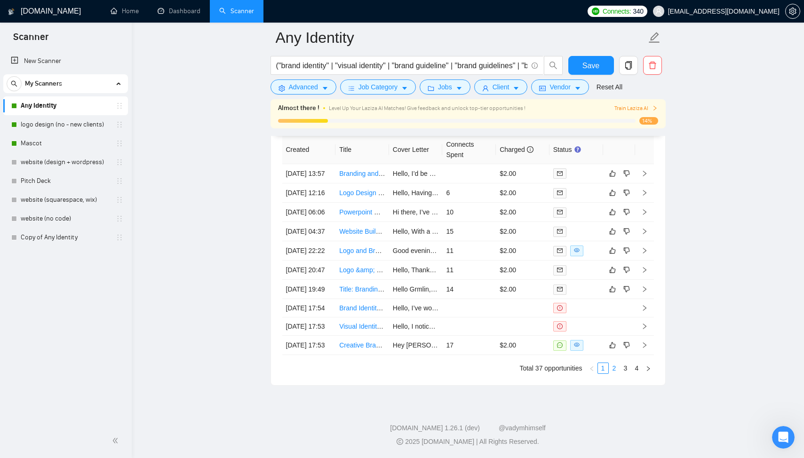
click at [613, 374] on link "2" at bounding box center [615, 368] width 10 height 10
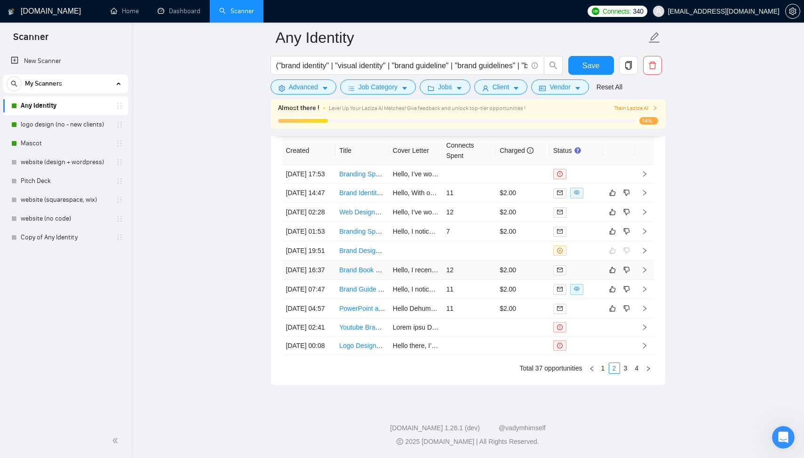
scroll to position [2498, 0]
click at [603, 367] on link "1" at bounding box center [603, 368] width 10 height 10
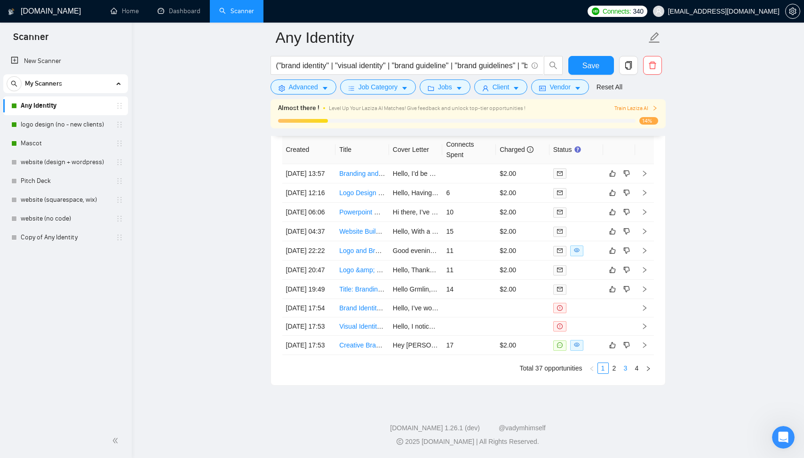
click at [625, 370] on link "3" at bounding box center [626, 368] width 10 height 10
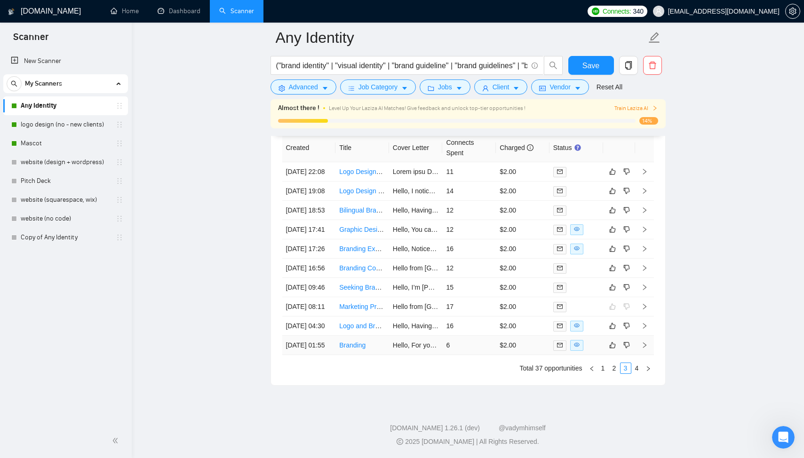
scroll to position [2451, 0]
click at [614, 374] on link "2" at bounding box center [615, 368] width 10 height 10
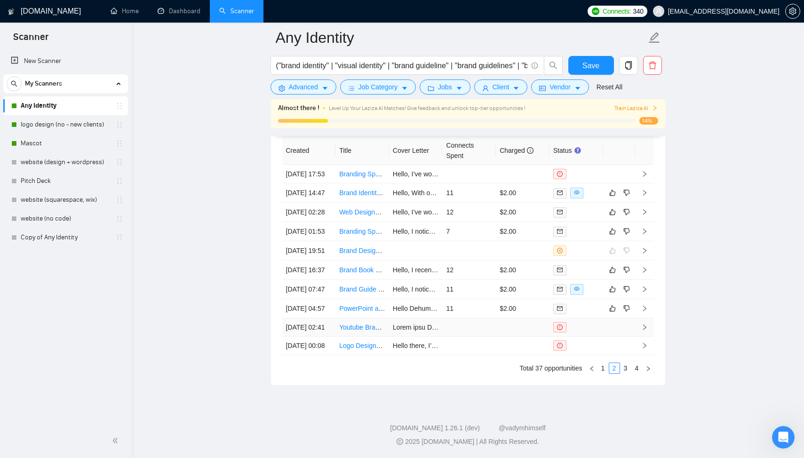
scroll to position [2498, 0]
click at [602, 369] on link "1" at bounding box center [603, 368] width 10 height 10
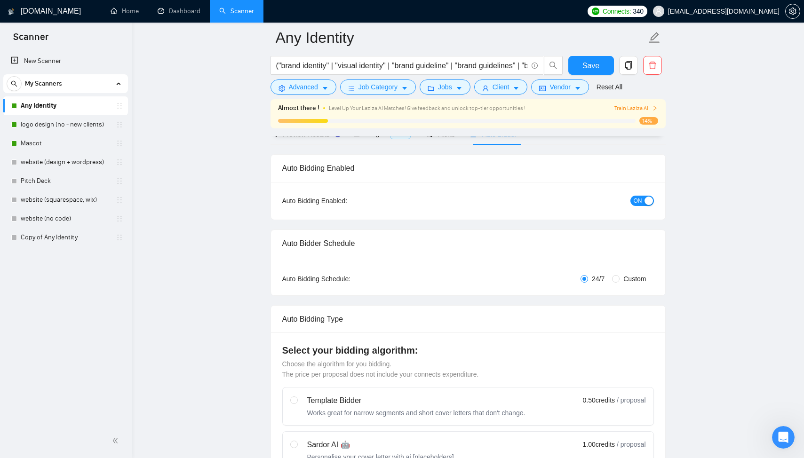
scroll to position [0, 0]
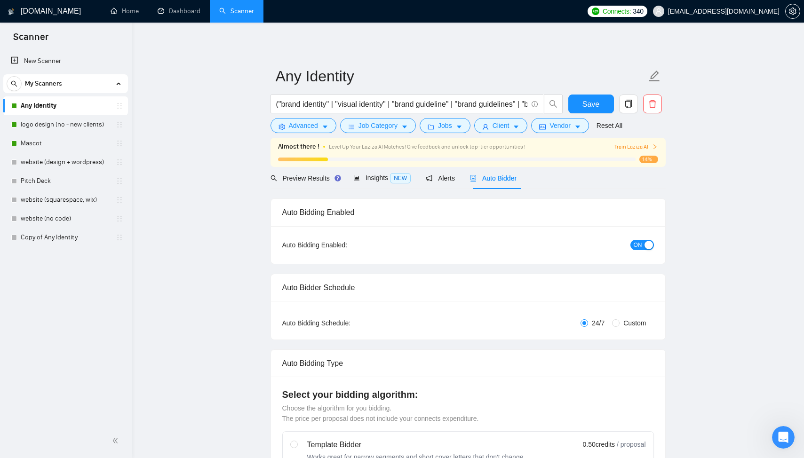
click at [86, 164] on link "website (design + wordpress)" at bounding box center [65, 162] width 89 height 19
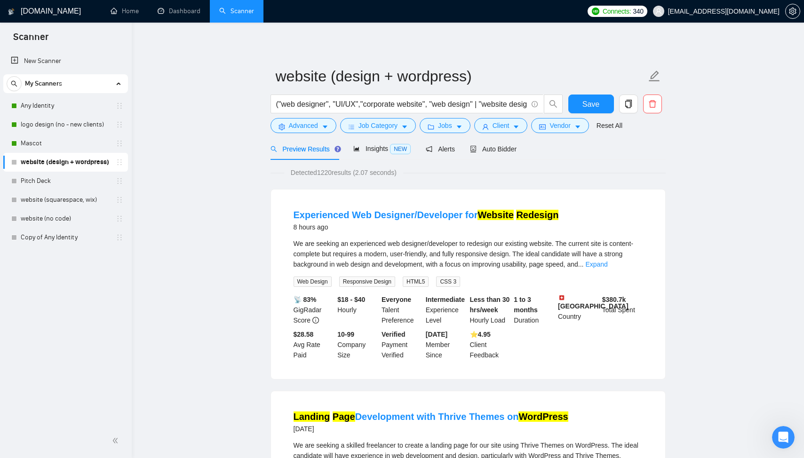
click at [663, 142] on div "Preview Results Insights NEW Alerts Auto Bidder" at bounding box center [468, 149] width 395 height 22
click at [322, 154] on div "Preview Results" at bounding box center [305, 149] width 68 height 10
click at [308, 127] on span "Advanced" at bounding box center [303, 125] width 29 height 10
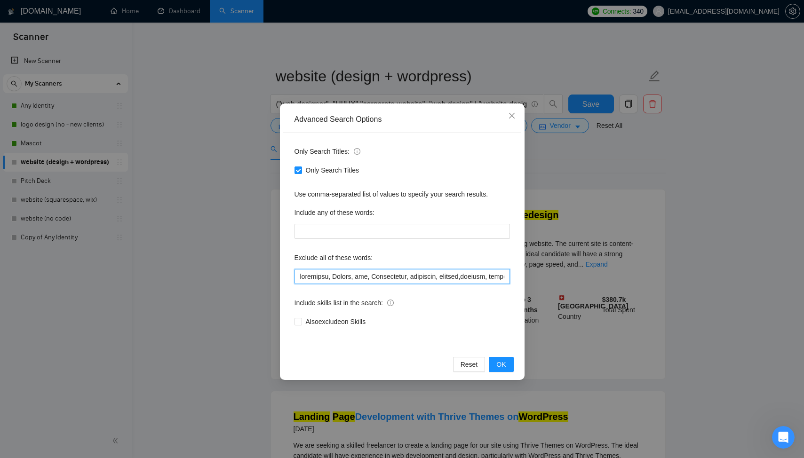
click at [337, 284] on input "text" at bounding box center [403, 276] width 216 height 15
click at [339, 273] on input "text" at bounding box center [403, 276] width 216 height 15
click at [339, 277] on input "text" at bounding box center [403, 276] width 216 height 15
click at [335, 276] on input "text" at bounding box center [403, 276] width 216 height 15
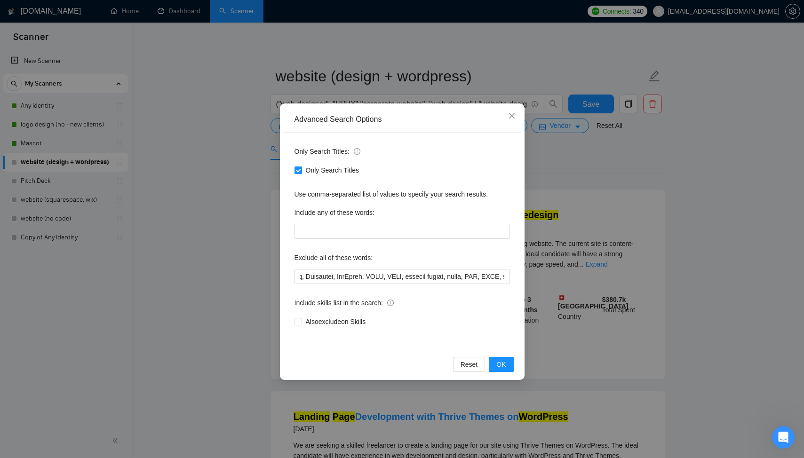
click at [132, 215] on div "Advanced Search Options Only Search Titles: Only Search Titles Use comma-separa…" at bounding box center [402, 229] width 804 height 458
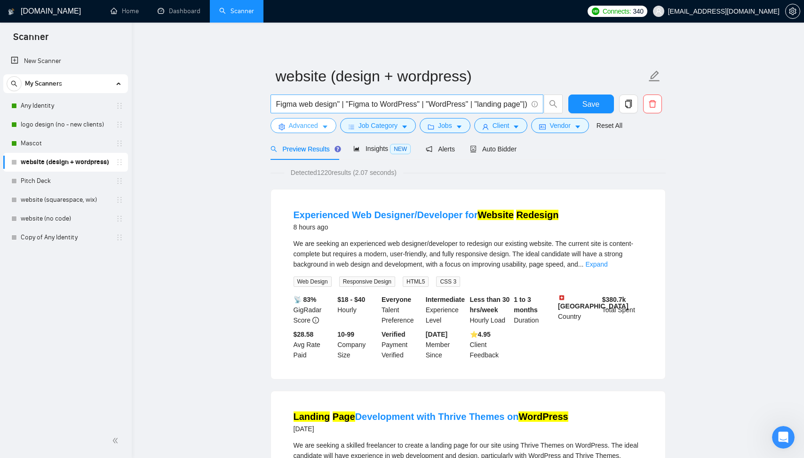
scroll to position [0, 1188]
click at [317, 123] on span "Advanced" at bounding box center [303, 125] width 29 height 10
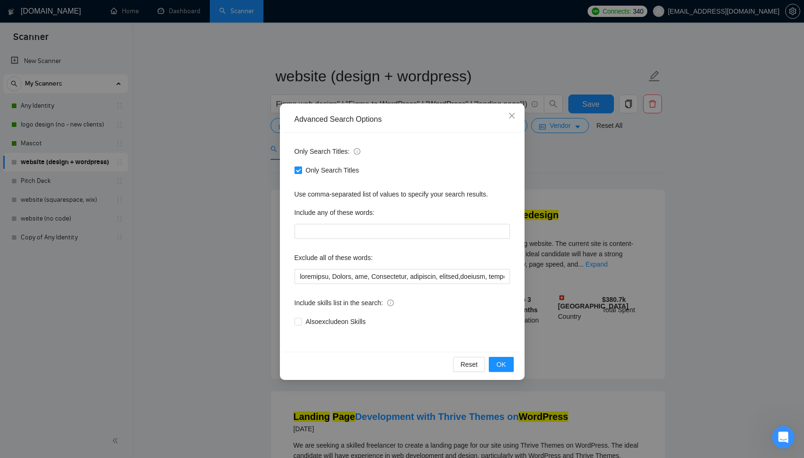
click at [299, 169] on input "Only Search Titles" at bounding box center [298, 170] width 7 height 7
checkbox input "false"
click at [505, 360] on span "OK" at bounding box center [501, 365] width 9 height 10
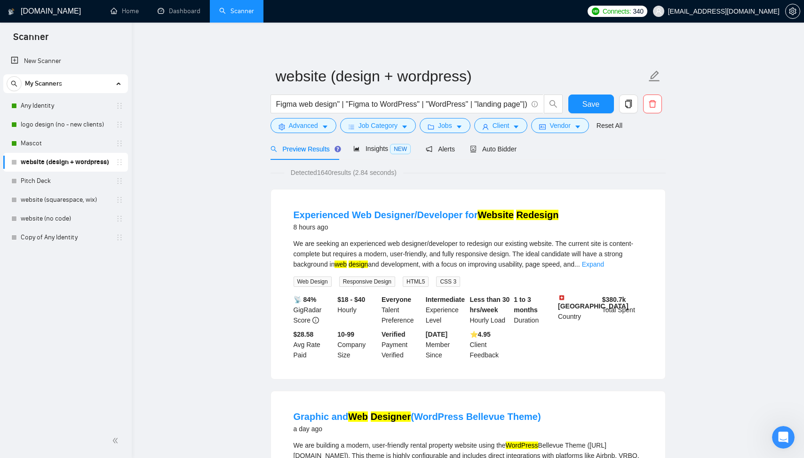
click at [580, 209] on div "Experienced Web Designer/Developer for Website Redesign 8 hours ago" at bounding box center [468, 221] width 349 height 24
click at [604, 264] on link "Expand" at bounding box center [593, 265] width 22 height 8
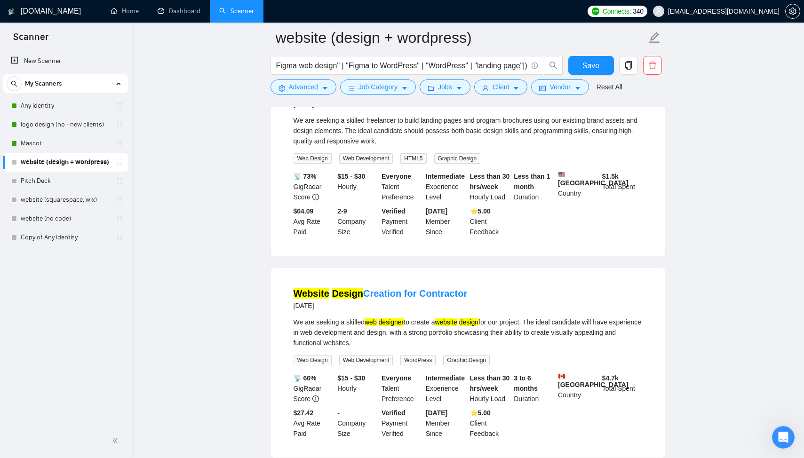
scroll to position [1736, 0]
click at [301, 90] on span "Advanced" at bounding box center [303, 87] width 29 height 10
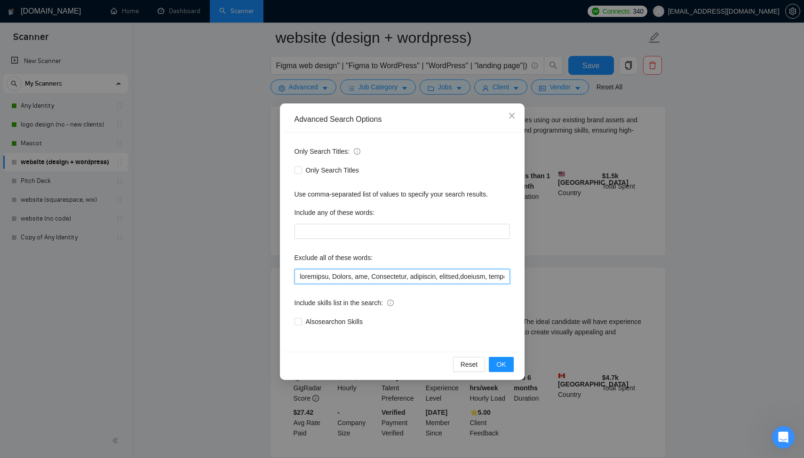
click at [299, 276] on input "text" at bounding box center [403, 276] width 216 height 15
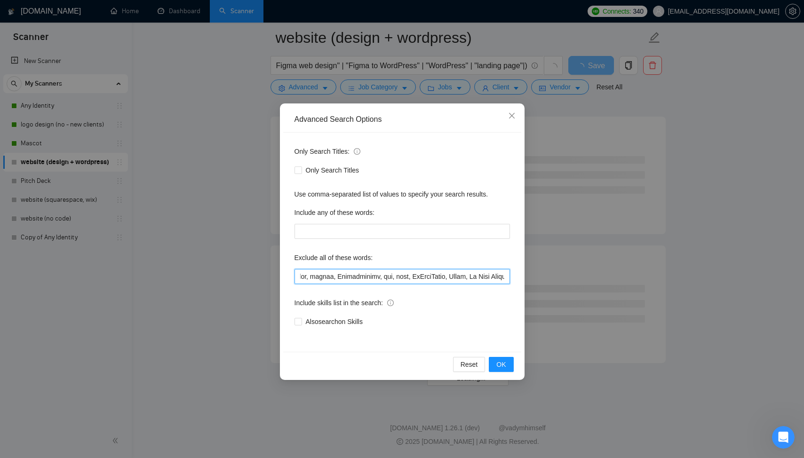
scroll to position [0, 209]
click at [415, 273] on input "text" at bounding box center [403, 276] width 216 height 15
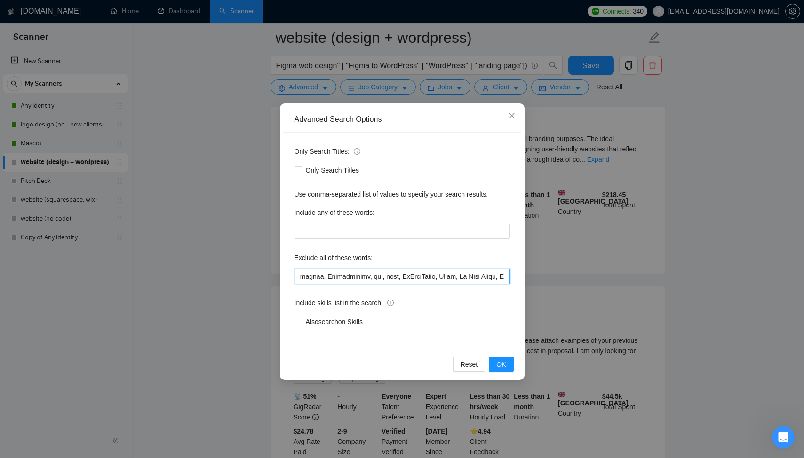
scroll to position [0, 0]
paste input ""brochure", "developer", "Weebly", "wix", "Squarespace", "generator", "ongoing"…"
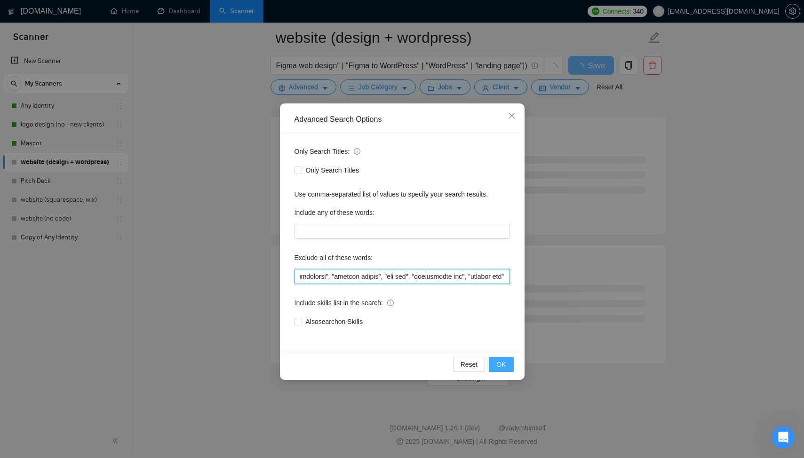
type input ""brochure", "developer", "Weebly", "wix", "Squarespace", "generator", "ongoing"…"
click at [506, 366] on button "OK" at bounding box center [501, 364] width 24 height 15
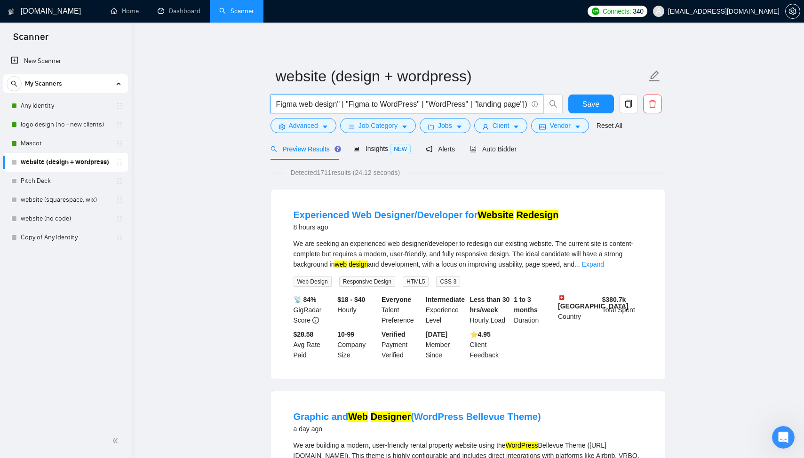
click at [525, 103] on input "("web designer", "UI/UX","corporate website", "web design" | "website design" |…" at bounding box center [401, 104] width 251 height 12
type input "("web designer", "UI/UX","corporate website", "web design" | "website design" |…"
click at [597, 108] on span "Save" at bounding box center [591, 104] width 17 height 12
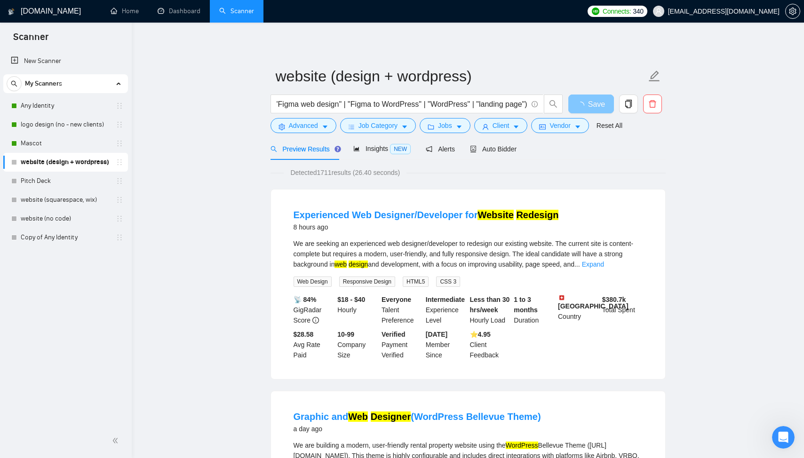
scroll to position [0, 0]
click at [311, 130] on span "Advanced" at bounding box center [303, 125] width 29 height 10
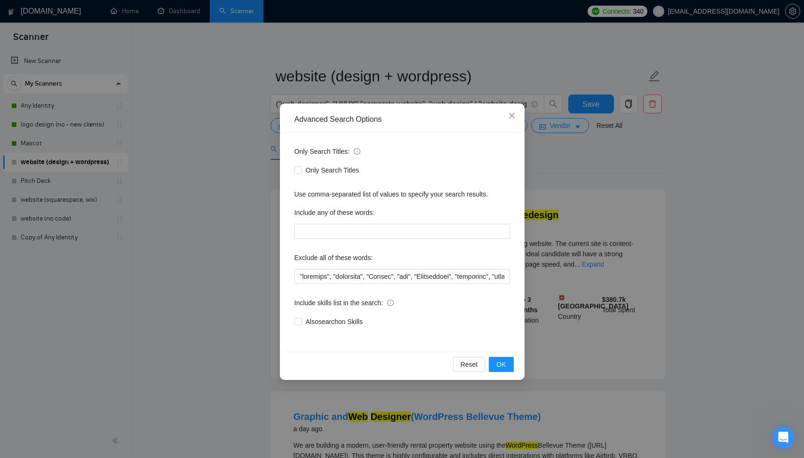
click at [196, 250] on div "Advanced Search Options Only Search Titles: Only Search Titles Use comma-separa…" at bounding box center [402, 229] width 804 height 458
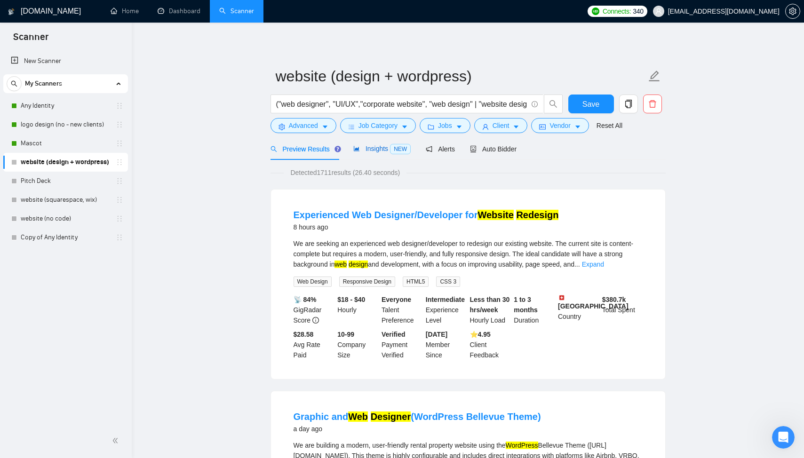
click at [374, 153] on div "Insights NEW" at bounding box center [381, 149] width 57 height 11
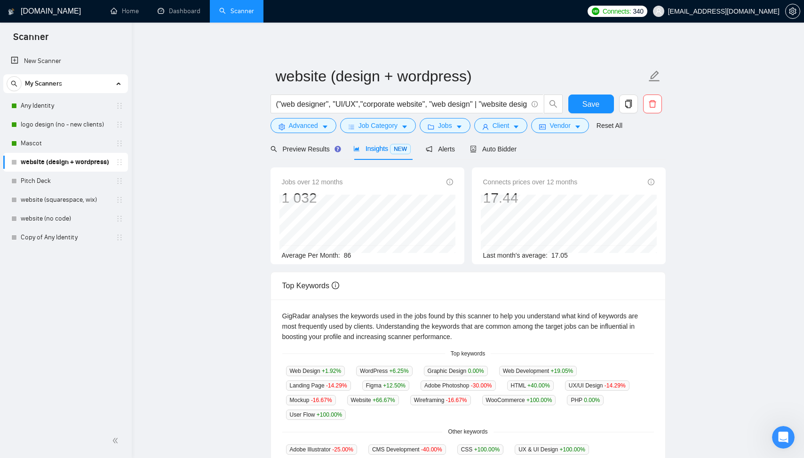
click at [296, 162] on div "Jobs over 12 months 1 032 Average Per Month: 86 Connects prices over 12 months …" at bounding box center [468, 421] width 395 height 523
click at [301, 156] on div "Preview Results" at bounding box center [305, 149] width 68 height 22
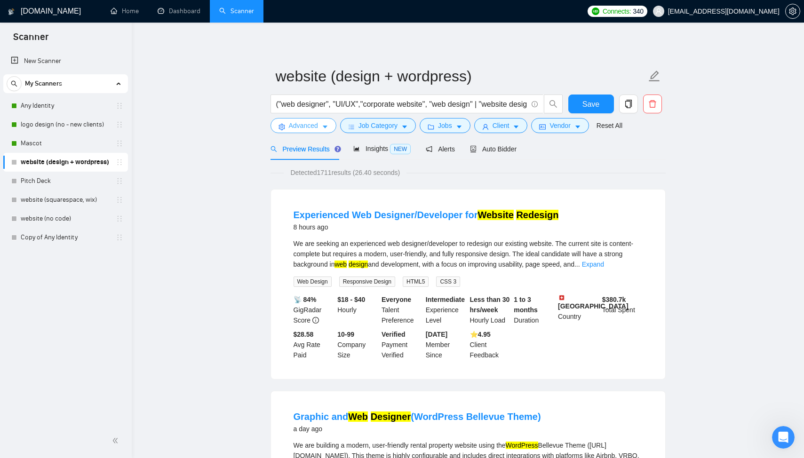
click at [308, 122] on span "Advanced" at bounding box center [303, 125] width 29 height 10
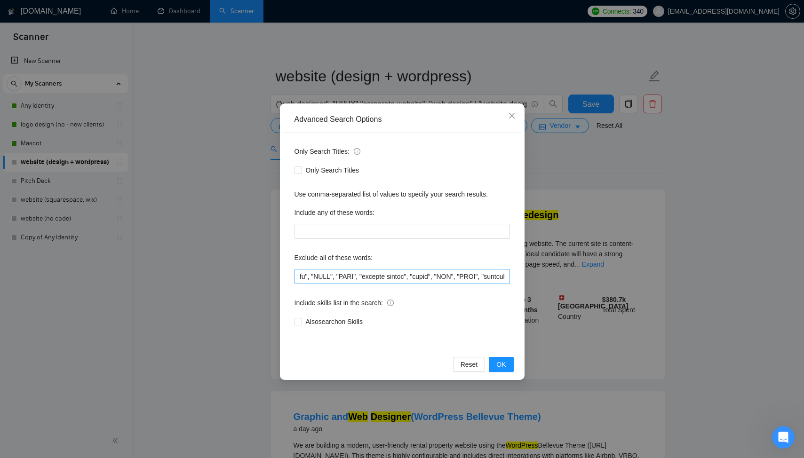
scroll to position [0, 693]
